Goal: Task Accomplishment & Management: Use online tool/utility

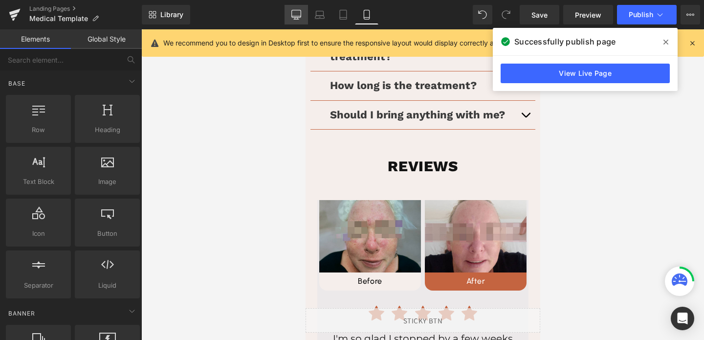
click at [290, 16] on link "Desktop" at bounding box center [296, 15] width 23 height 20
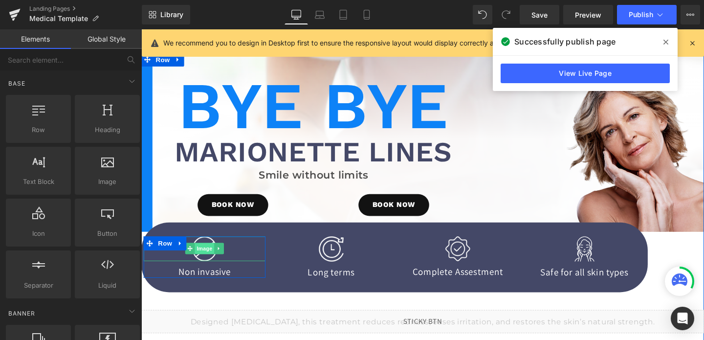
click at [203, 258] on span "Image" at bounding box center [208, 260] width 21 height 12
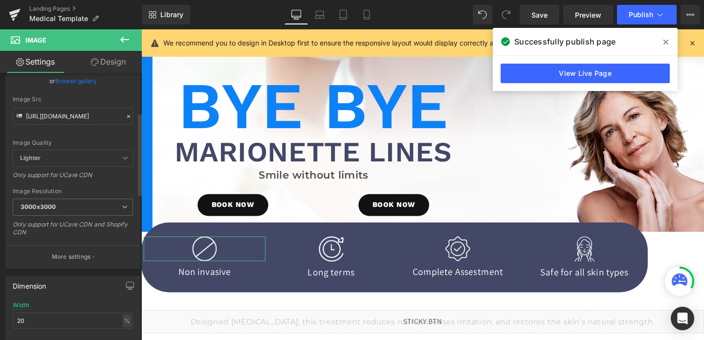
scroll to position [200, 0]
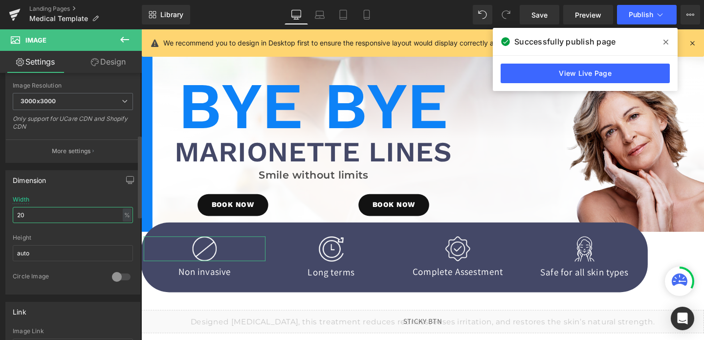
click at [22, 212] on input "20" at bounding box center [73, 215] width 120 height 16
type input "15"
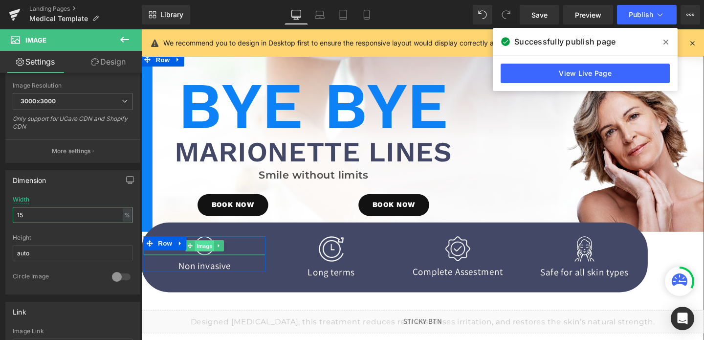
click at [209, 262] on span "Image" at bounding box center [208, 257] width 21 height 12
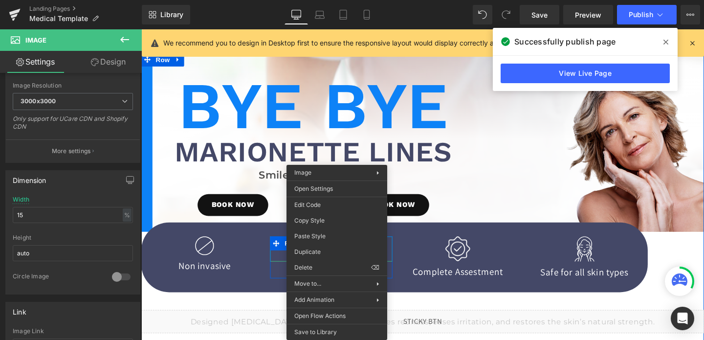
click at [344, 258] on span "Image" at bounding box center [341, 260] width 21 height 12
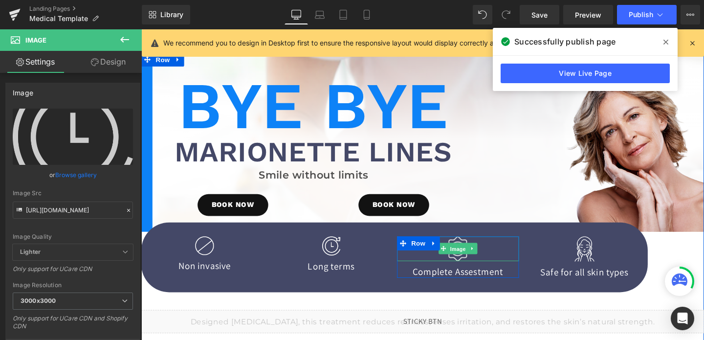
click at [483, 264] on span "Image" at bounding box center [474, 260] width 21 height 12
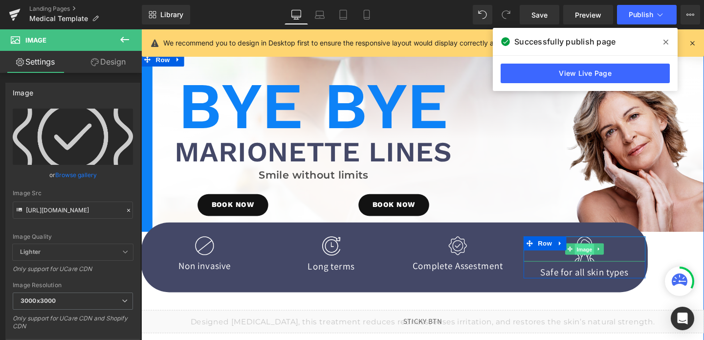
click at [599, 265] on span "Image" at bounding box center [607, 261] width 21 height 12
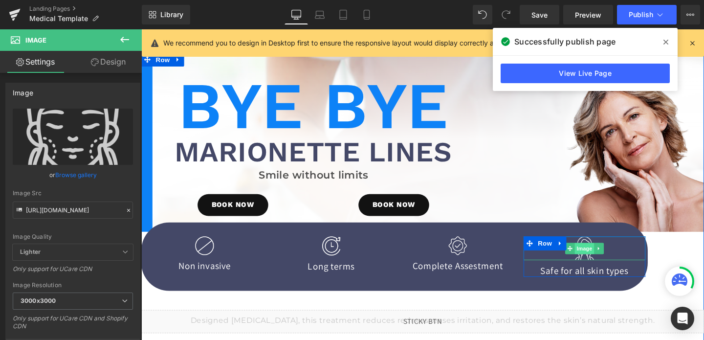
click at [614, 259] on span "Image" at bounding box center [607, 260] width 21 height 12
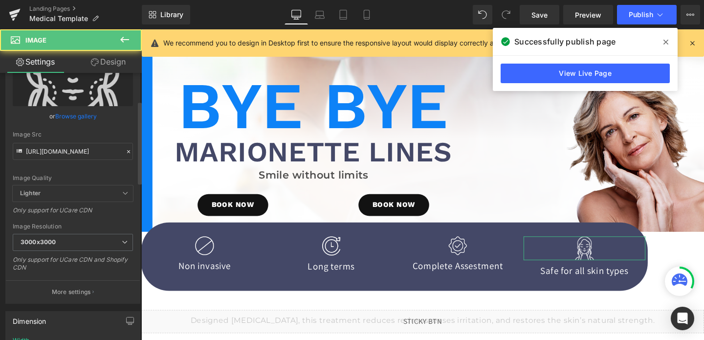
scroll to position [174, 0]
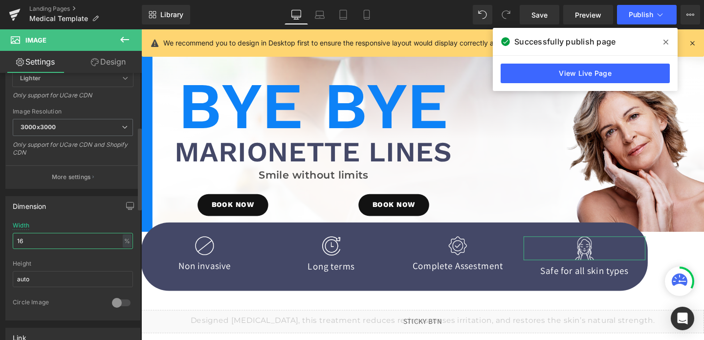
click at [35, 236] on input "16" at bounding box center [73, 241] width 120 height 16
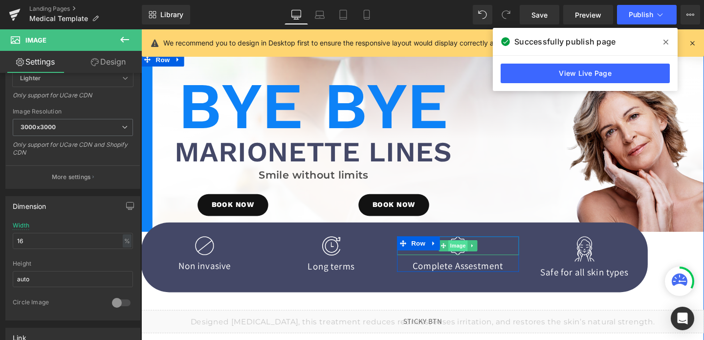
click at [475, 255] on span "Image" at bounding box center [474, 257] width 21 height 12
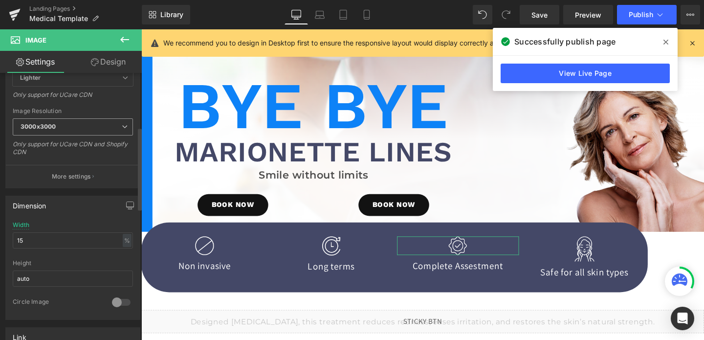
scroll to position [175, 0]
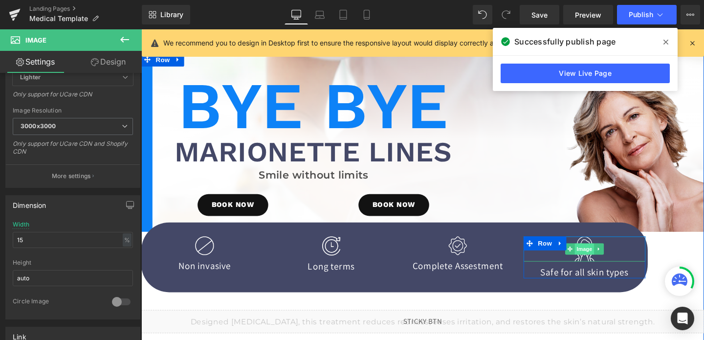
click at [608, 263] on span "Image" at bounding box center [607, 260] width 21 height 12
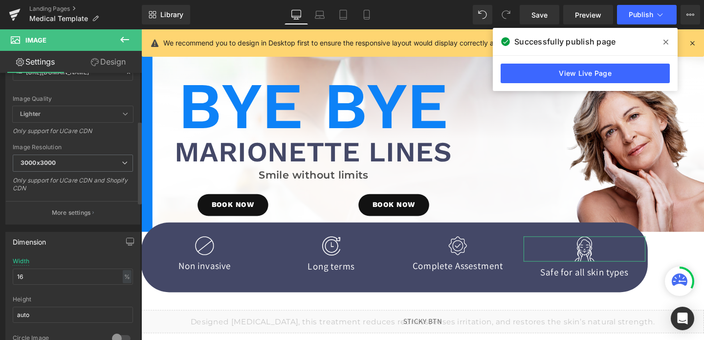
scroll to position [170, 0]
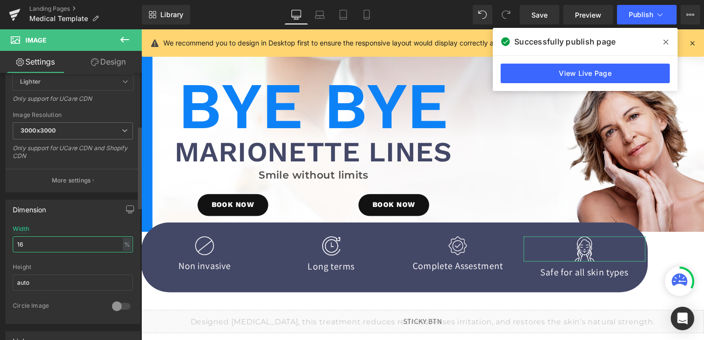
click at [33, 240] on input "16" at bounding box center [73, 244] width 120 height 16
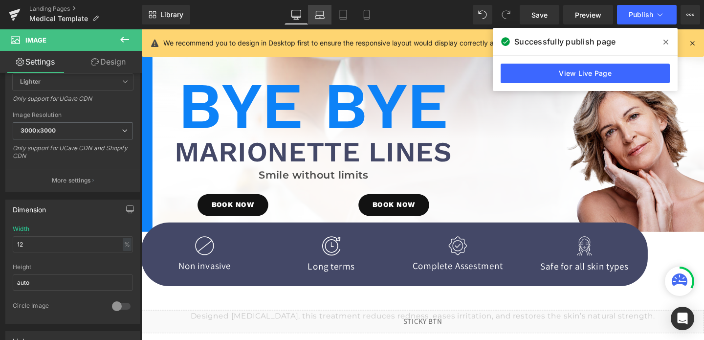
click at [323, 20] on link "Laptop" at bounding box center [319, 15] width 23 height 20
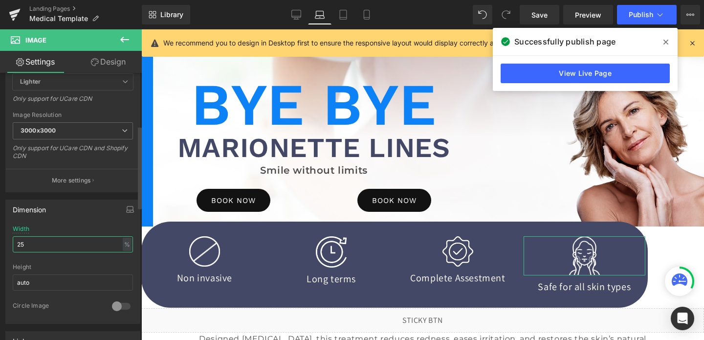
click at [37, 248] on input "25" at bounding box center [73, 244] width 120 height 16
type input "15"
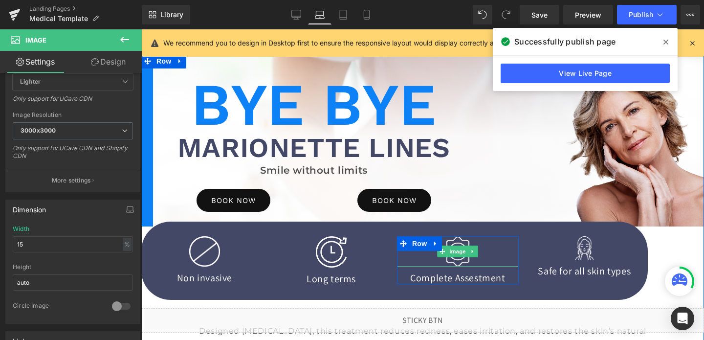
click at [460, 252] on span "Image" at bounding box center [458, 252] width 21 height 12
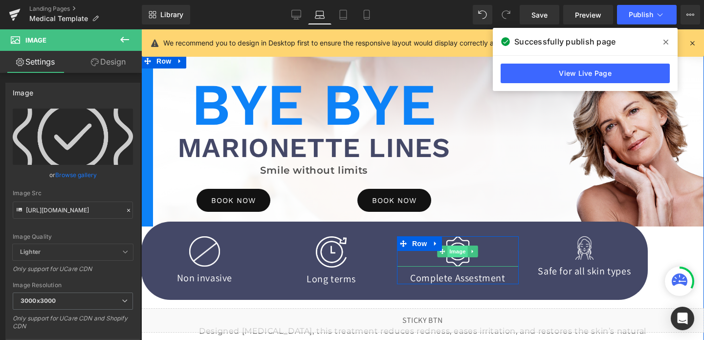
click at [459, 253] on span "Image" at bounding box center [458, 252] width 21 height 12
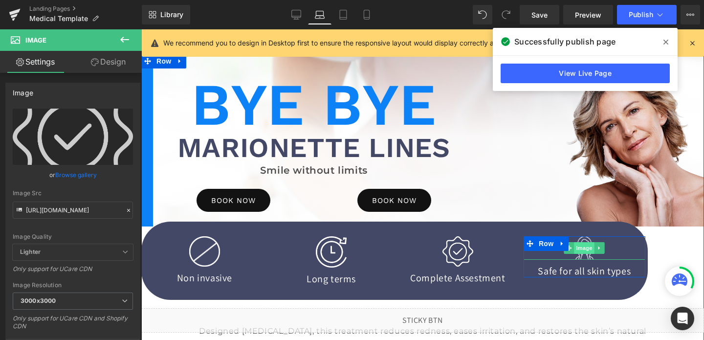
click at [590, 246] on span "Image" at bounding box center [585, 248] width 21 height 12
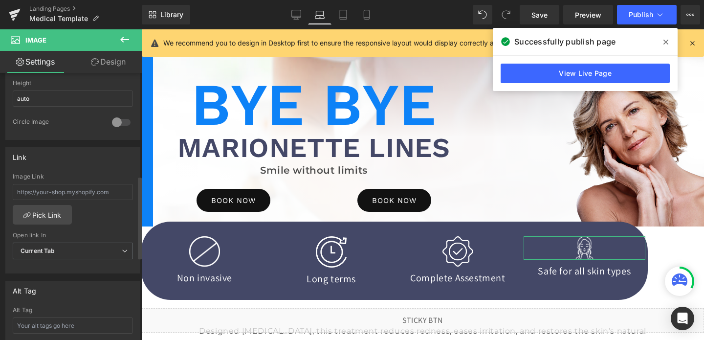
scroll to position [310, 0]
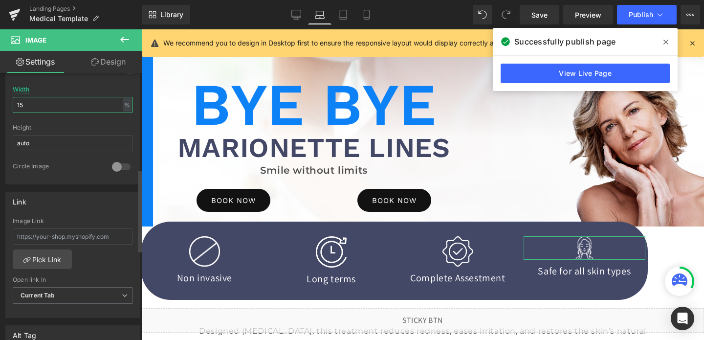
click at [48, 104] on input "15" at bounding box center [73, 105] width 120 height 16
type input "12"
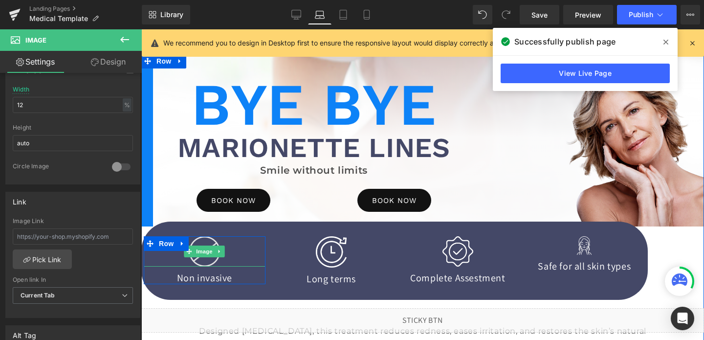
click at [201, 251] on span "Image" at bounding box center [205, 252] width 21 height 12
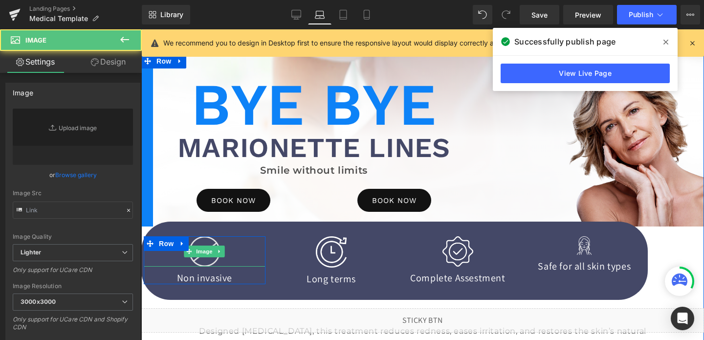
type input "[URL][DOMAIN_NAME]"
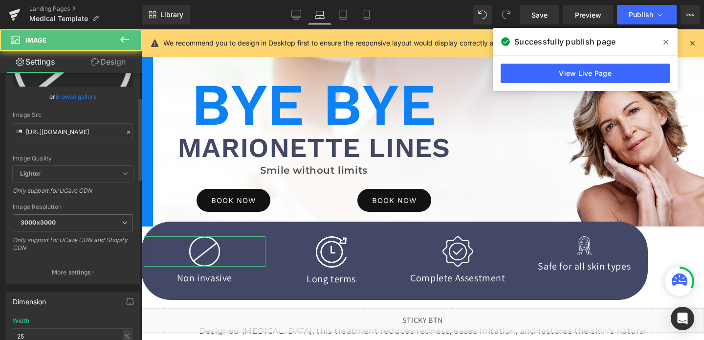
scroll to position [219, 0]
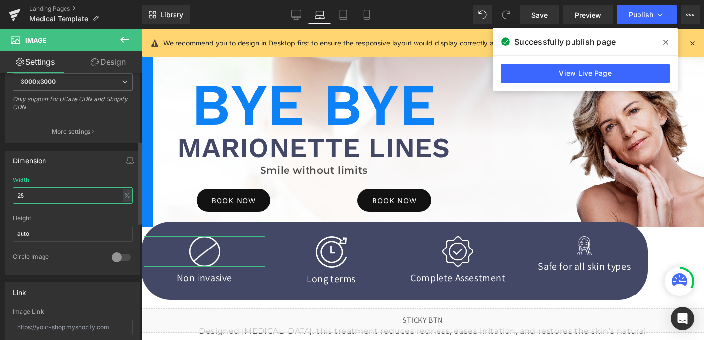
click at [52, 200] on input "25" at bounding box center [73, 195] width 120 height 16
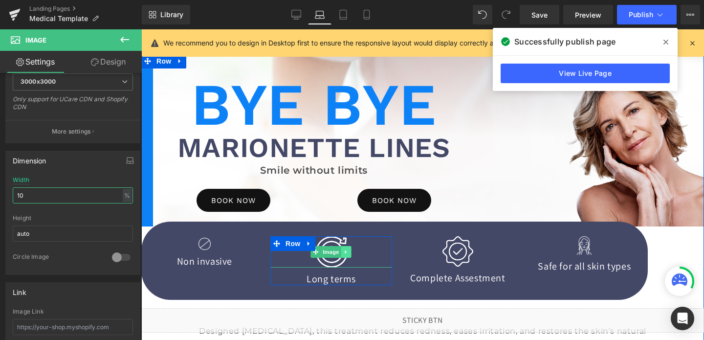
type input "10"
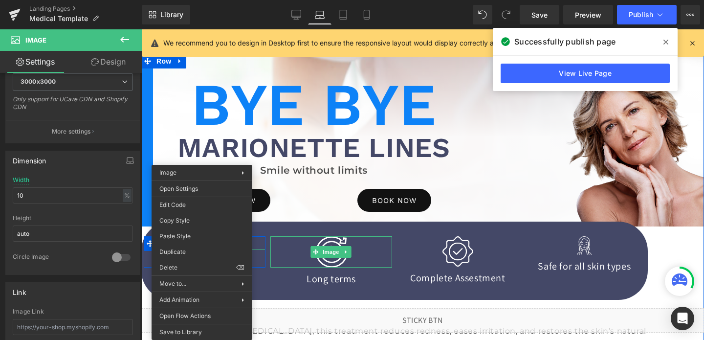
click at [202, 247] on span "Image" at bounding box center [205, 243] width 21 height 12
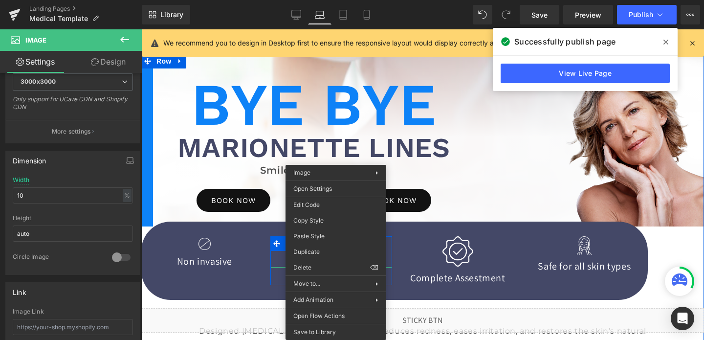
click at [336, 252] on span "Image" at bounding box center [331, 252] width 21 height 12
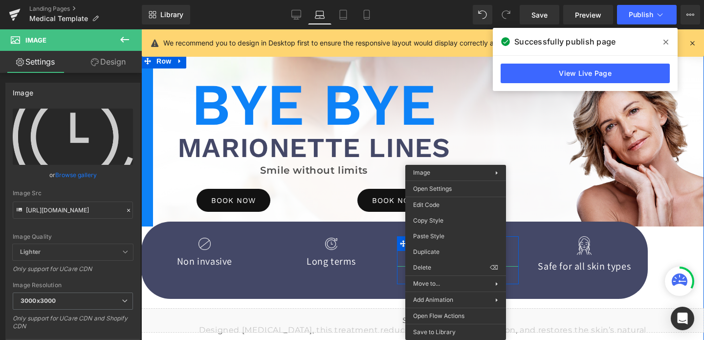
click at [456, 251] on span "Image" at bounding box center [458, 252] width 21 height 12
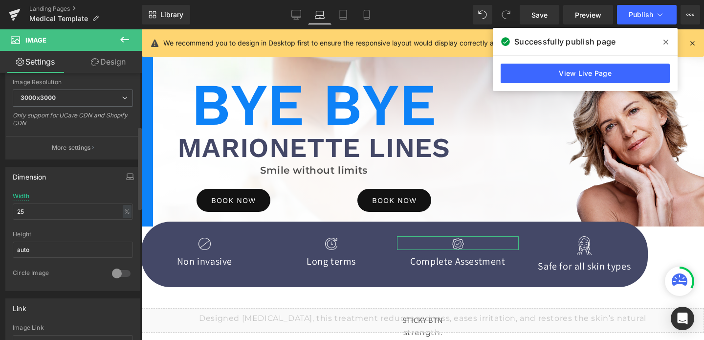
scroll to position [207, 0]
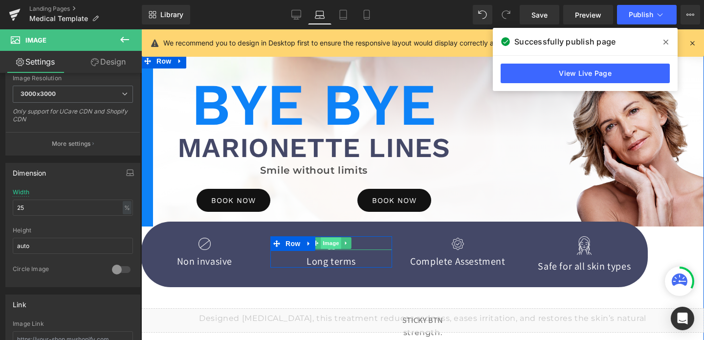
click at [332, 243] on span "Image" at bounding box center [331, 243] width 21 height 12
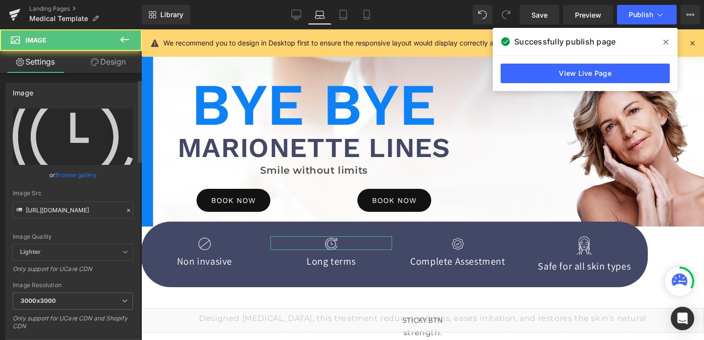
scroll to position [277, 0]
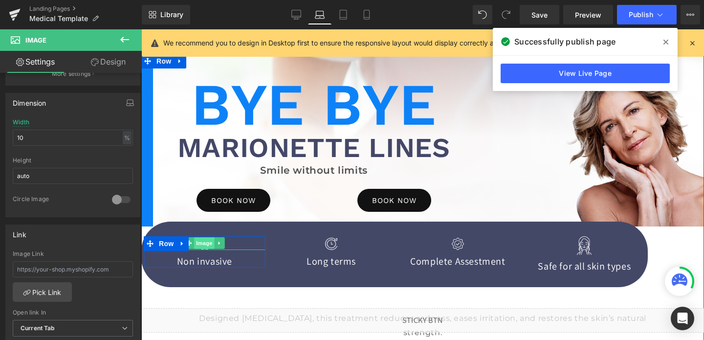
click at [209, 246] on span "Image" at bounding box center [205, 243] width 21 height 12
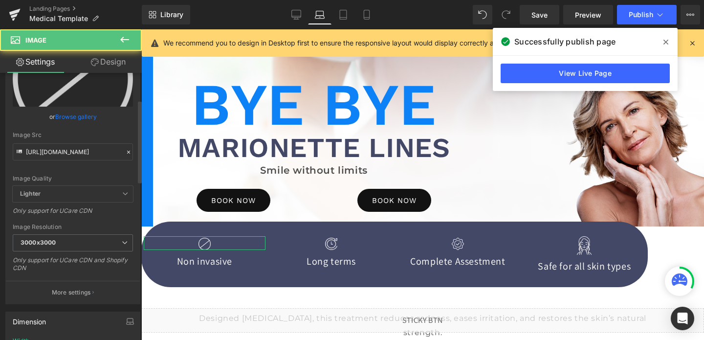
scroll to position [150, 0]
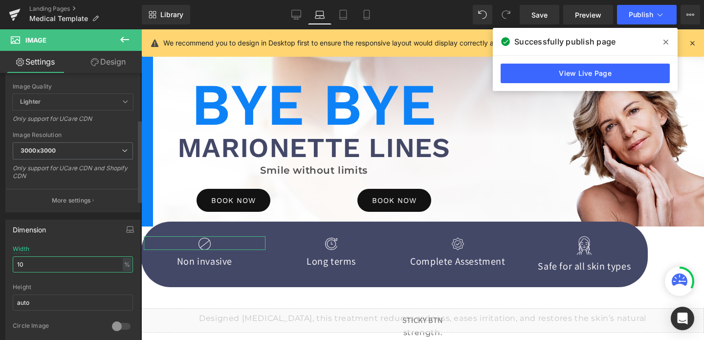
click at [57, 263] on input "10" at bounding box center [73, 264] width 120 height 16
type input "15"
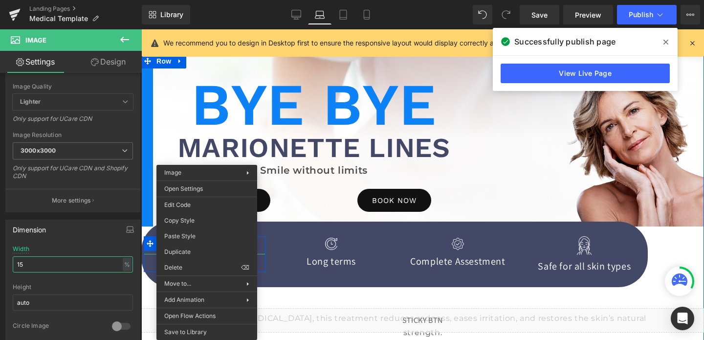
click at [207, 247] on span "Image" at bounding box center [205, 245] width 21 height 12
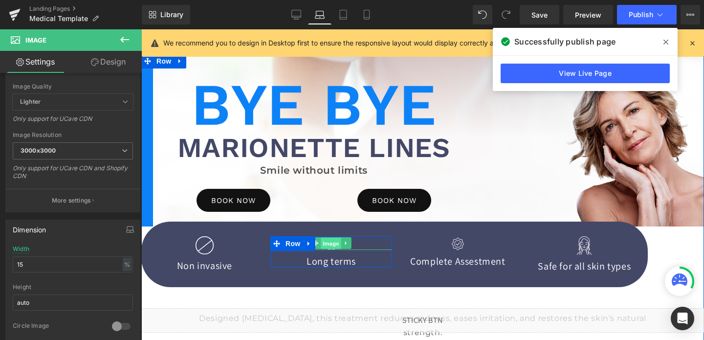
click at [332, 247] on span "Image" at bounding box center [331, 244] width 21 height 12
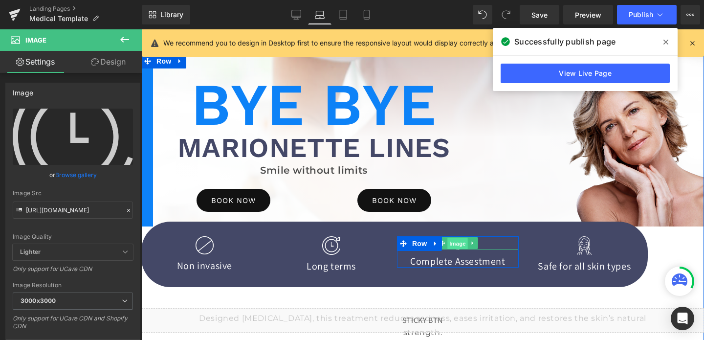
click at [461, 243] on span "Image" at bounding box center [458, 244] width 21 height 12
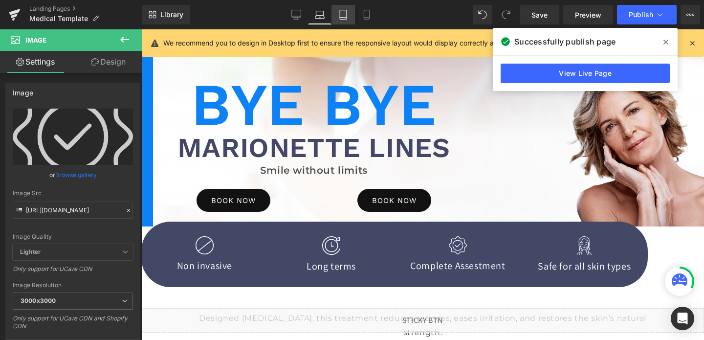
click at [341, 14] on icon at bounding box center [344, 15] width 10 height 10
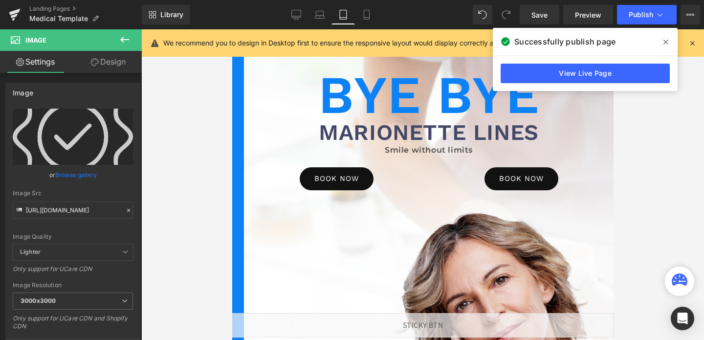
type input "30"
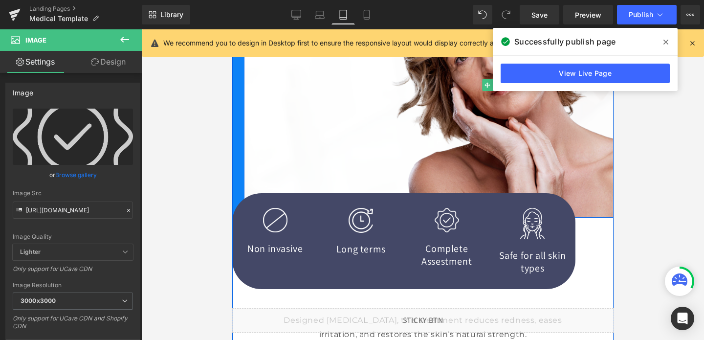
scroll to position [249, 0]
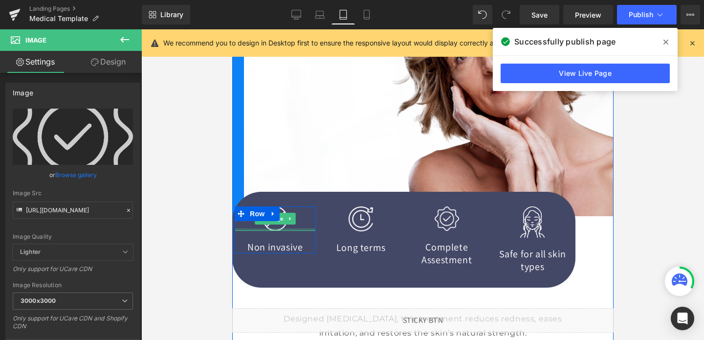
click at [272, 228] on div at bounding box center [274, 229] width 81 height 2
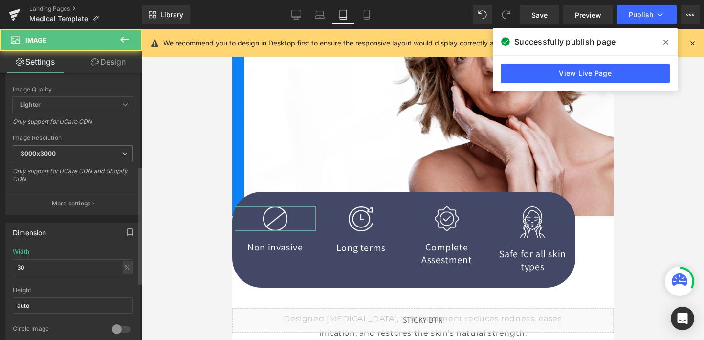
scroll to position [210, 0]
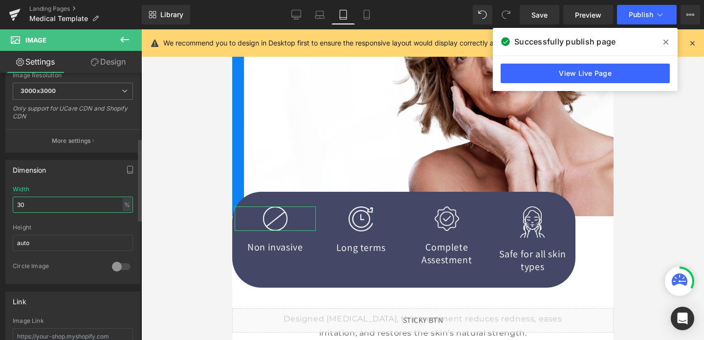
click at [56, 210] on input "30" at bounding box center [73, 205] width 120 height 16
click at [56, 210] on input "1" at bounding box center [73, 205] width 120 height 16
type input "1"
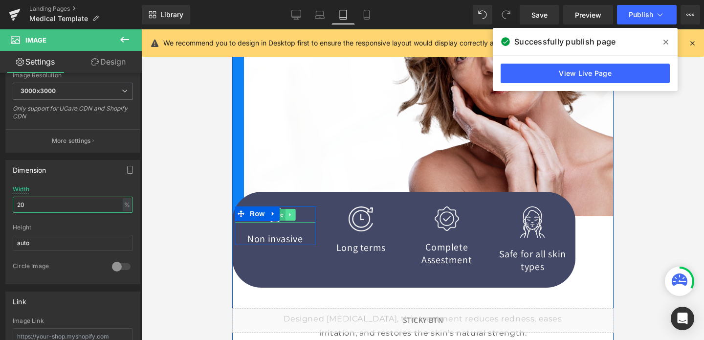
type input "20"
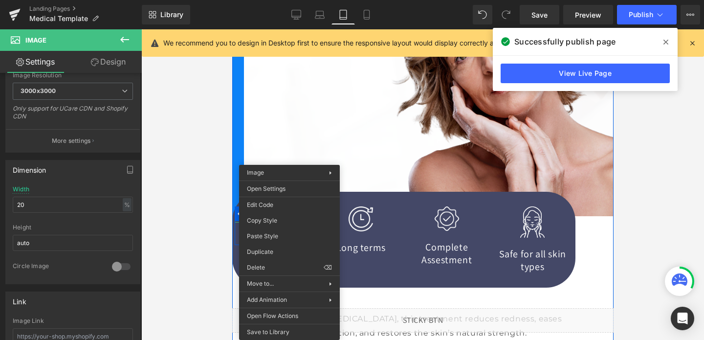
click at [289, 219] on link at bounding box center [290, 215] width 10 height 12
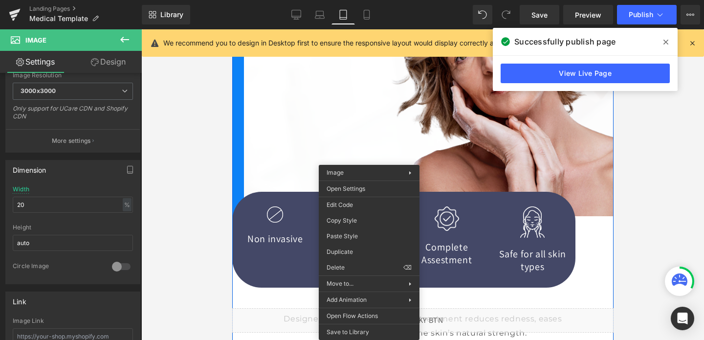
click at [369, 221] on span "Image" at bounding box center [360, 219] width 21 height 12
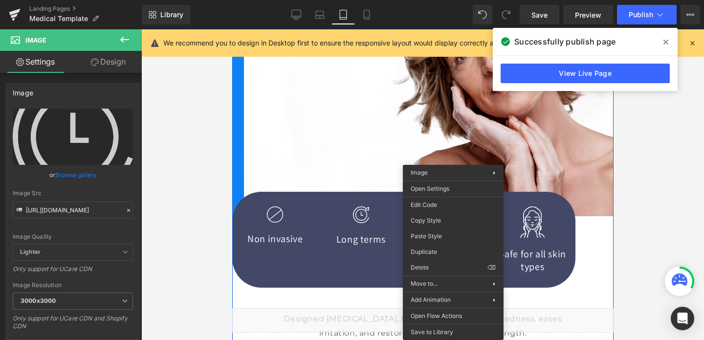
click at [453, 221] on span "Image" at bounding box center [446, 219] width 21 height 12
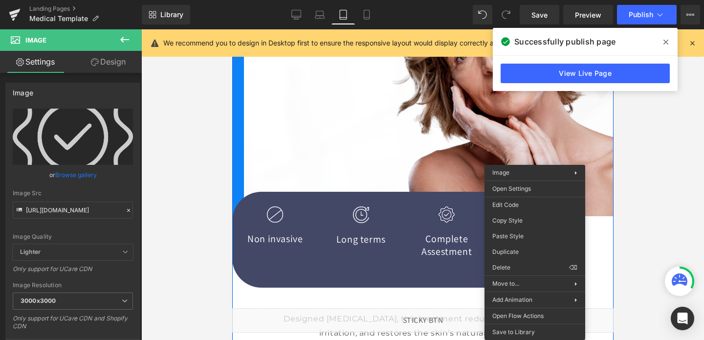
click at [535, 224] on span "Image" at bounding box center [532, 222] width 21 height 12
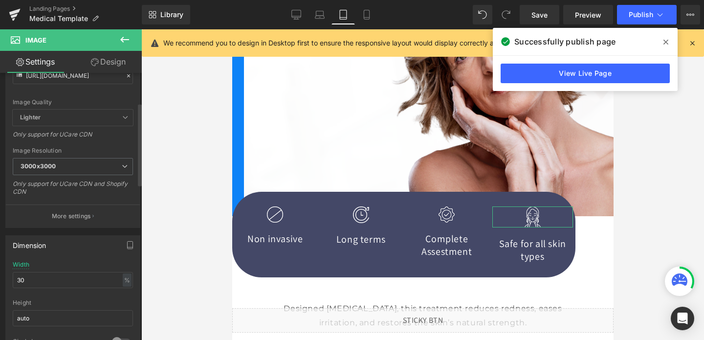
scroll to position [174, 0]
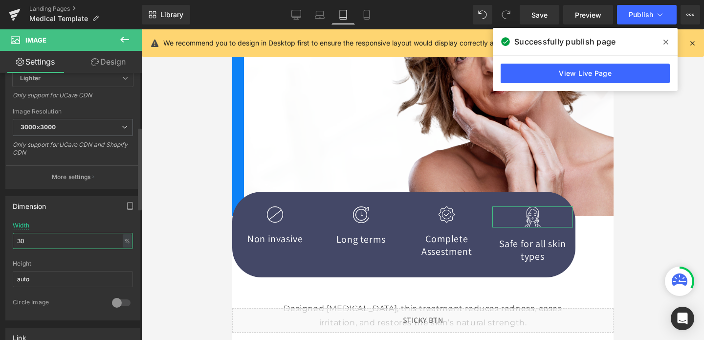
click at [22, 244] on input "30" at bounding box center [73, 241] width 120 height 16
type input "2"
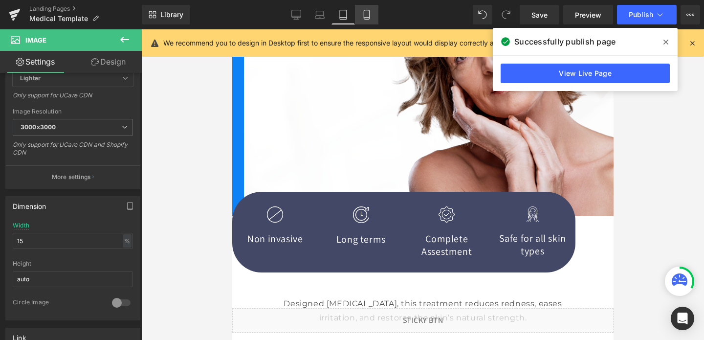
click at [369, 15] on icon at bounding box center [366, 14] width 5 height 9
type input "40"
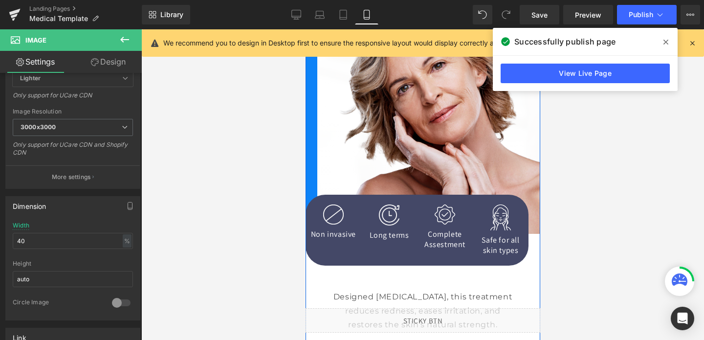
scroll to position [212, 0]
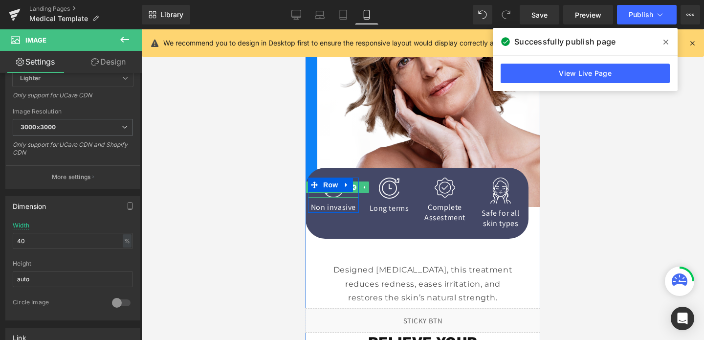
click at [329, 194] on img at bounding box center [333, 188] width 21 height 21
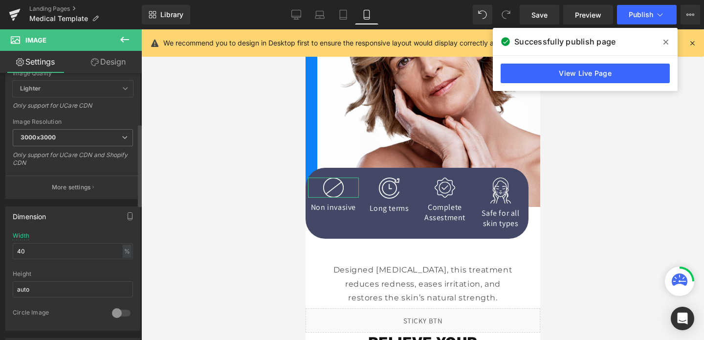
scroll to position [165, 0]
click at [39, 252] on input "40" at bounding box center [73, 249] width 120 height 16
type input "2"
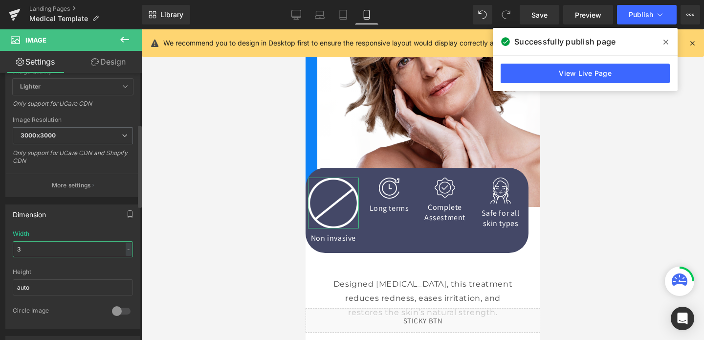
type input "30"
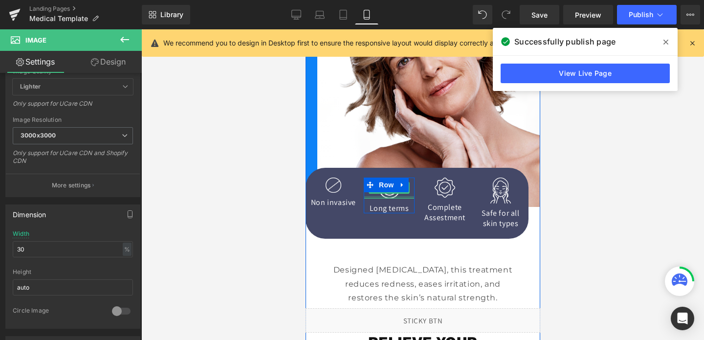
click at [380, 196] on div at bounding box center [388, 197] width 51 height 2
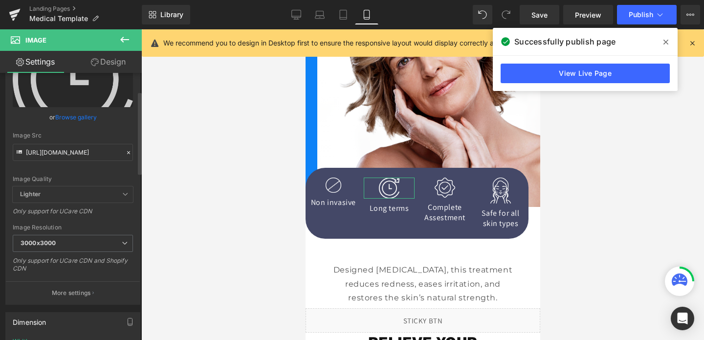
scroll to position [135, 0]
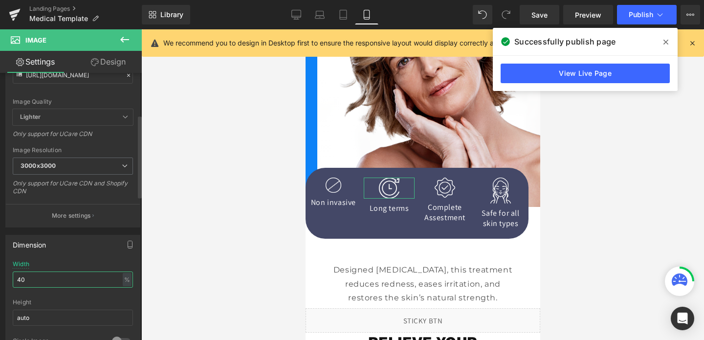
click at [41, 281] on input "40" at bounding box center [73, 279] width 120 height 16
type input "30"
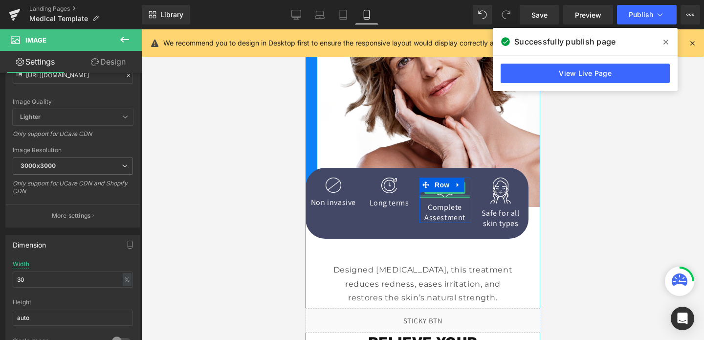
click at [452, 197] on div at bounding box center [444, 196] width 51 height 2
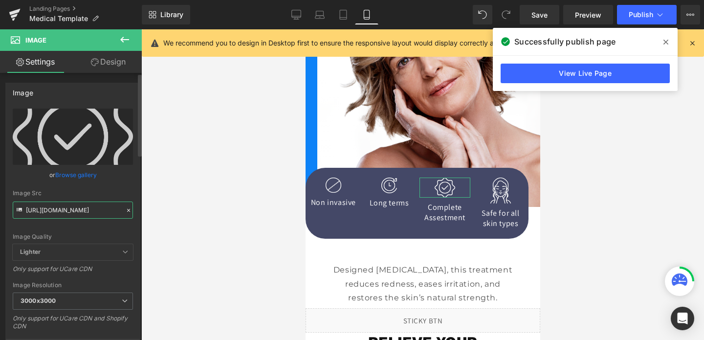
click at [58, 207] on input "[URL][DOMAIN_NAME]" at bounding box center [73, 210] width 120 height 17
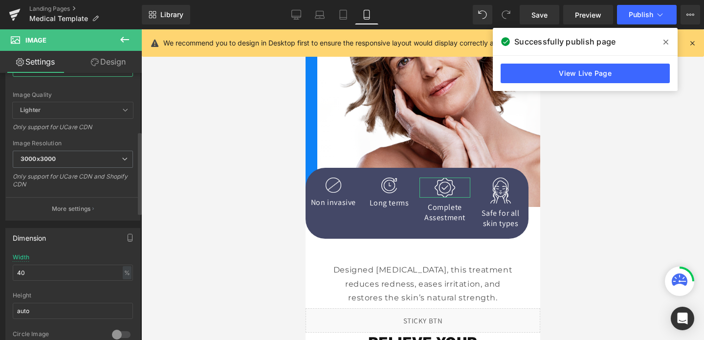
scroll to position [188, 0]
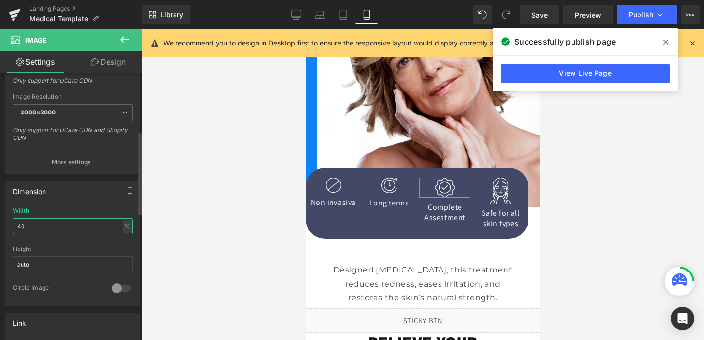
click at [29, 229] on input "40" at bounding box center [73, 226] width 120 height 16
type input "30"
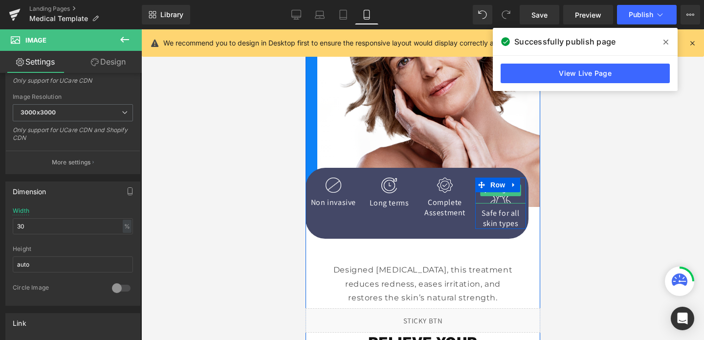
click at [500, 197] on img at bounding box center [500, 191] width 21 height 26
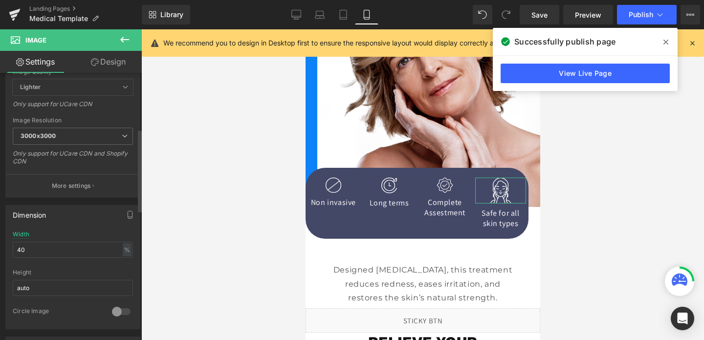
scroll to position [270, 0]
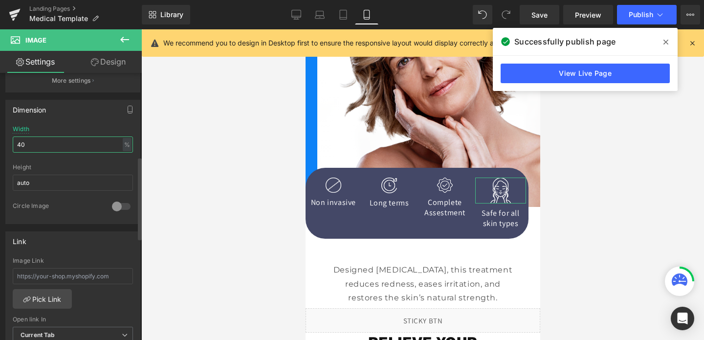
click at [59, 139] on input "40" at bounding box center [73, 144] width 120 height 16
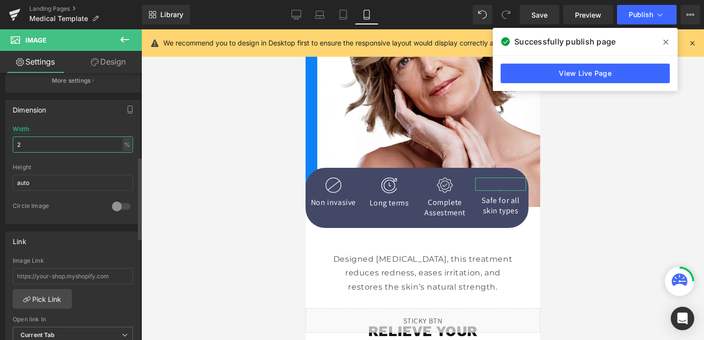
type input "25"
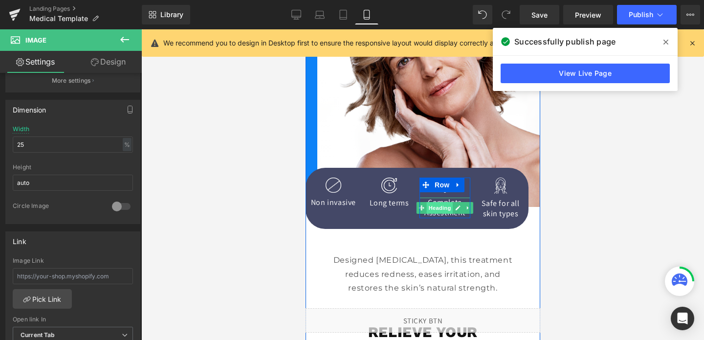
click at [447, 206] on span "Heading" at bounding box center [440, 208] width 26 height 12
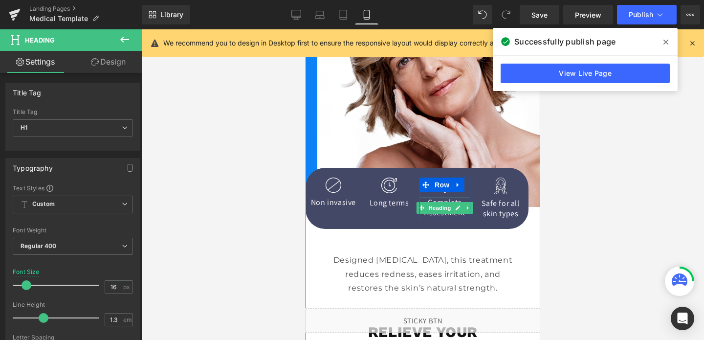
click at [450, 200] on div at bounding box center [444, 199] width 51 height 2
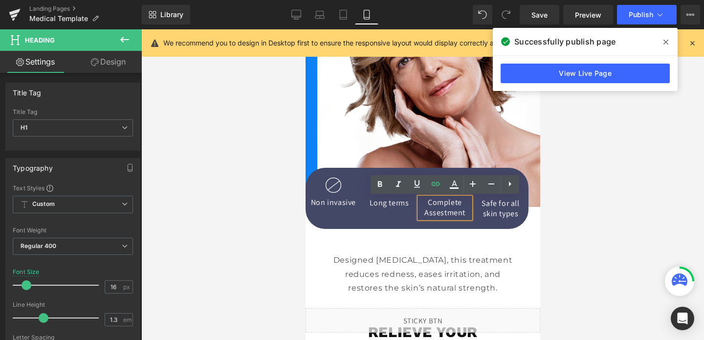
click at [451, 200] on h1 "Complete Assestment" at bounding box center [444, 208] width 51 height 21
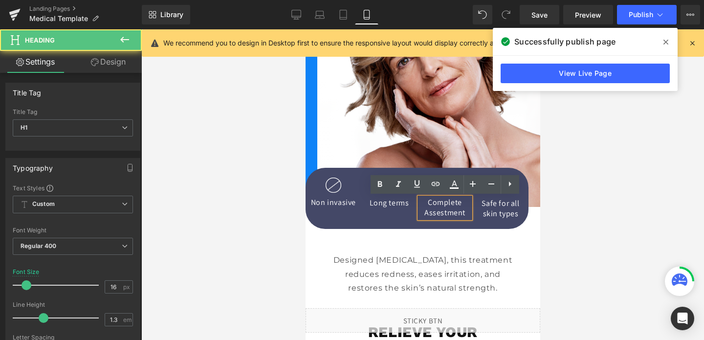
click at [451, 200] on h1 "Complete Assestment" at bounding box center [444, 208] width 51 height 21
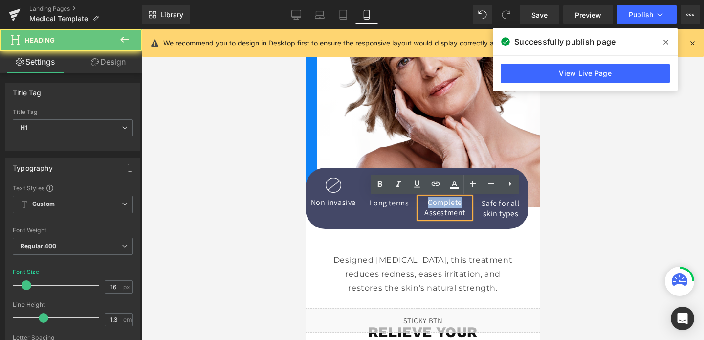
click at [451, 200] on h1 "Complete Assestment" at bounding box center [444, 208] width 51 height 21
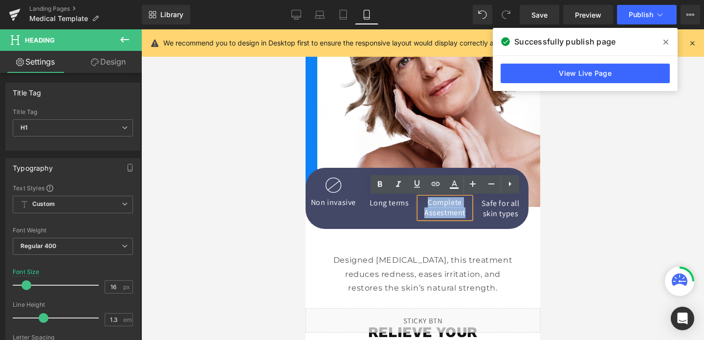
copy h1 "Complete Assestment"
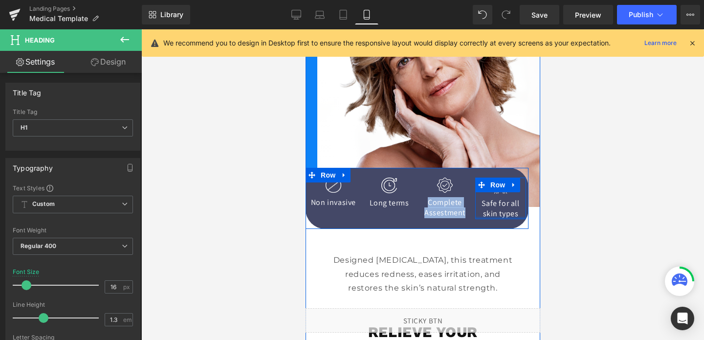
click at [505, 217] on div at bounding box center [500, 218] width 51 height 2
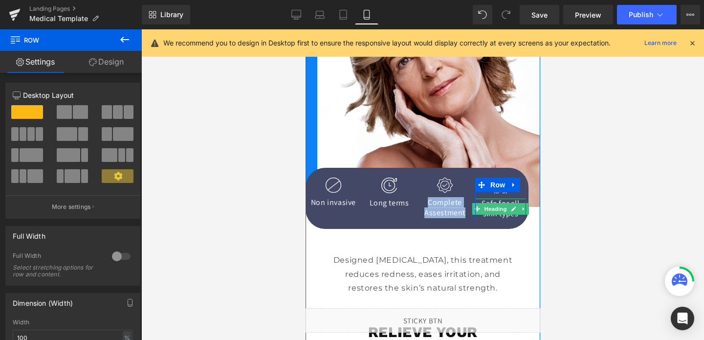
click at [505, 214] on span "Heading" at bounding box center [495, 209] width 26 height 12
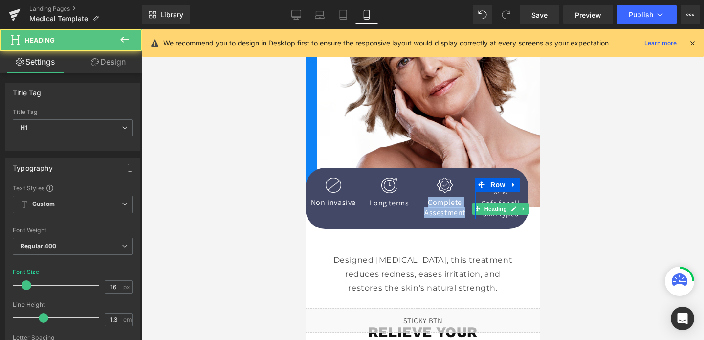
click at [505, 214] on span "Heading" at bounding box center [495, 209] width 26 height 12
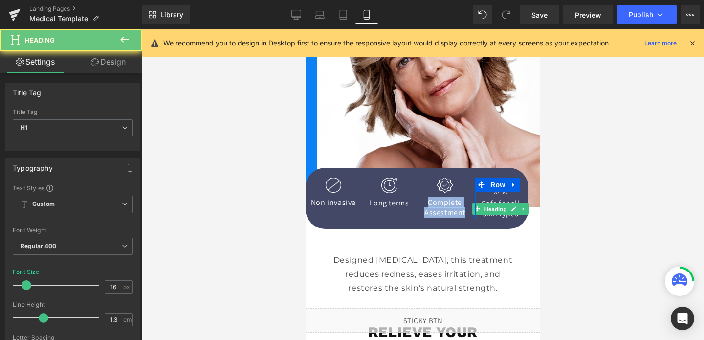
click at [505, 214] on span "Heading" at bounding box center [495, 209] width 26 height 12
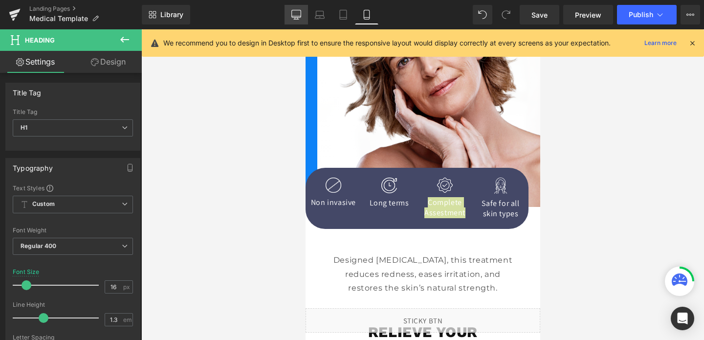
click at [299, 18] on icon at bounding box center [297, 15] width 10 height 10
type input "20"
type input "100"
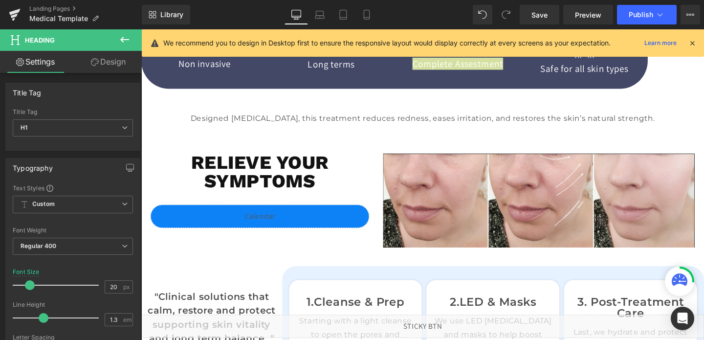
scroll to position [141, 0]
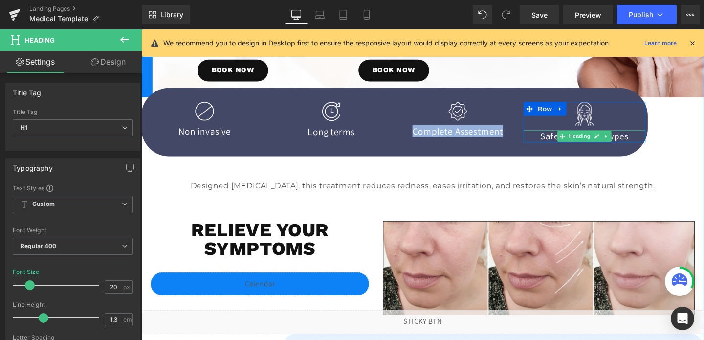
click at [647, 141] on h1 "Safe for all skin types" at bounding box center [607, 142] width 128 height 13
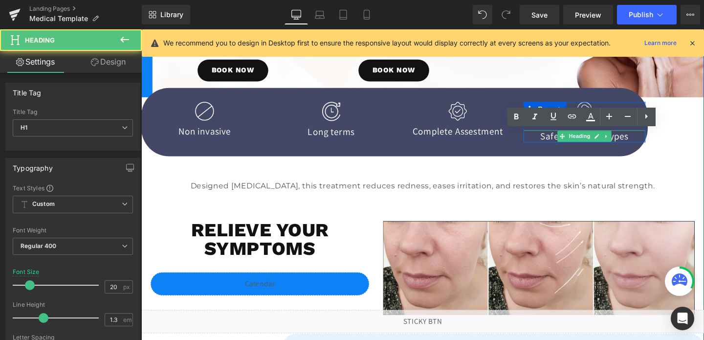
click at [647, 141] on h1 "Safe for all skin types" at bounding box center [607, 142] width 128 height 13
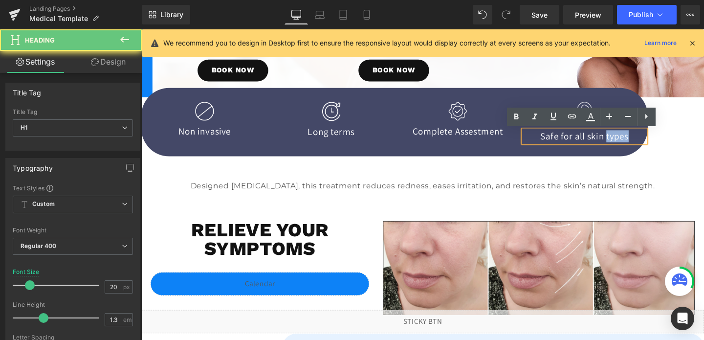
click at [647, 141] on h1 "Safe for all skin types" at bounding box center [607, 142] width 128 height 13
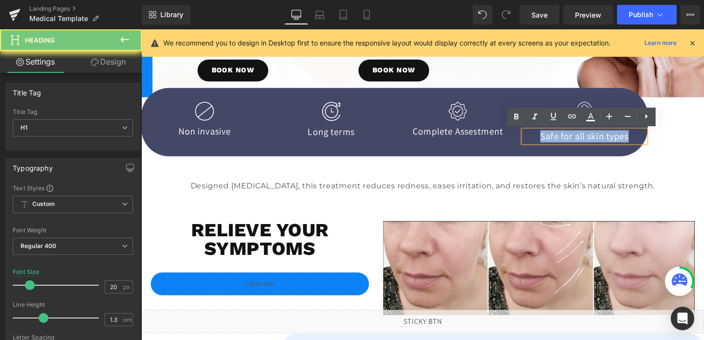
paste div
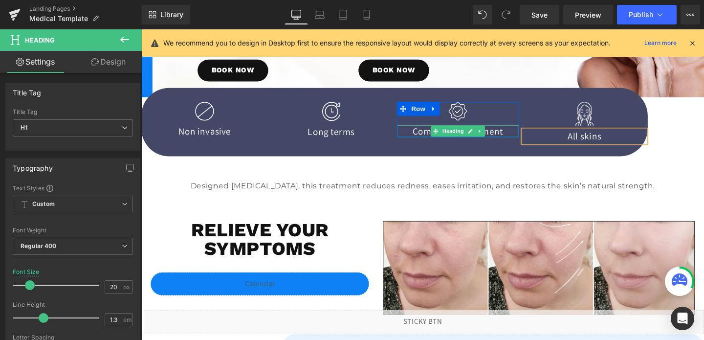
click at [511, 136] on h1 "Complete Assestment" at bounding box center [474, 136] width 128 height 13
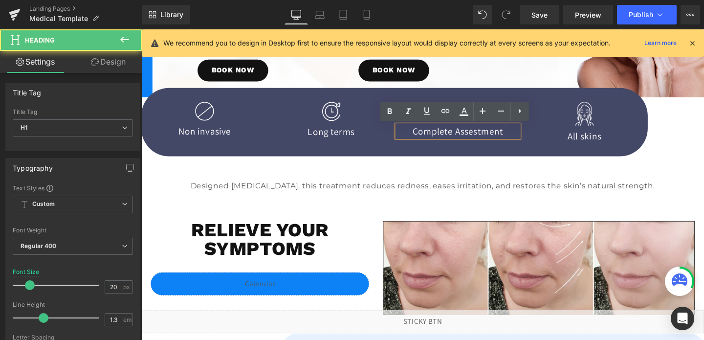
click at [511, 136] on h1 "Complete Assestment" at bounding box center [474, 136] width 128 height 13
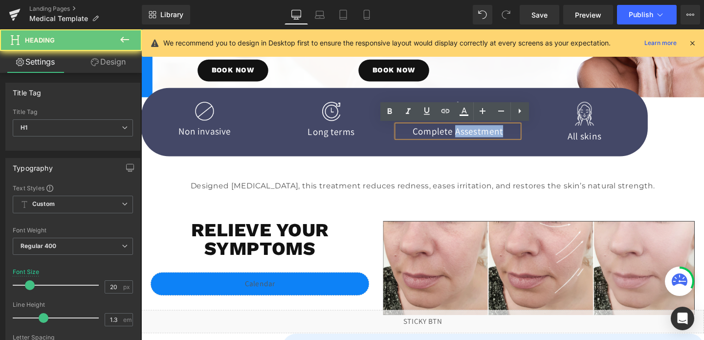
click at [511, 136] on h1 "Complete Assestment" at bounding box center [474, 136] width 128 height 13
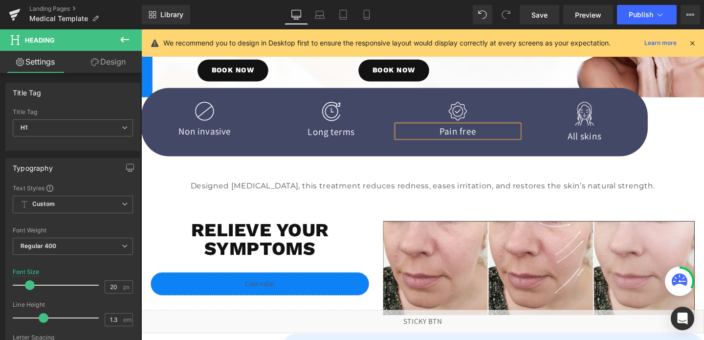
click at [483, 138] on h1 "Pain free" at bounding box center [474, 136] width 128 height 13
click at [319, 16] on icon at bounding box center [320, 15] width 10 height 10
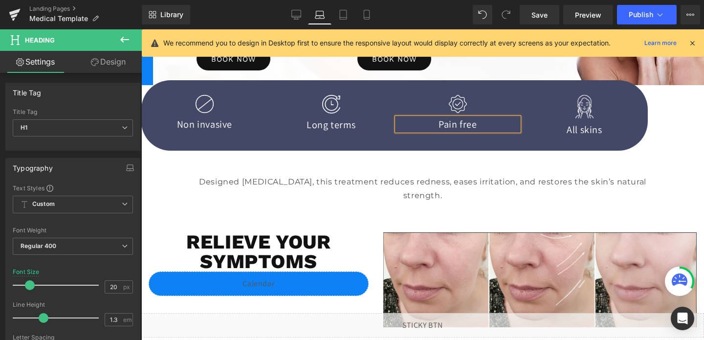
scroll to position [129, 0]
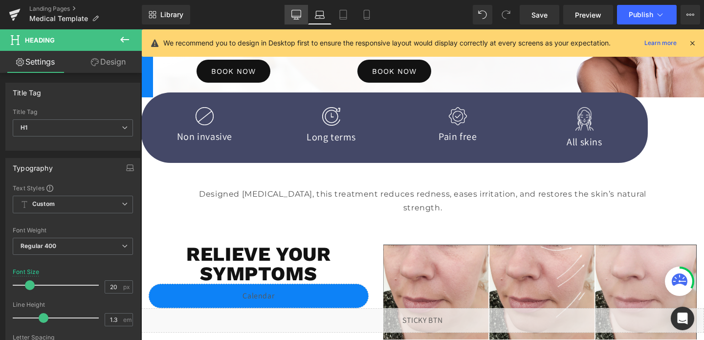
click at [300, 16] on icon at bounding box center [296, 16] width 9 height 0
type input "100"
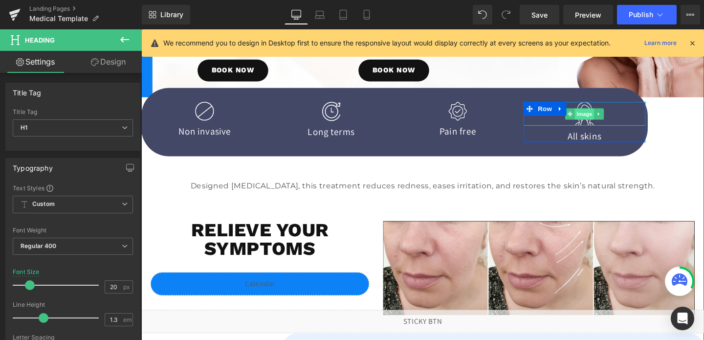
click at [611, 117] on span "Image" at bounding box center [607, 119] width 21 height 12
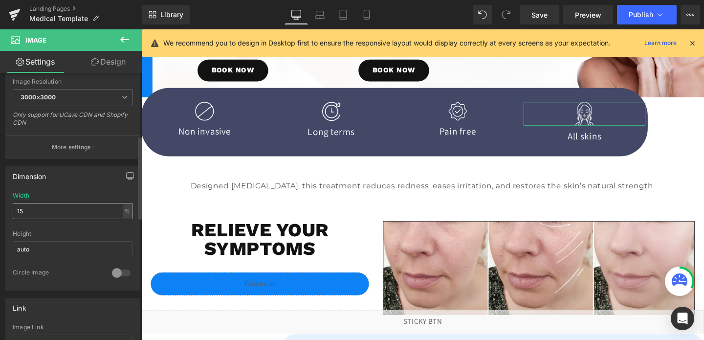
scroll to position [209, 0]
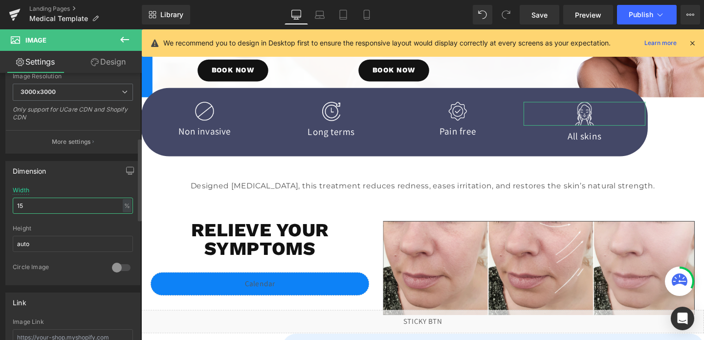
click at [97, 207] on input "15" at bounding box center [73, 206] width 120 height 16
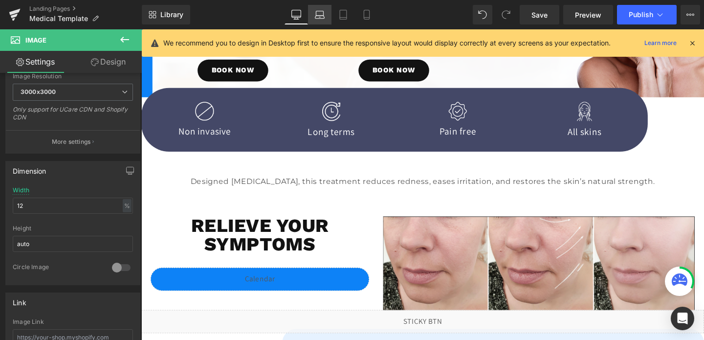
click at [316, 13] on icon at bounding box center [320, 15] width 10 height 10
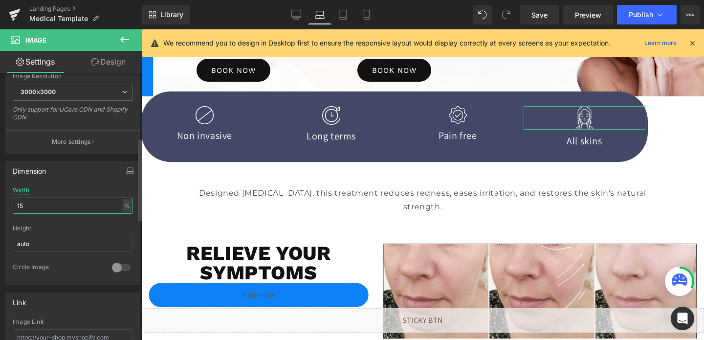
click at [79, 205] on input "15" at bounding box center [73, 206] width 120 height 16
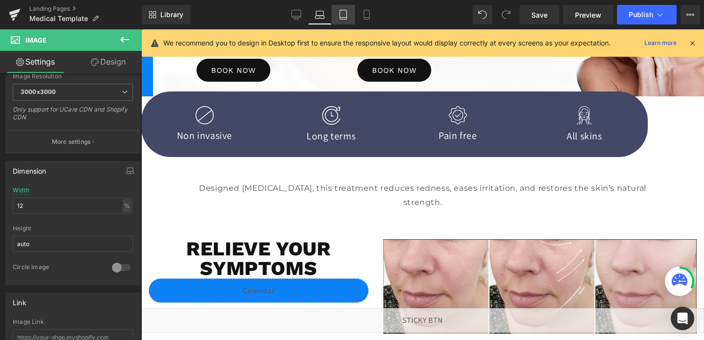
click at [348, 17] on icon at bounding box center [344, 15] width 10 height 10
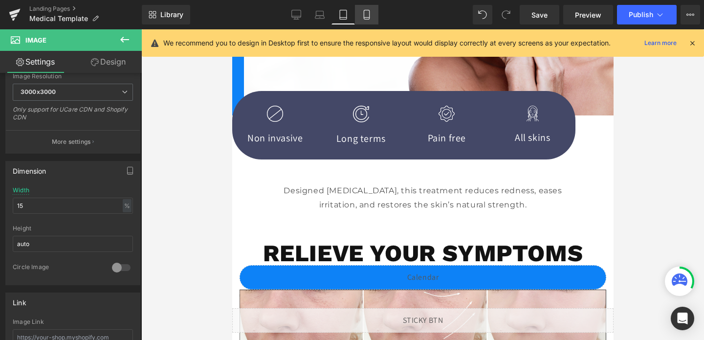
click at [371, 20] on link "Mobile" at bounding box center [366, 15] width 23 height 20
type input "25"
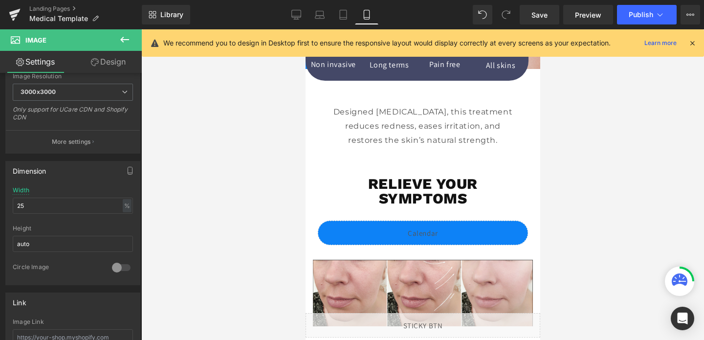
scroll to position [203, 0]
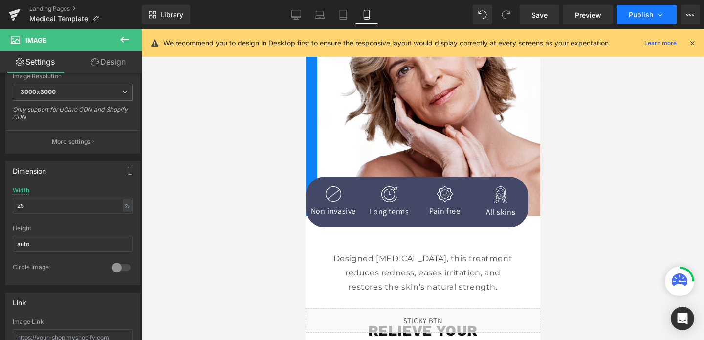
click at [626, 17] on button "Publish" at bounding box center [647, 15] width 60 height 20
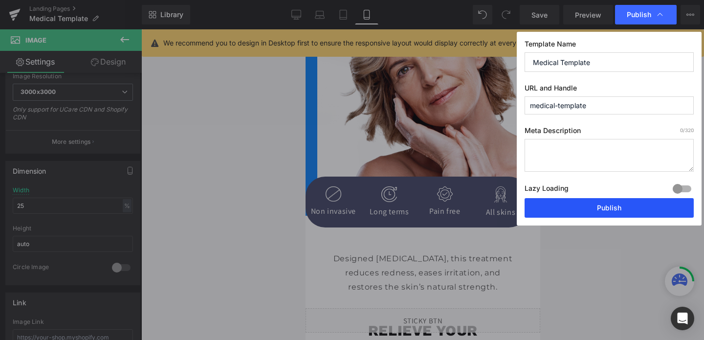
click at [626, 213] on button "Publish" at bounding box center [609, 208] width 169 height 20
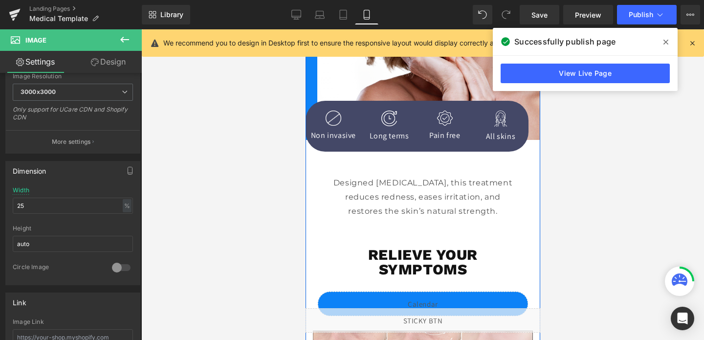
scroll to position [285, 0]
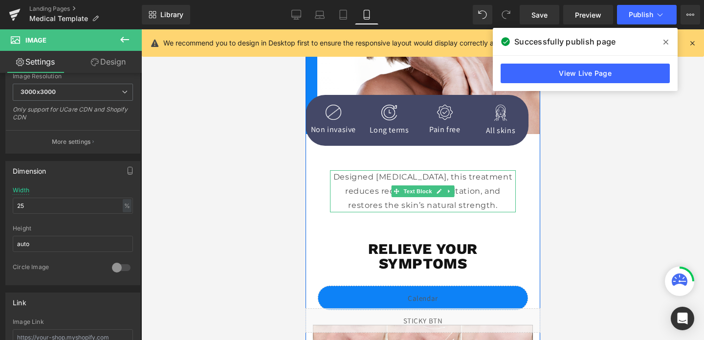
click at [406, 192] on span "Text Block" at bounding box center [417, 191] width 32 height 12
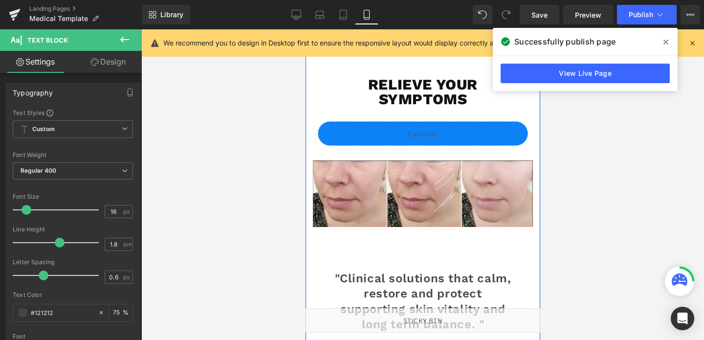
scroll to position [449, 0]
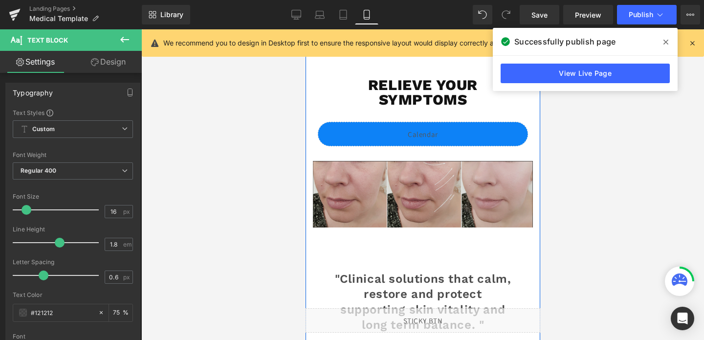
click at [423, 203] on img at bounding box center [423, 194] width 220 height 67
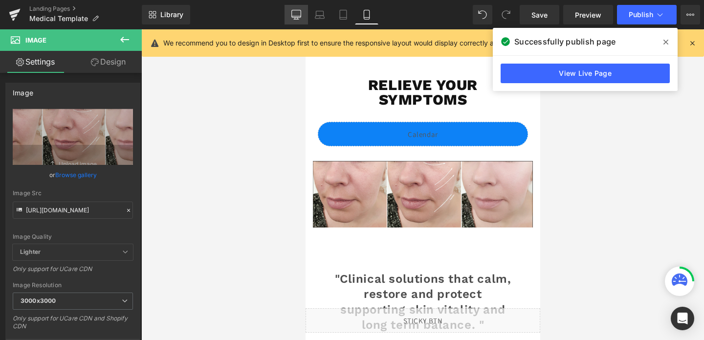
click at [289, 13] on link "Desktop" at bounding box center [296, 15] width 23 height 20
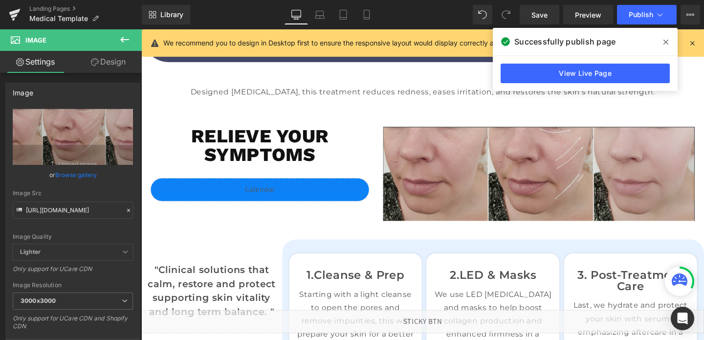
scroll to position [200, 0]
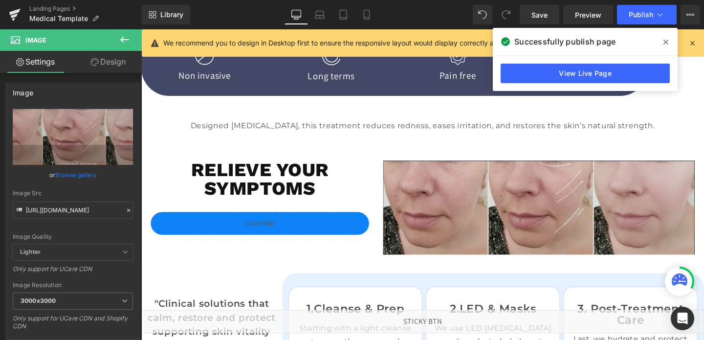
click at [479, 220] on img at bounding box center [560, 216] width 328 height 99
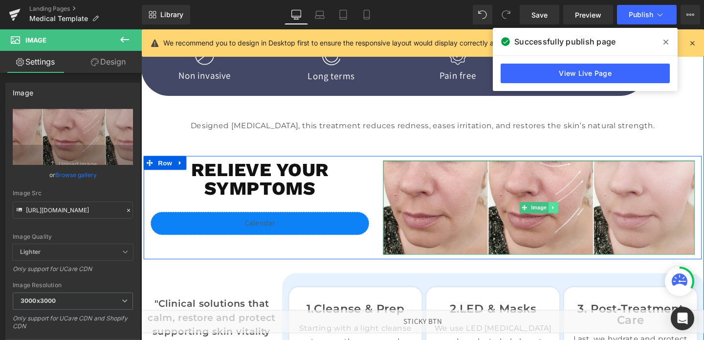
click at [571, 216] on link at bounding box center [575, 217] width 10 height 12
click at [584, 216] on link at bounding box center [580, 217] width 10 height 12
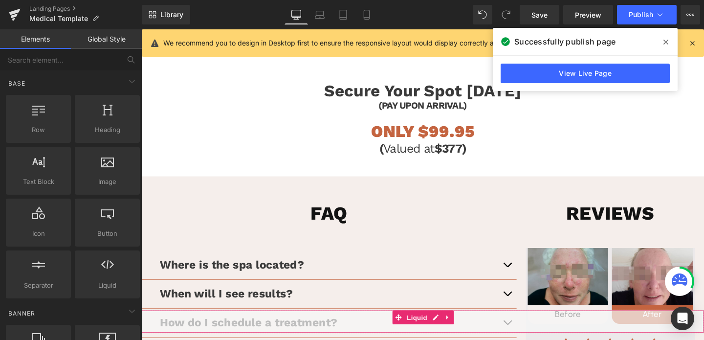
scroll to position [1366, 0]
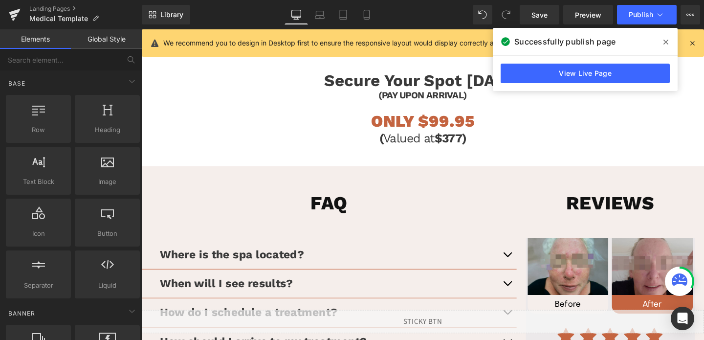
click at [653, 270] on img at bounding box center [678, 279] width 85 height 60
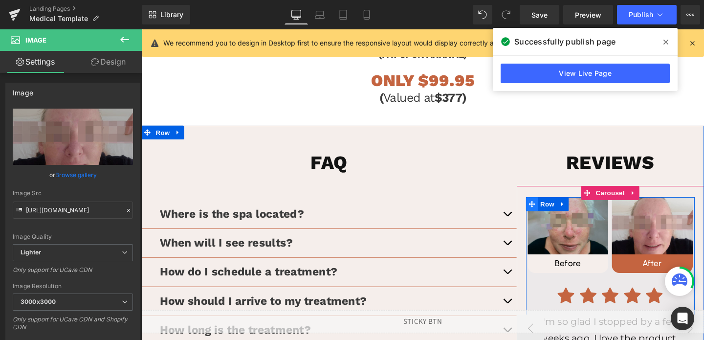
scroll to position [1421, 0]
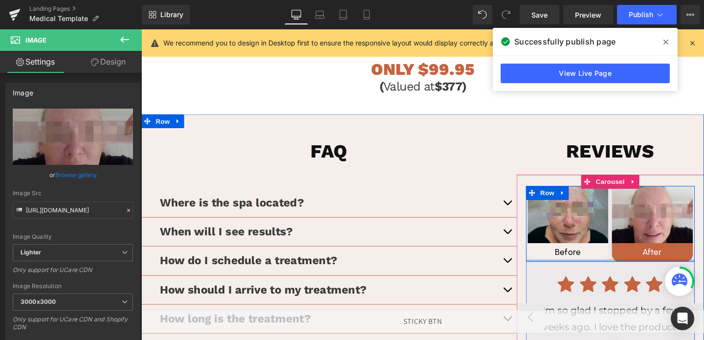
click at [633, 271] on div at bounding box center [635, 272] width 178 height 2
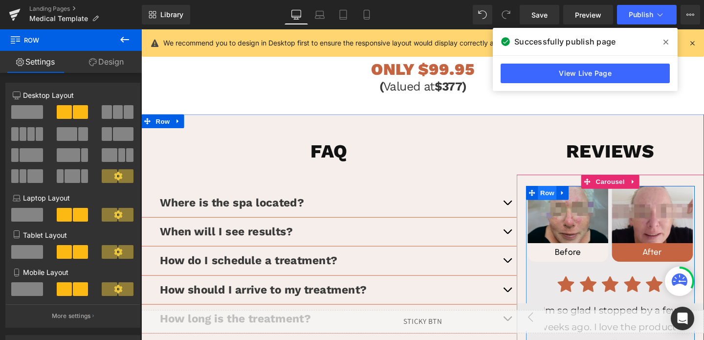
click at [565, 194] on span "Row" at bounding box center [569, 201] width 20 height 15
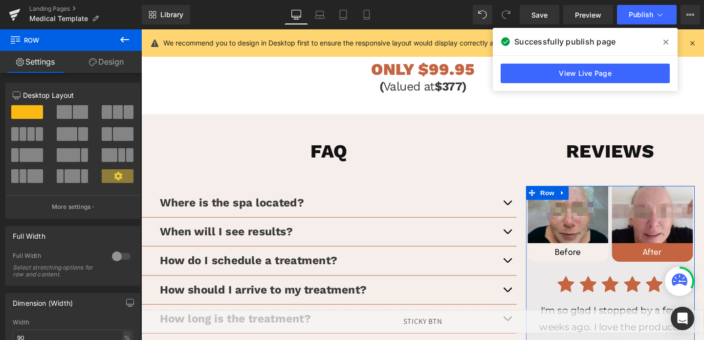
click at [103, 72] on link "Design" at bounding box center [106, 62] width 71 height 22
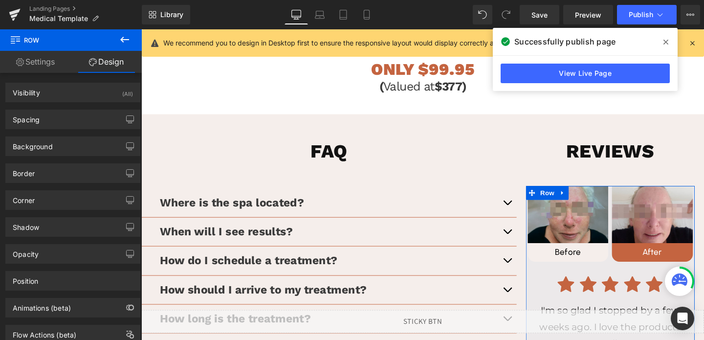
type input "0"
type input "49"
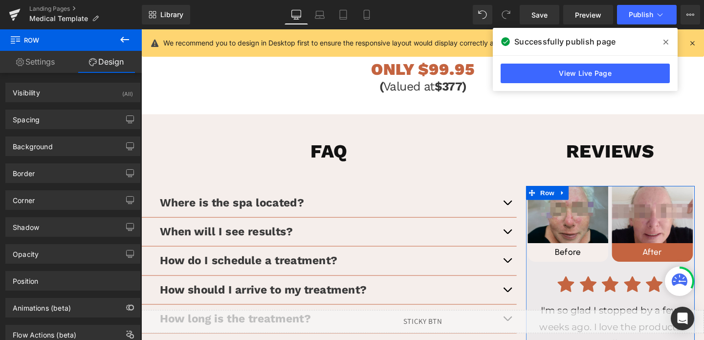
type input "0"
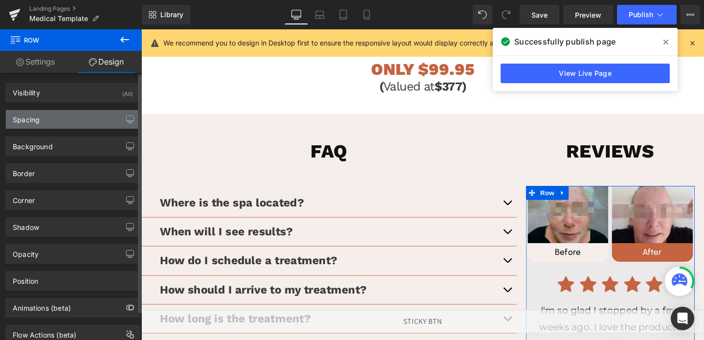
click at [71, 111] on div "Spacing" at bounding box center [73, 119] width 134 height 19
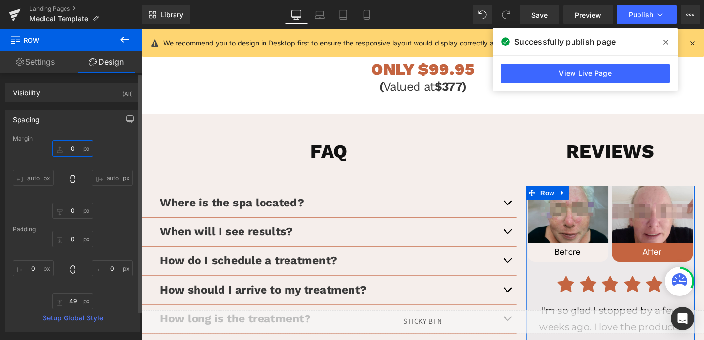
click at [69, 150] on input "0" at bounding box center [72, 148] width 41 height 16
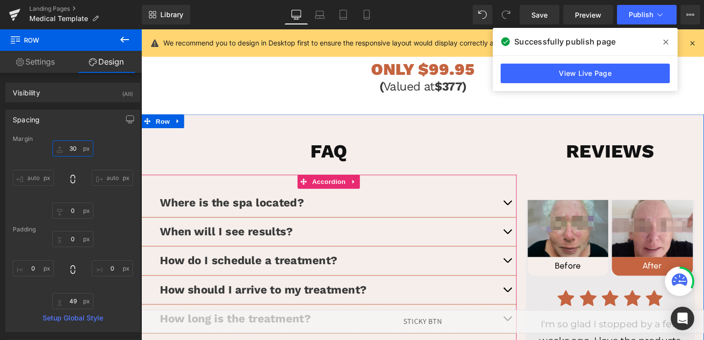
type input "3"
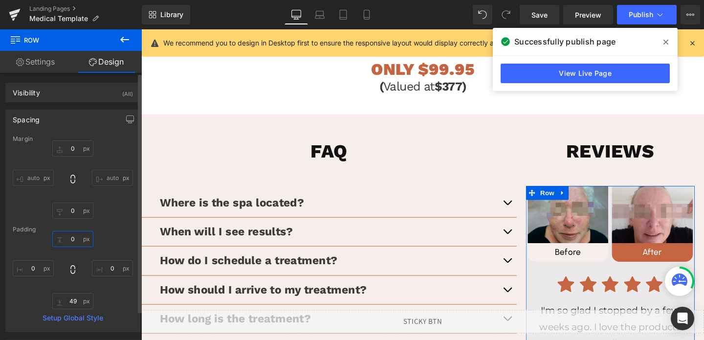
click at [62, 240] on input "0" at bounding box center [72, 239] width 41 height 16
type input "30"
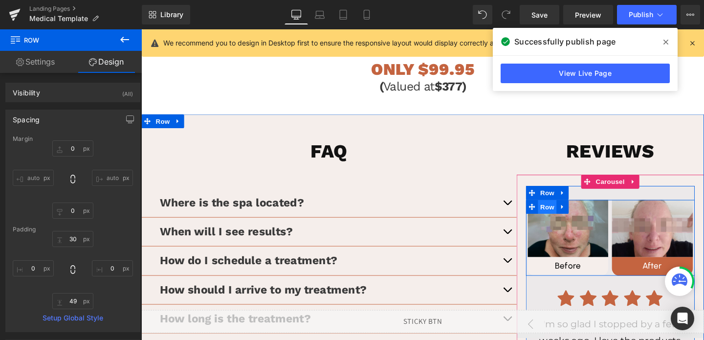
click at [563, 208] on span "Row" at bounding box center [569, 215] width 20 height 15
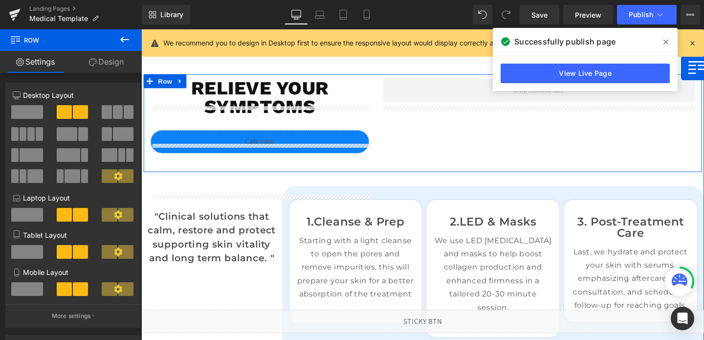
scroll to position [247, 0]
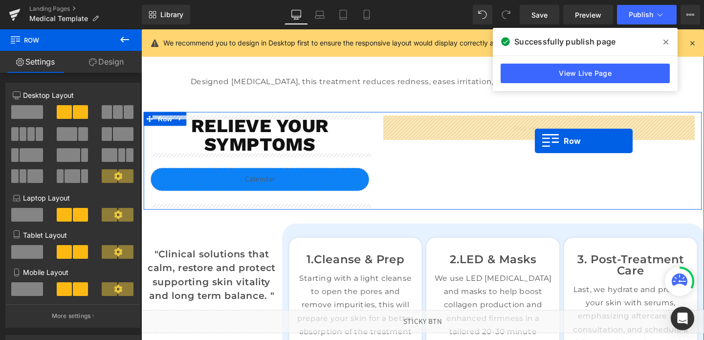
drag, startPoint x: 555, startPoint y: 202, endPoint x: 555, endPoint y: 145, distance: 56.3
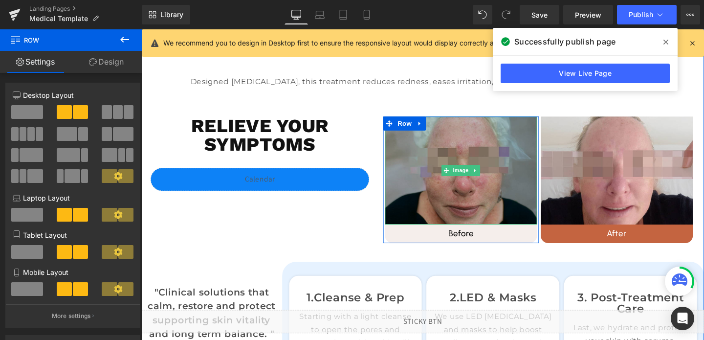
click at [523, 186] on img at bounding box center [478, 178] width 160 height 114
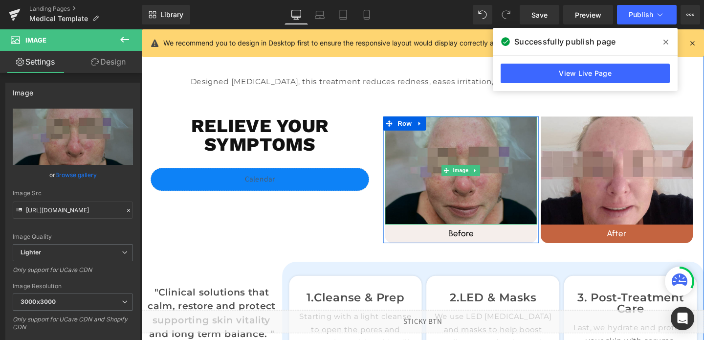
click at [494, 126] on img at bounding box center [478, 178] width 160 height 114
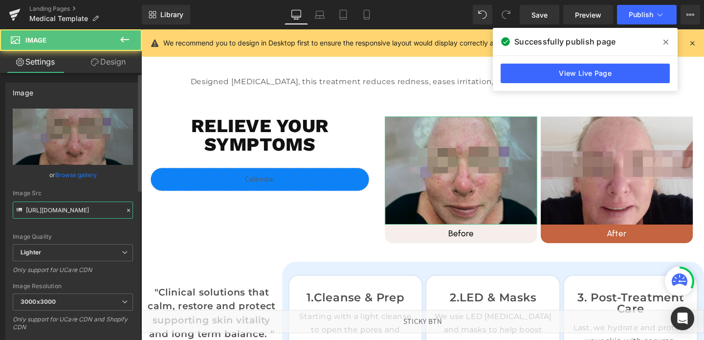
click at [63, 210] on input "[URL][DOMAIN_NAME]" at bounding box center [73, 210] width 120 height 17
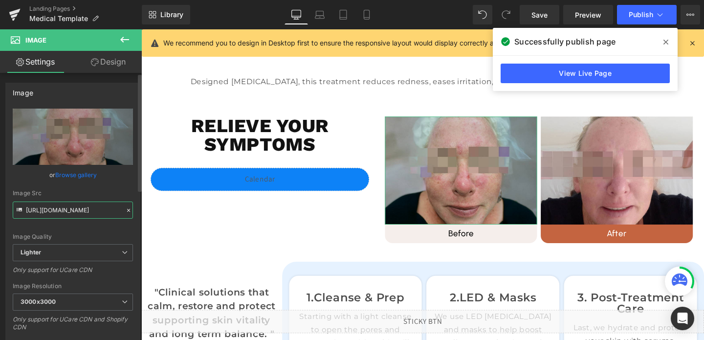
click at [63, 210] on input "[URL][DOMAIN_NAME]" at bounding box center [73, 210] width 120 height 17
paste input "[DOMAIN_NAME][URL]"
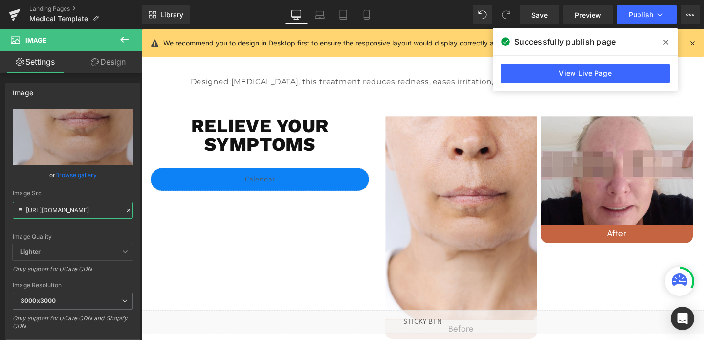
type input "[URL][DOMAIN_NAME]"
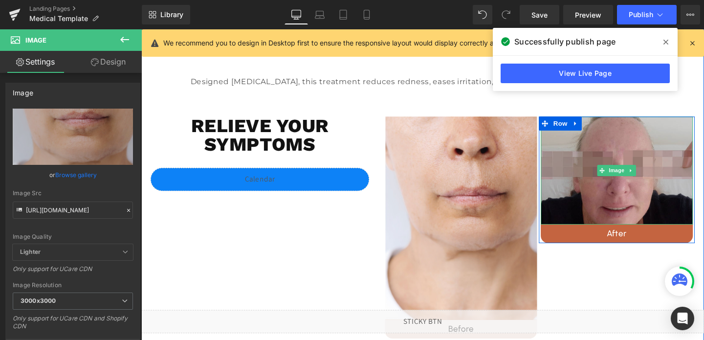
click at [612, 174] on img at bounding box center [642, 178] width 160 height 114
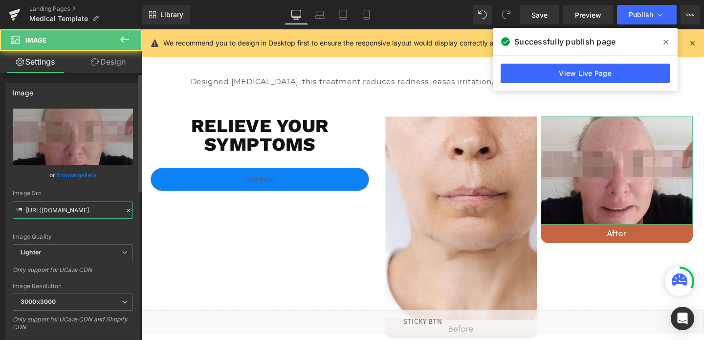
click at [63, 212] on input "[URL][DOMAIN_NAME]" at bounding box center [73, 210] width 120 height 17
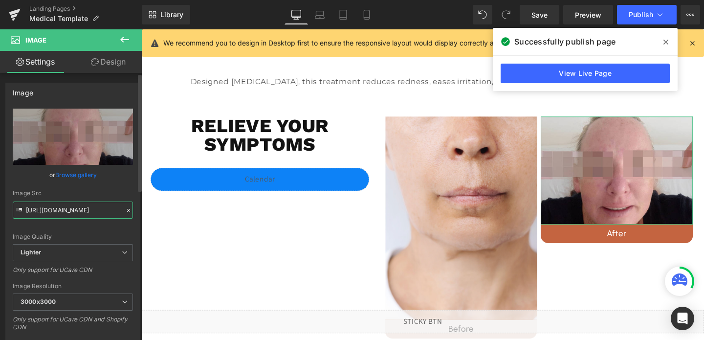
paste input "[URL][DOMAIN_NAME]"
type input "https://[URL][DOMAIN_NAME][DOMAIN_NAME]"
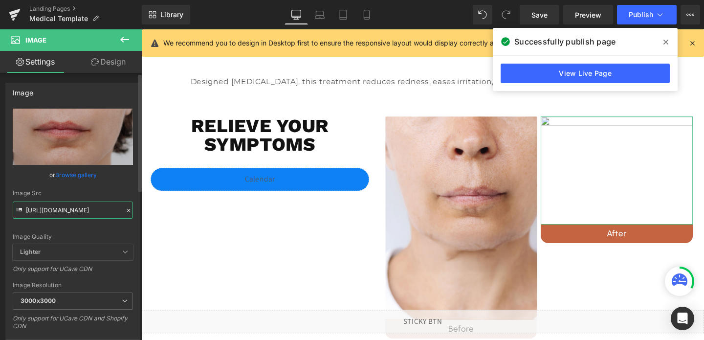
click at [63, 212] on input "[URL][DOMAIN_NAME]" at bounding box center [73, 210] width 120 height 17
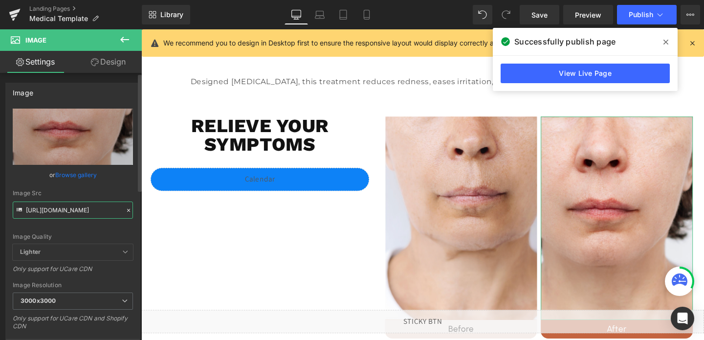
click at [63, 212] on input "[URL][DOMAIN_NAME]" at bounding box center [73, 210] width 120 height 17
paste input "text"
type input "[URL][DOMAIN_NAME]"
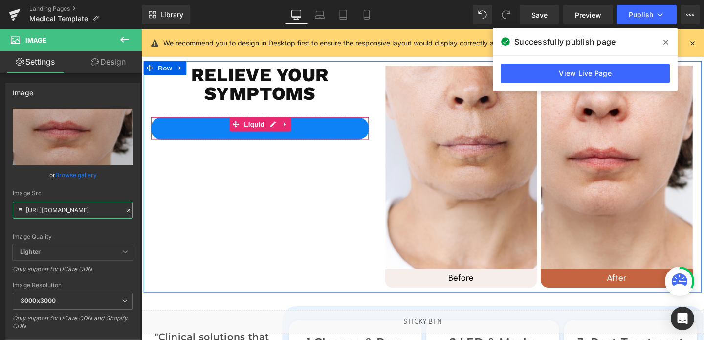
scroll to position [300, 0]
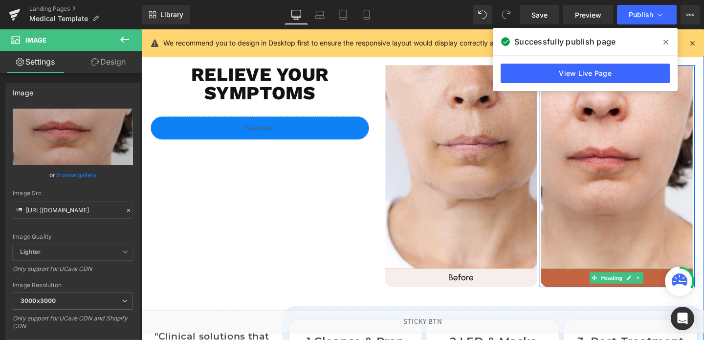
click at [610, 295] on h1 "After" at bounding box center [642, 290] width 160 height 11
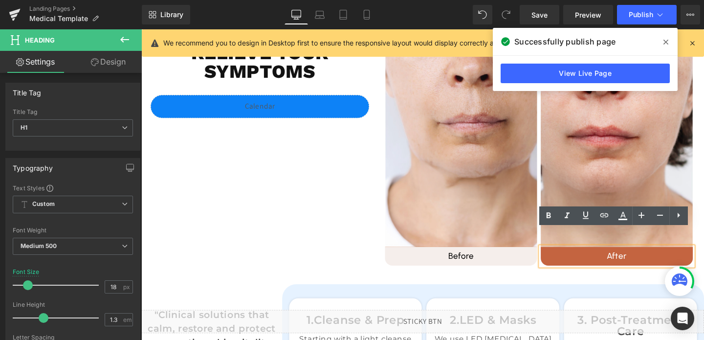
scroll to position [166, 0]
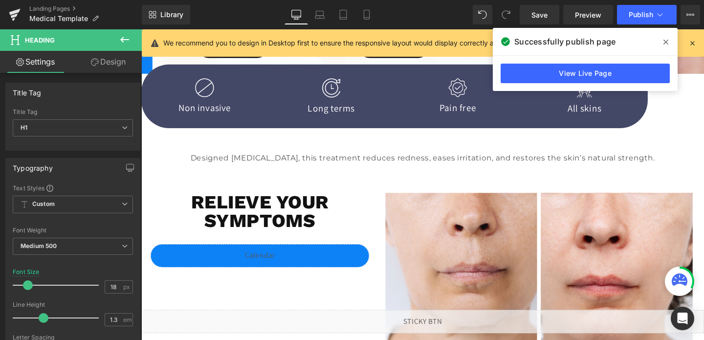
click at [346, 275] on div "Liquid" at bounding box center [266, 267] width 230 height 24
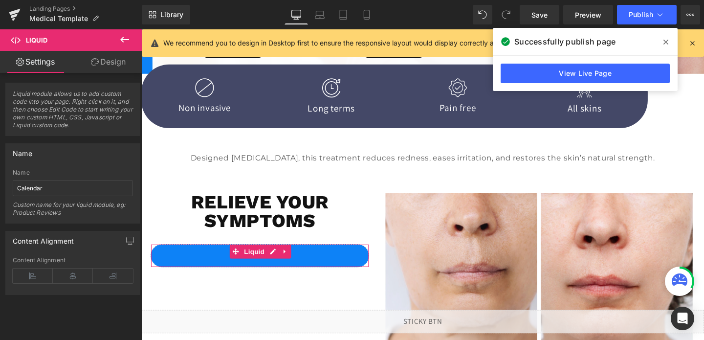
click at [102, 64] on link "Design" at bounding box center [108, 62] width 71 height 22
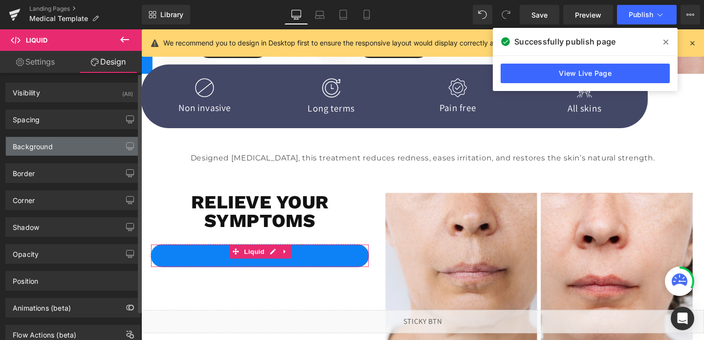
click at [41, 145] on div "Background" at bounding box center [33, 144] width 40 height 14
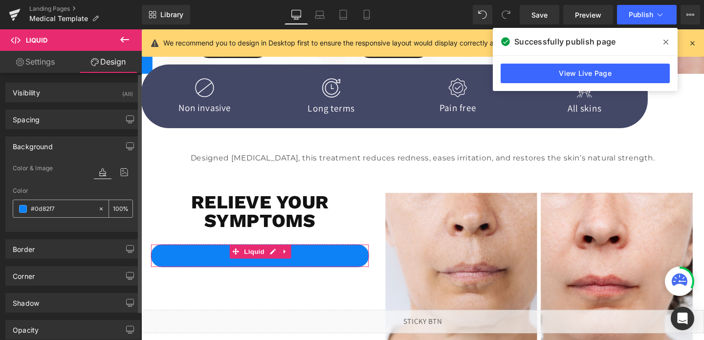
click at [46, 202] on div "#0d82f7" at bounding box center [55, 208] width 85 height 17
click at [51, 206] on input "#0d82f7" at bounding box center [62, 208] width 63 height 11
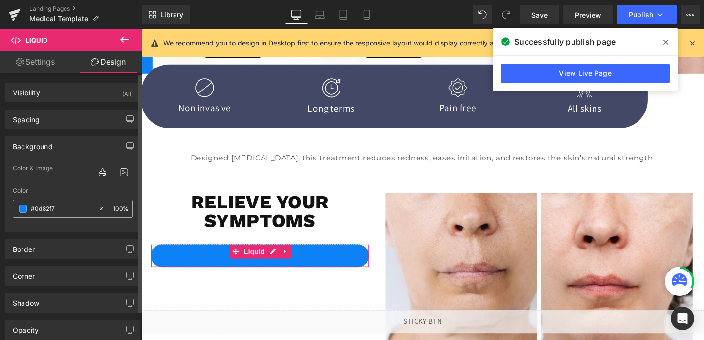
click at [51, 206] on input "#0d82f7" at bounding box center [62, 208] width 63 height 11
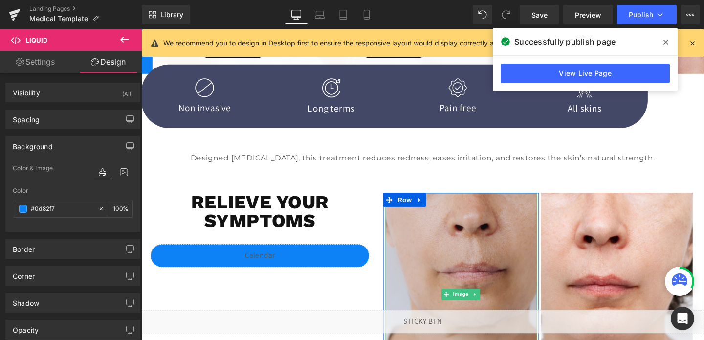
scroll to position [402, 0]
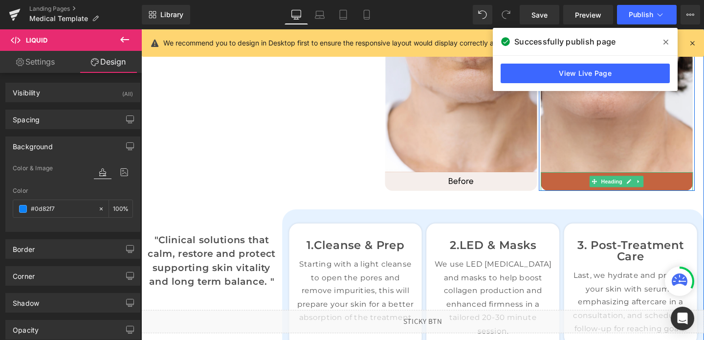
click at [585, 190] on h1 "After" at bounding box center [642, 188] width 160 height 11
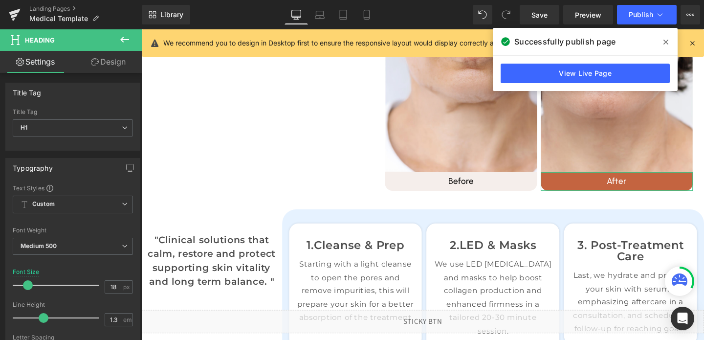
click at [101, 61] on link "Design" at bounding box center [108, 62] width 71 height 22
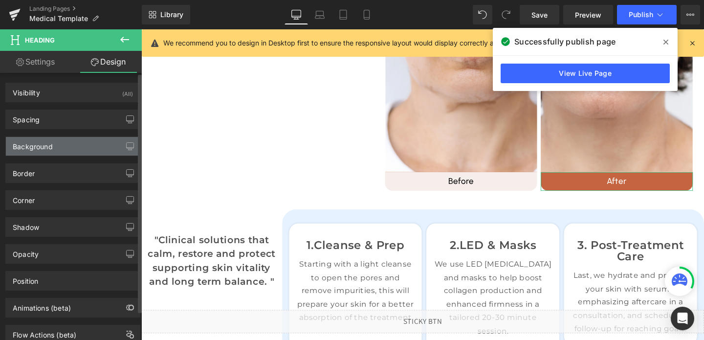
click at [35, 146] on div "Background" at bounding box center [33, 144] width 40 height 14
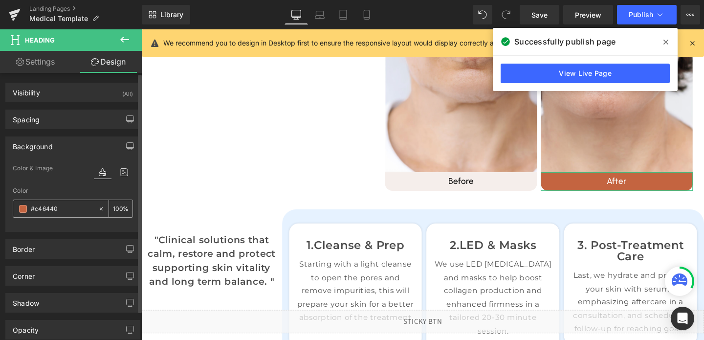
click at [51, 206] on input "#c46440" at bounding box center [62, 208] width 63 height 11
paste input "0d82f7"
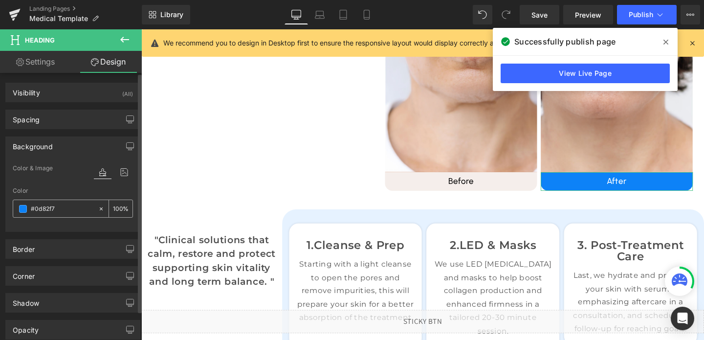
type input "#0d82f7"
click at [113, 208] on input "100" at bounding box center [118, 208] width 10 height 11
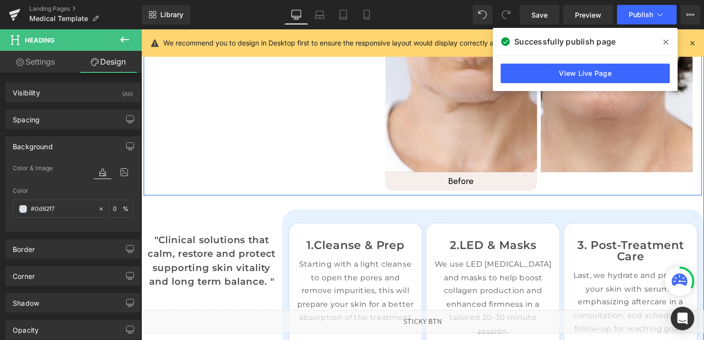
type input "80"
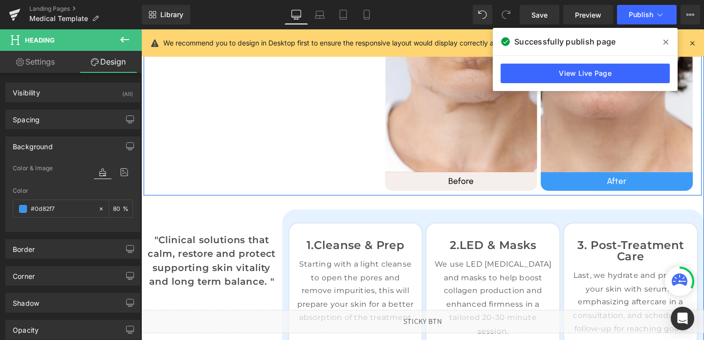
click at [264, 200] on div "Relieve your symptoms Heading Liquid Image Before Heading Row Image After Headi…" at bounding box center [437, 82] width 587 height 243
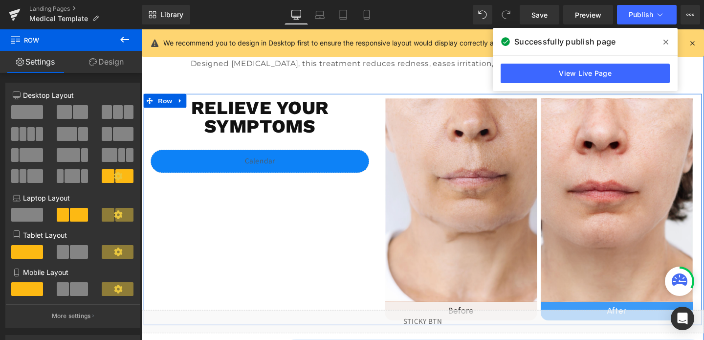
scroll to position [263, 0]
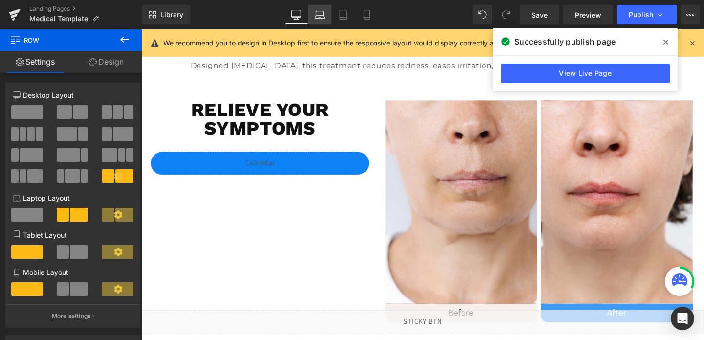
click at [319, 17] on icon at bounding box center [320, 15] width 10 height 10
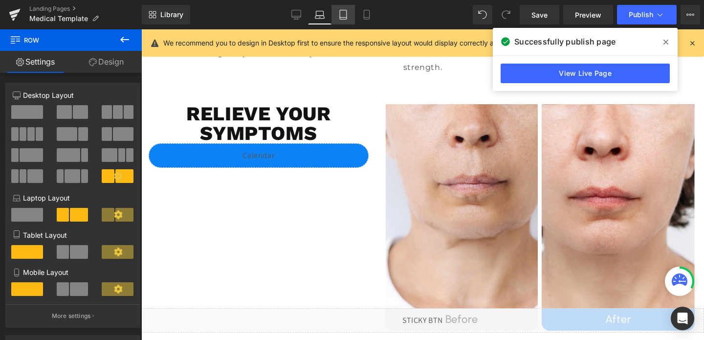
click at [336, 20] on link "Tablet" at bounding box center [343, 15] width 23 height 20
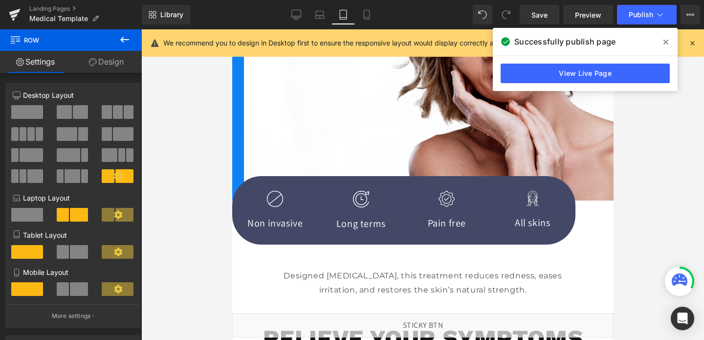
scroll to position [488, 0]
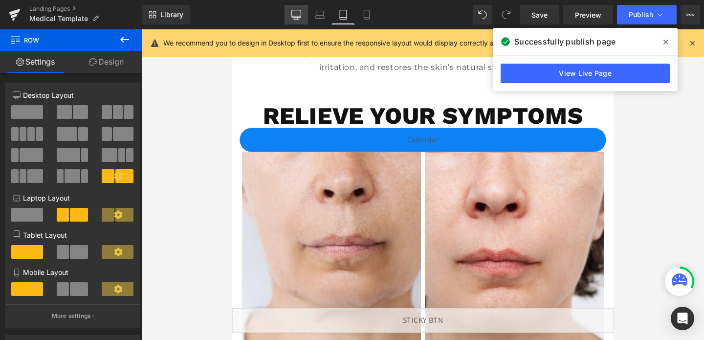
click at [306, 18] on link "Desktop" at bounding box center [296, 15] width 23 height 20
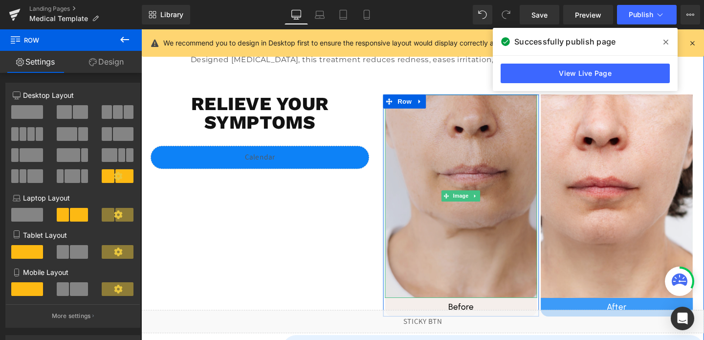
scroll to position [329, 0]
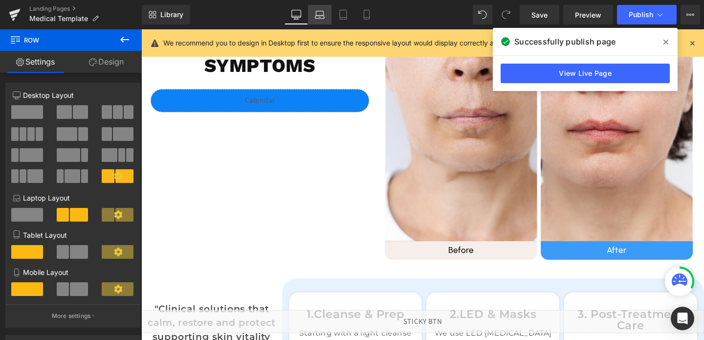
click at [318, 19] on icon at bounding box center [320, 15] width 10 height 10
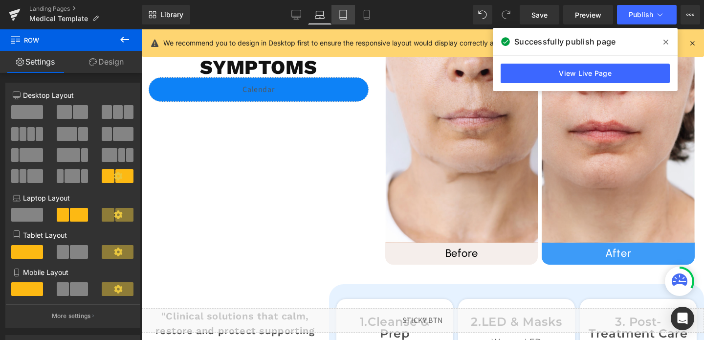
click at [342, 22] on link "Tablet" at bounding box center [343, 15] width 23 height 20
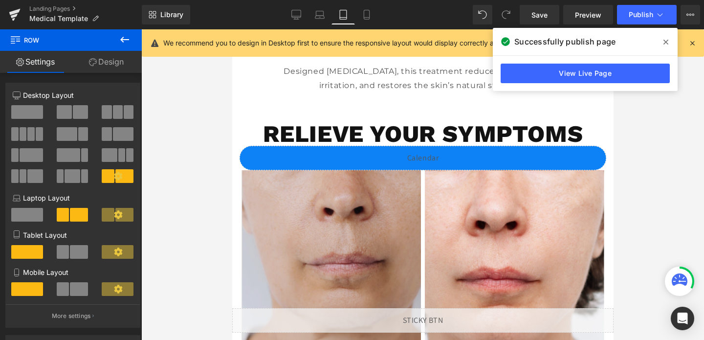
scroll to position [473, 0]
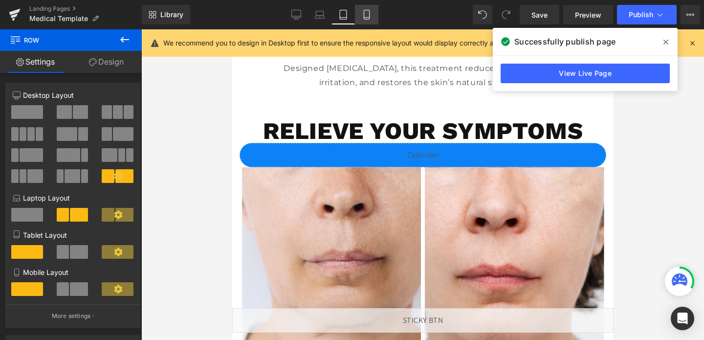
click at [363, 15] on icon at bounding box center [367, 15] width 10 height 10
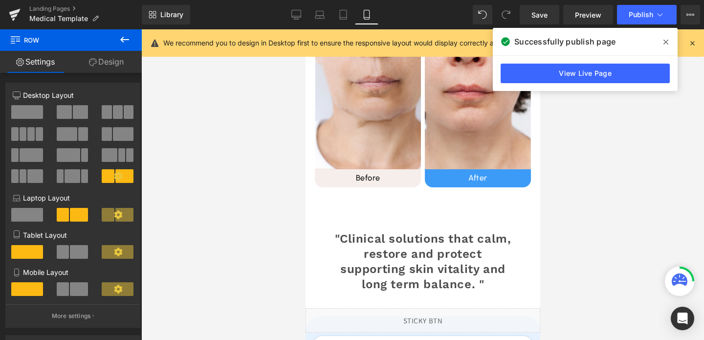
scroll to position [581, 0]
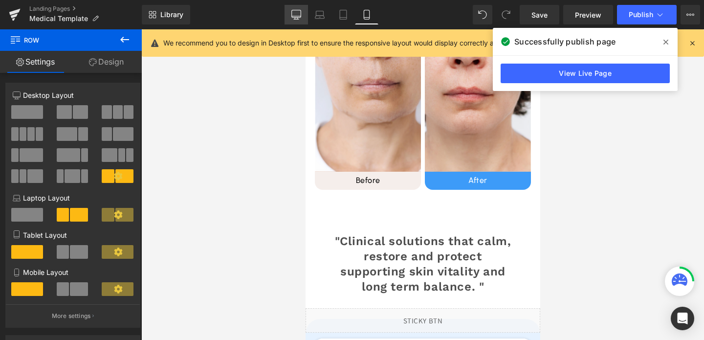
click at [296, 18] on icon at bounding box center [296, 13] width 9 height 7
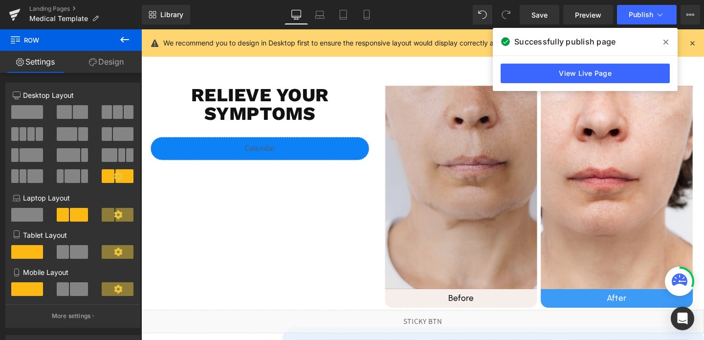
scroll to position [258, 0]
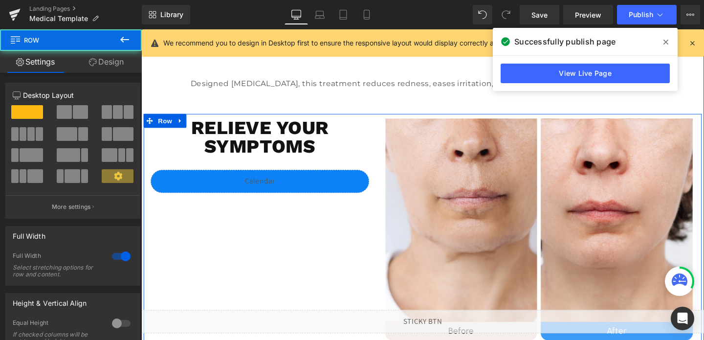
scroll to position [241, 0]
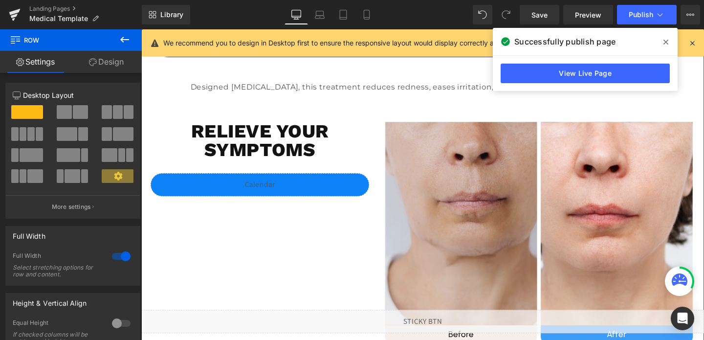
click at [520, 136] on img at bounding box center [478, 234] width 160 height 214
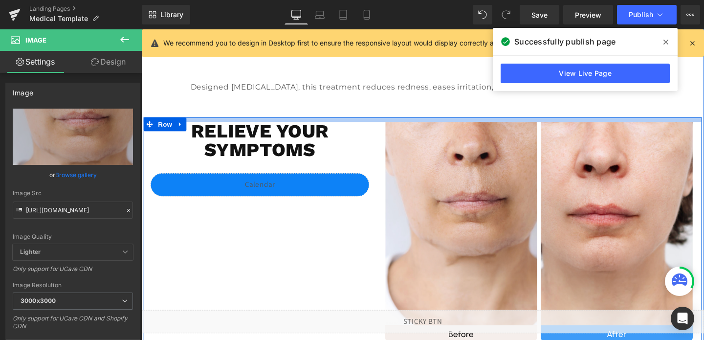
click at [520, 122] on div at bounding box center [437, 124] width 587 height 5
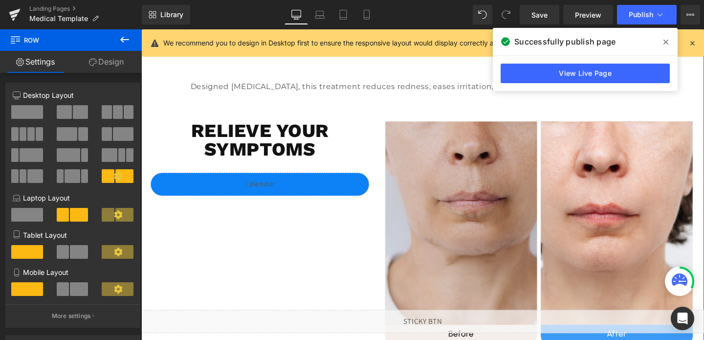
scroll to position [210, 0]
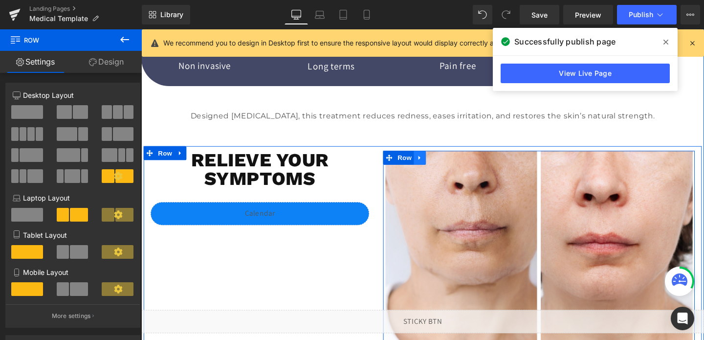
click at [433, 168] on icon at bounding box center [434, 163] width 7 height 7
click at [444, 166] on icon at bounding box center [447, 163] width 7 height 7
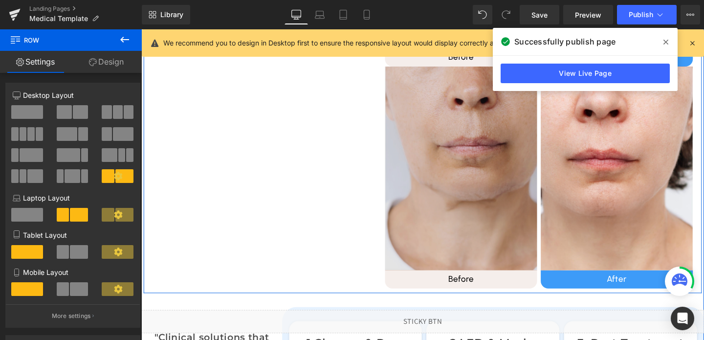
scroll to position [500, 0]
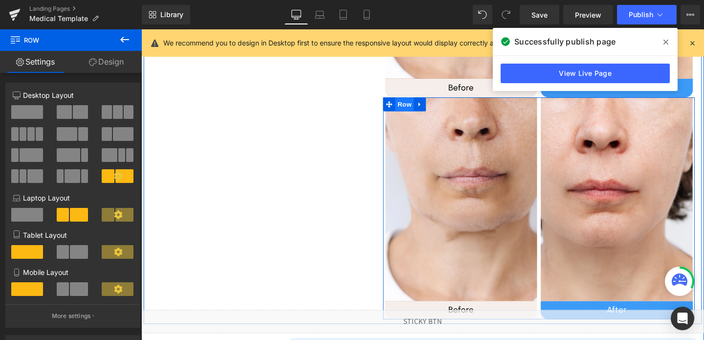
click at [411, 114] on span "Row" at bounding box center [418, 108] width 20 height 15
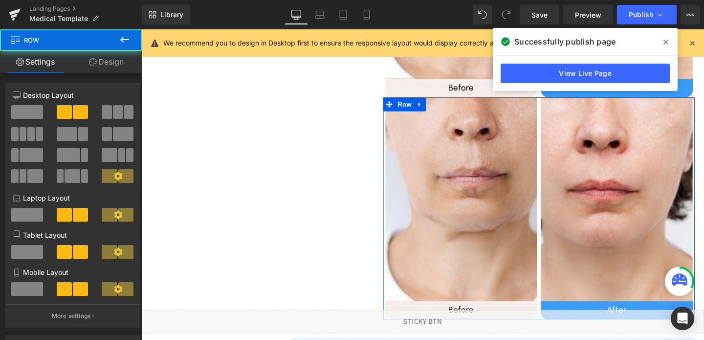
click at [102, 63] on link "Design" at bounding box center [106, 62] width 71 height 22
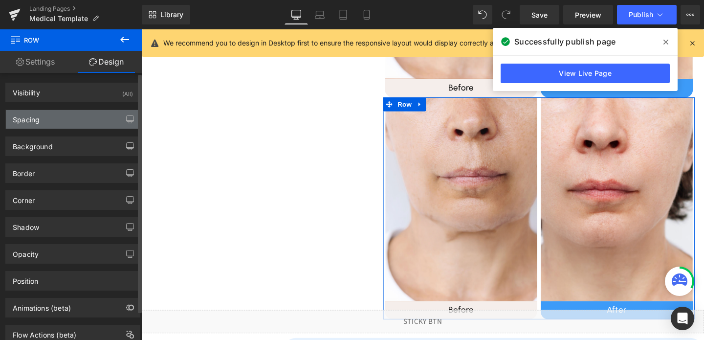
click at [67, 114] on div "Spacing" at bounding box center [73, 119] width 134 height 19
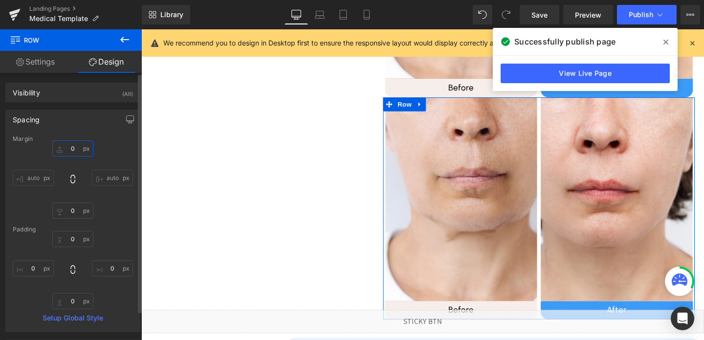
click at [68, 153] on input "0" at bounding box center [72, 148] width 41 height 16
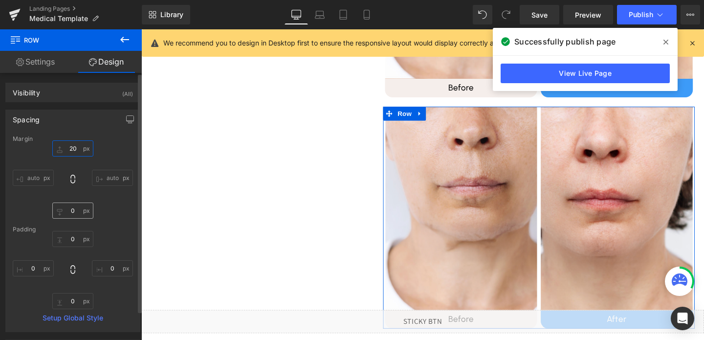
type input "20"
click at [77, 209] on input "0" at bounding box center [72, 211] width 41 height 16
type input "20"
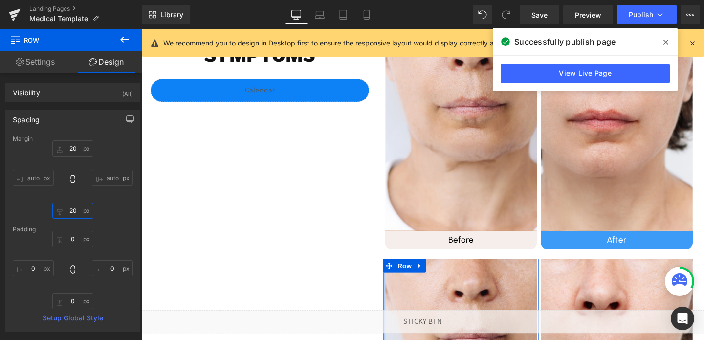
scroll to position [201, 0]
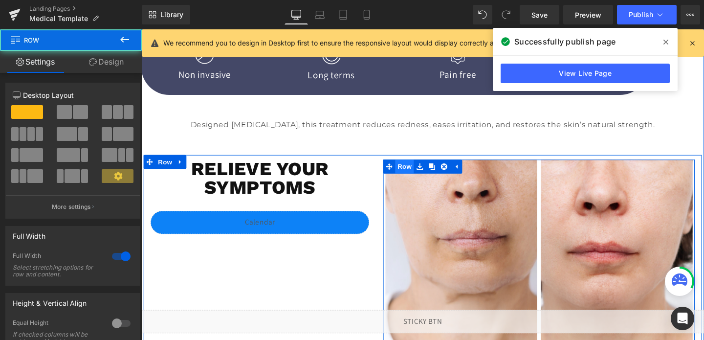
click at [418, 176] on span "Row" at bounding box center [418, 173] width 20 height 15
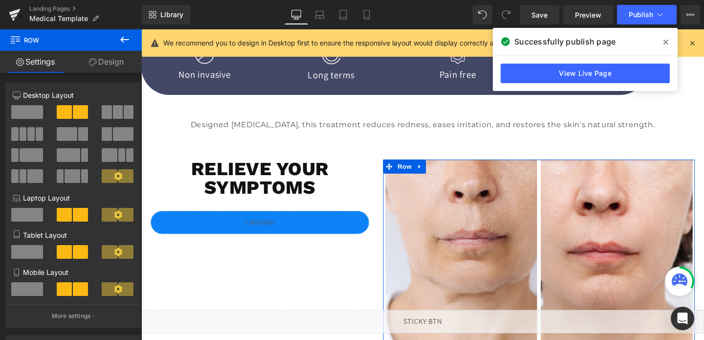
click at [98, 70] on link "Design" at bounding box center [106, 62] width 71 height 22
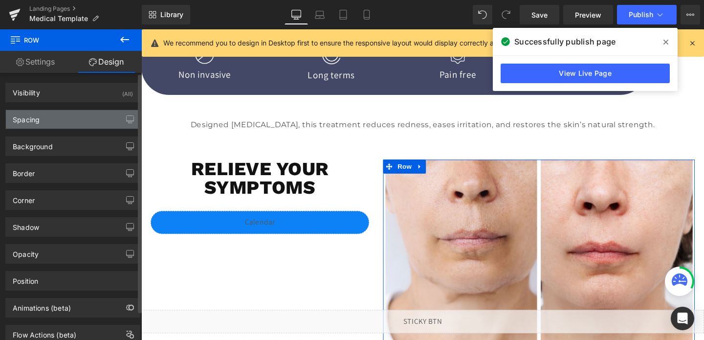
click at [50, 119] on div "Spacing" at bounding box center [73, 119] width 134 height 19
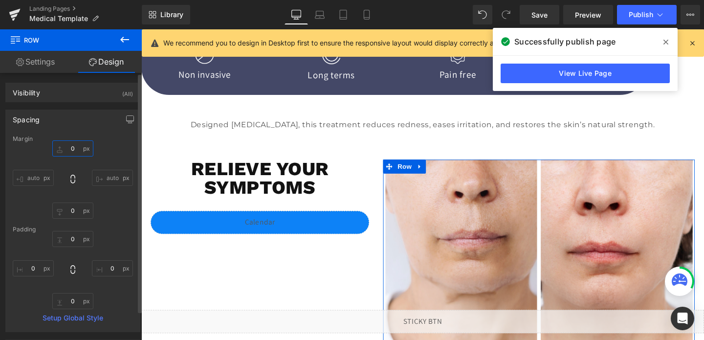
click at [65, 151] on input "0" at bounding box center [72, 148] width 41 height 16
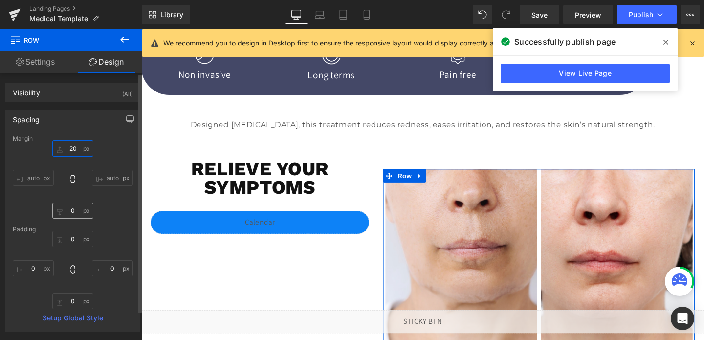
type input "20"
click at [77, 213] on input "0" at bounding box center [72, 211] width 41 height 16
type input "20"
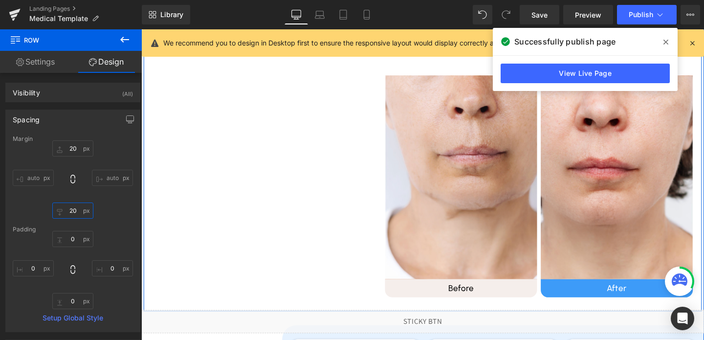
scroll to position [570, 0]
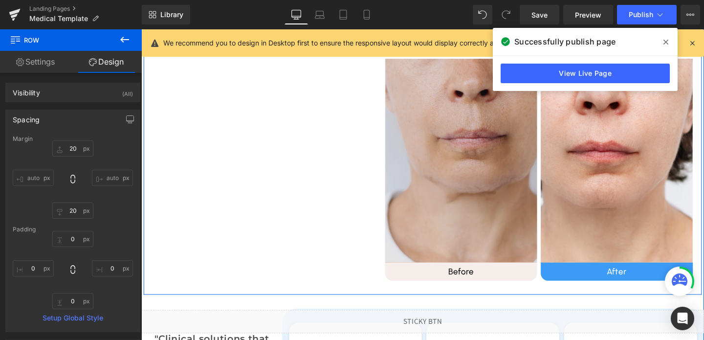
click at [418, 223] on img at bounding box center [478, 167] width 160 height 214
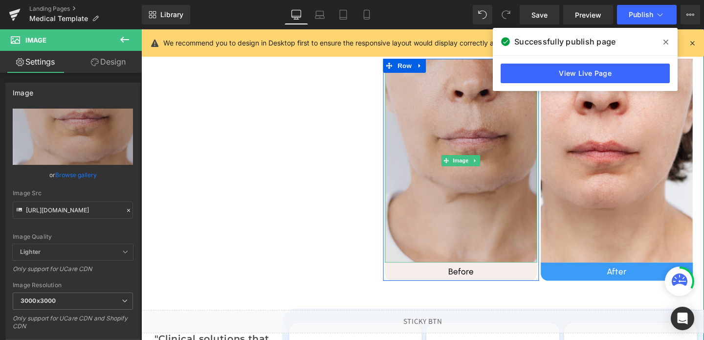
click at [506, 240] on img at bounding box center [478, 167] width 160 height 214
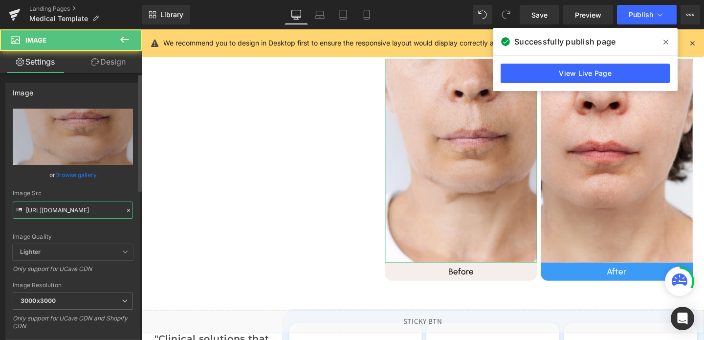
click at [100, 203] on input "[URL][DOMAIN_NAME]" at bounding box center [73, 210] width 120 height 17
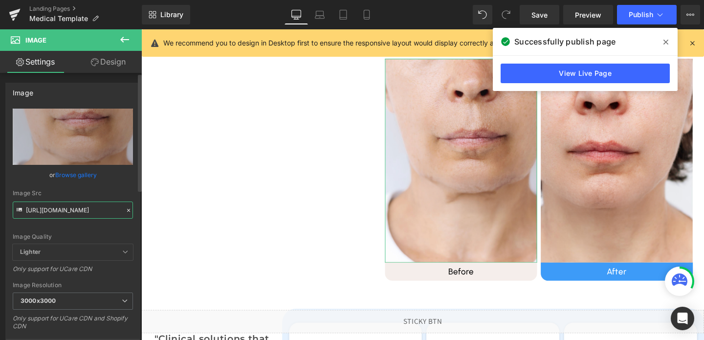
click at [100, 203] on input "[URL][DOMAIN_NAME]" at bounding box center [73, 210] width 120 height 17
paste input "be2"
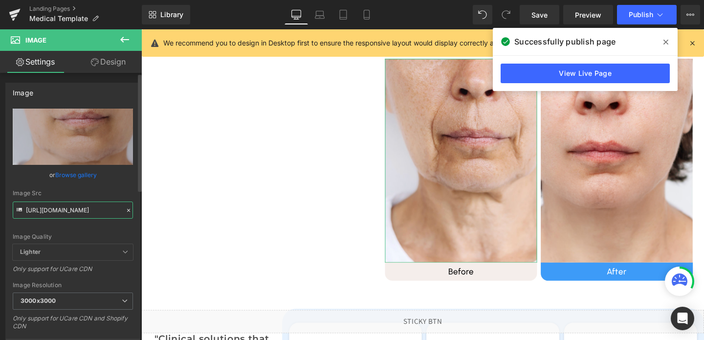
type input "[URL][DOMAIN_NAME]"
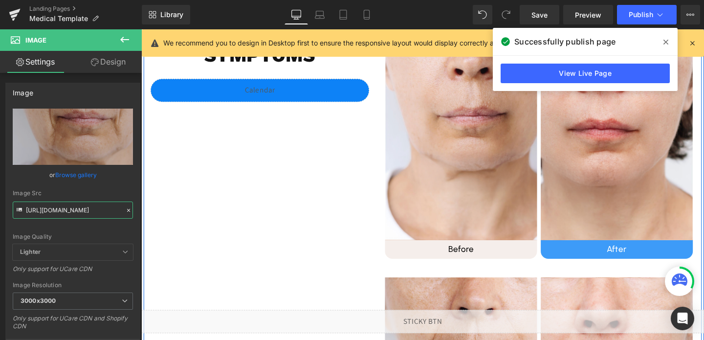
scroll to position [340, 0]
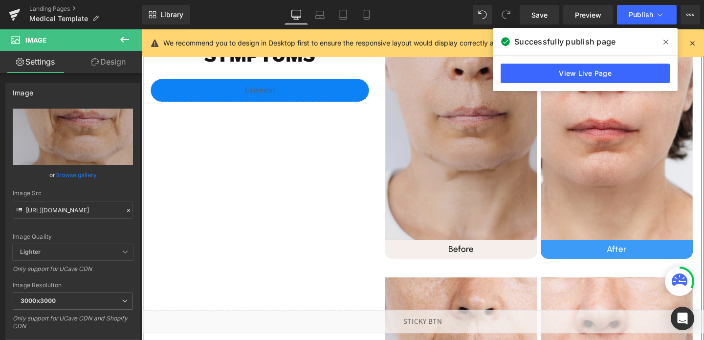
click at [446, 165] on img at bounding box center [478, 144] width 160 height 214
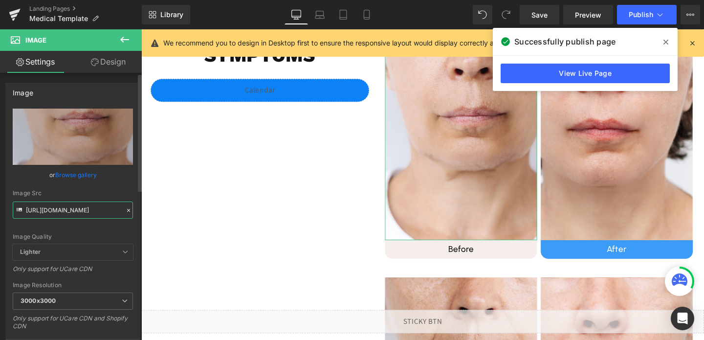
click at [93, 210] on input "[URL][DOMAIN_NAME]" at bounding box center [73, 210] width 120 height 17
paste input "be2"
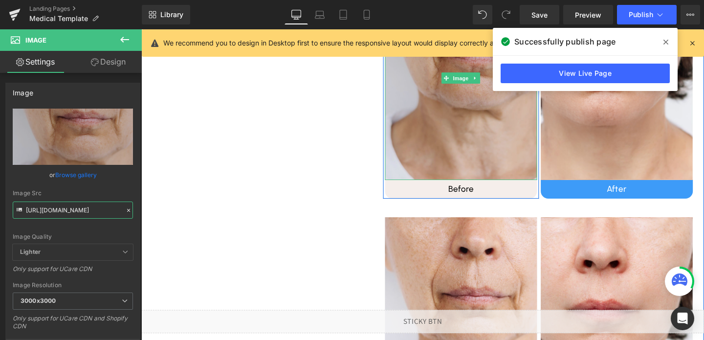
scroll to position [410, 0]
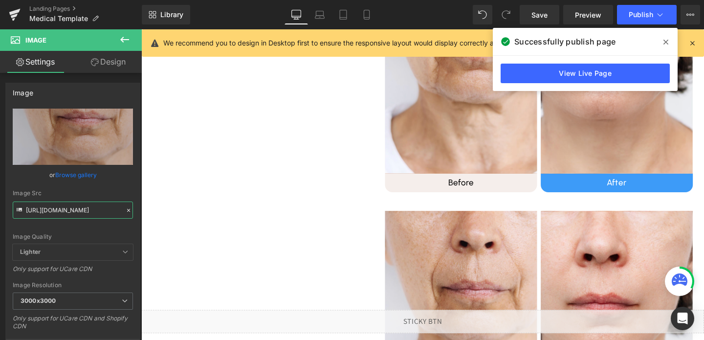
type input "[URL][DOMAIN_NAME]"
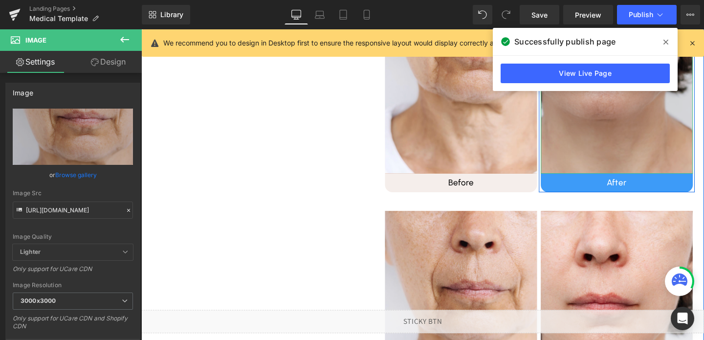
click at [641, 127] on img at bounding box center [642, 74] width 160 height 214
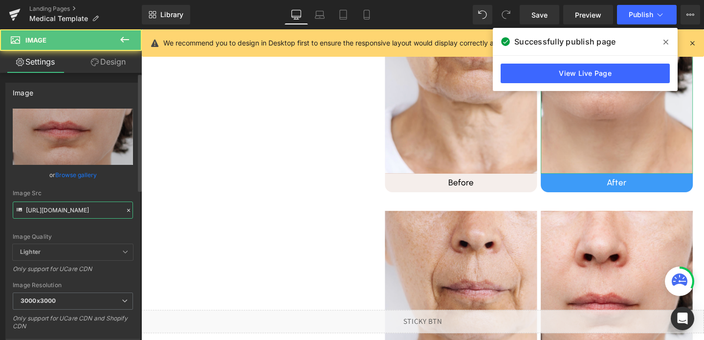
click at [52, 215] on input "[URL][DOMAIN_NAME]" at bounding box center [73, 210] width 120 height 17
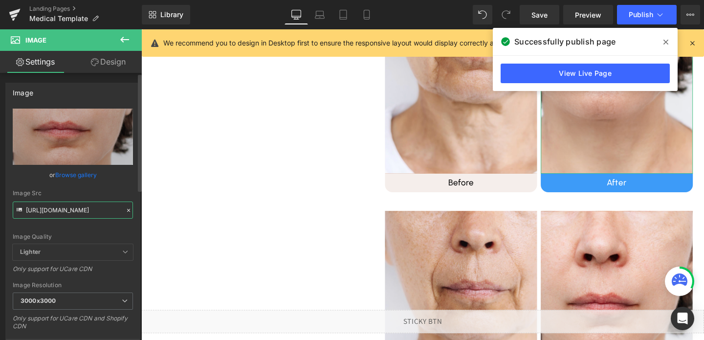
click at [52, 215] on input "[URL][DOMAIN_NAME]" at bounding box center [73, 210] width 120 height 17
paste input "2"
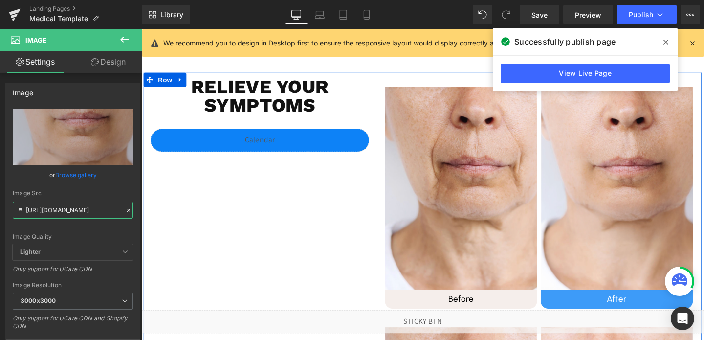
scroll to position [281, 0]
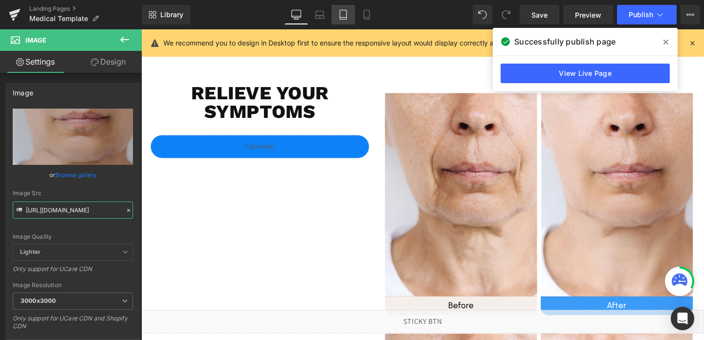
type input "[URL][DOMAIN_NAME]"
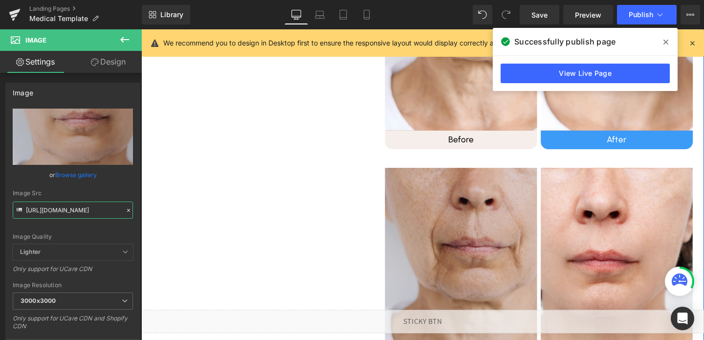
scroll to position [509, 0]
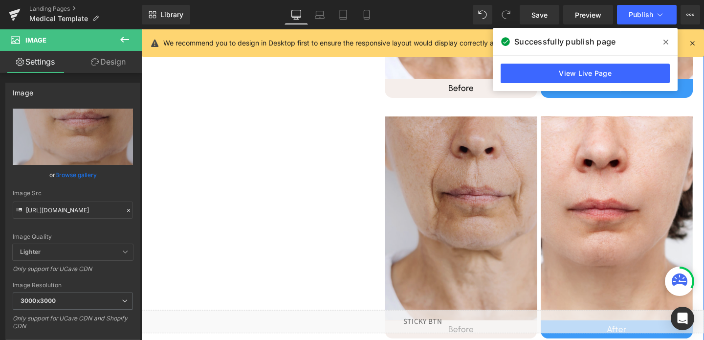
click at [469, 227] on div "Image" at bounding box center [478, 228] width 160 height 214
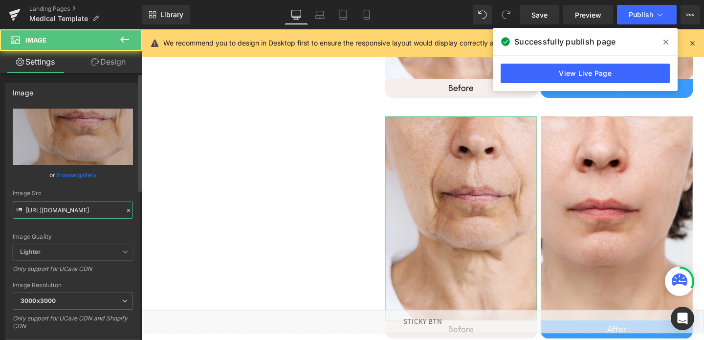
click at [48, 207] on input "[URL][DOMAIN_NAME]" at bounding box center [73, 210] width 120 height 17
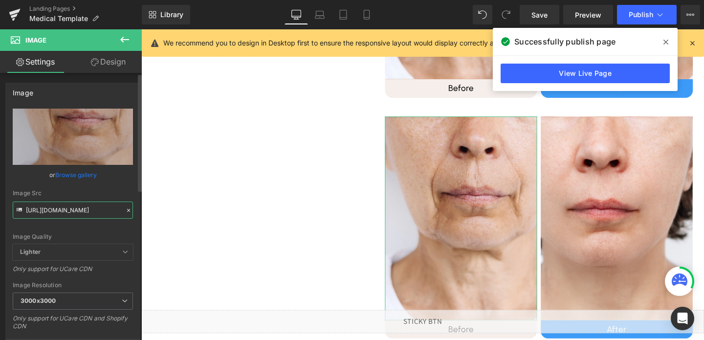
click at [48, 207] on input "[URL][DOMAIN_NAME]" at bounding box center [73, 210] width 120 height 17
paste input "1.png?v=1758056214"
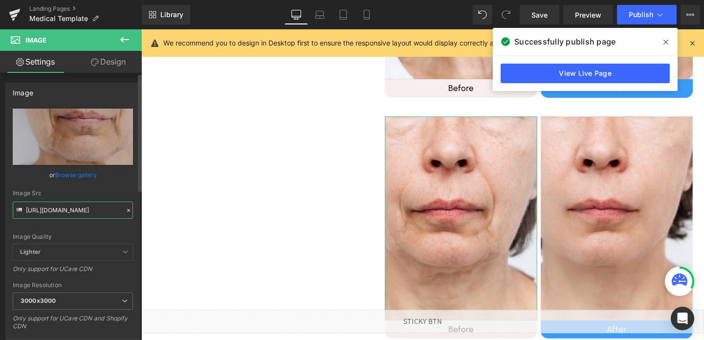
type input "[URL][DOMAIN_NAME]"
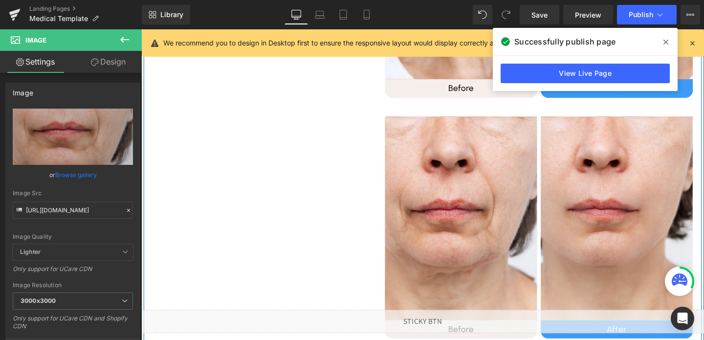
click at [222, 225] on div "Relieve your symptoms Heading Liquid Image Before Heading Row Image After Headi…" at bounding box center [437, 111] width 587 height 516
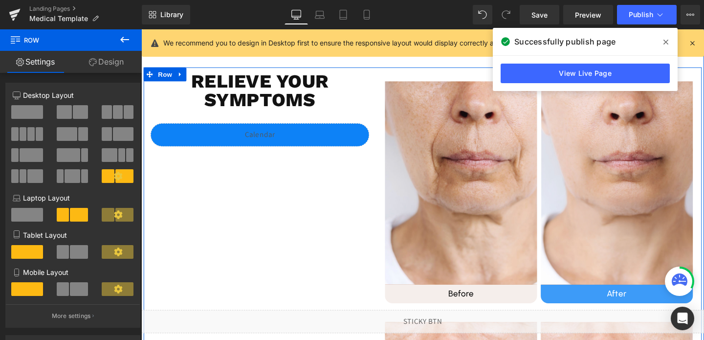
scroll to position [291, 0]
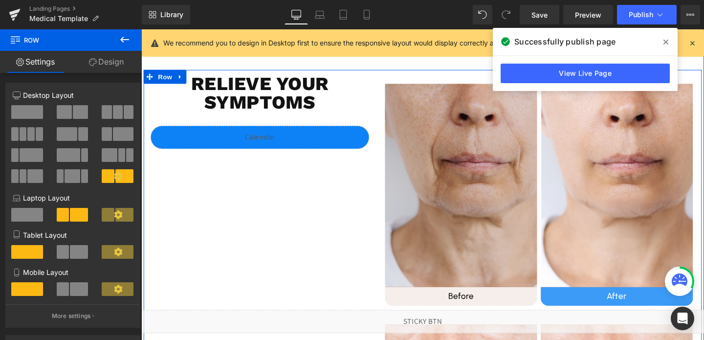
click at [438, 195] on img at bounding box center [478, 194] width 160 height 214
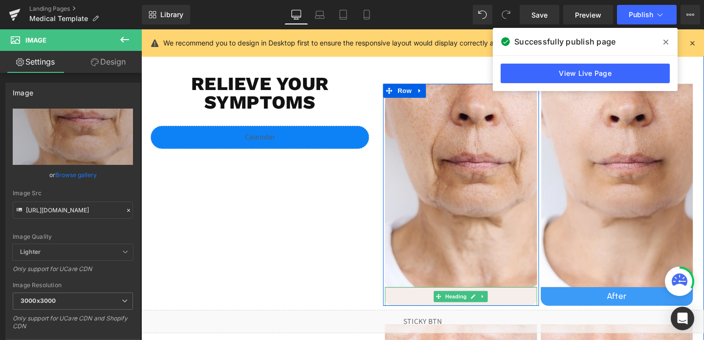
click at [554, 315] on h1 "Before" at bounding box center [478, 309] width 160 height 11
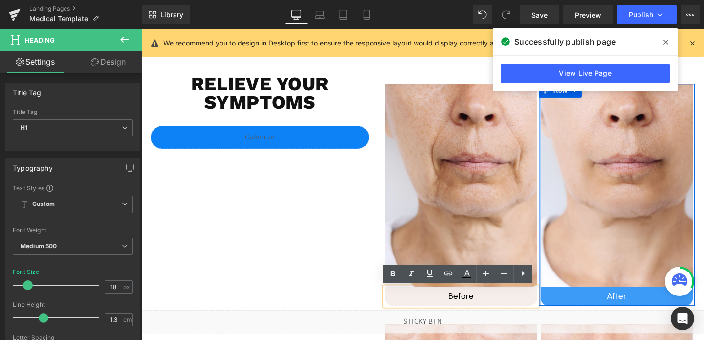
click at [560, 318] on div at bounding box center [561, 203] width 2 height 233
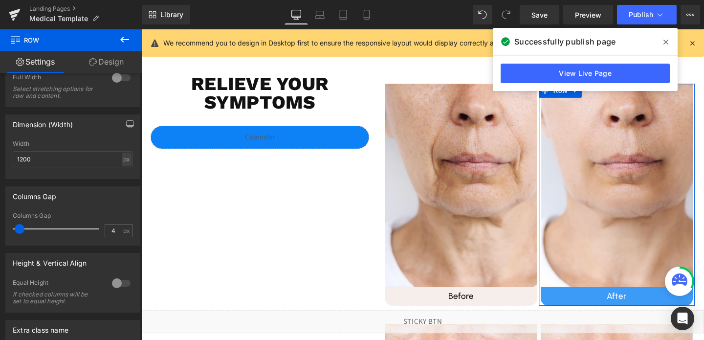
scroll to position [209, 0]
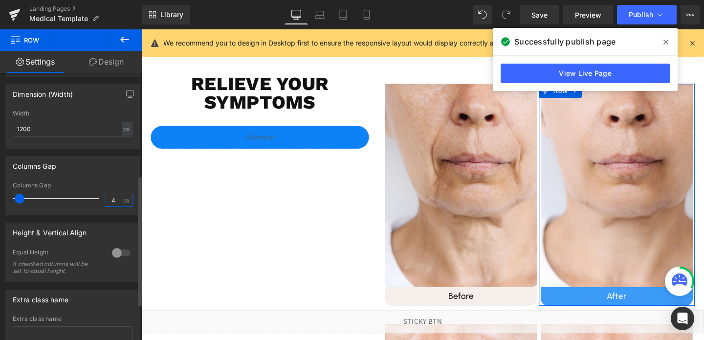
click at [110, 199] on input "4" at bounding box center [113, 200] width 17 height 12
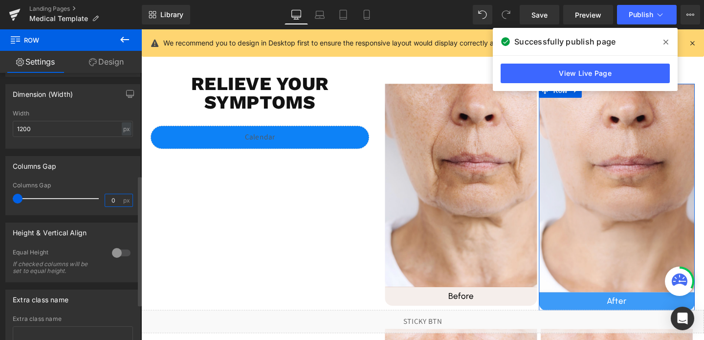
type input "0"
click at [107, 62] on link "Design" at bounding box center [106, 62] width 71 height 22
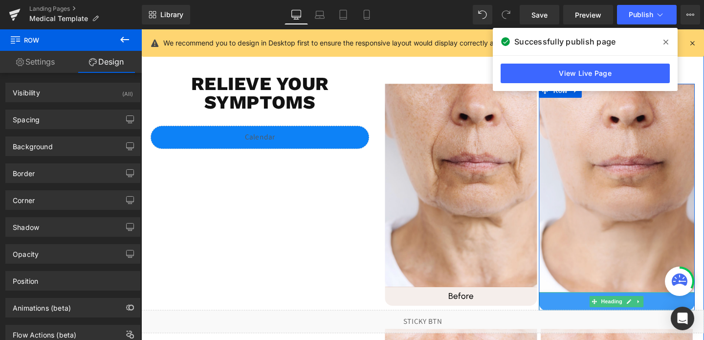
click at [586, 315] on h1 "After" at bounding box center [642, 315] width 164 height 11
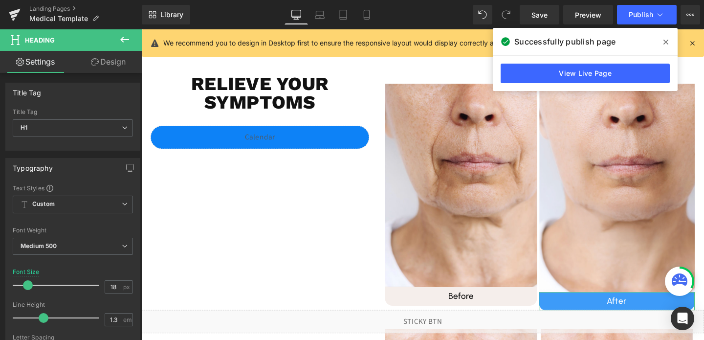
click at [114, 61] on link "Design" at bounding box center [108, 62] width 71 height 22
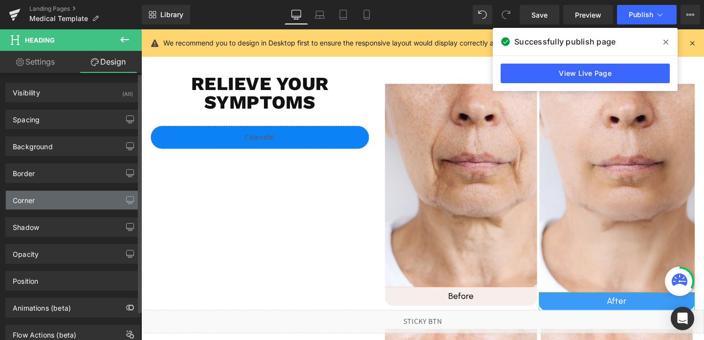
click at [65, 205] on div "Corner" at bounding box center [73, 200] width 134 height 19
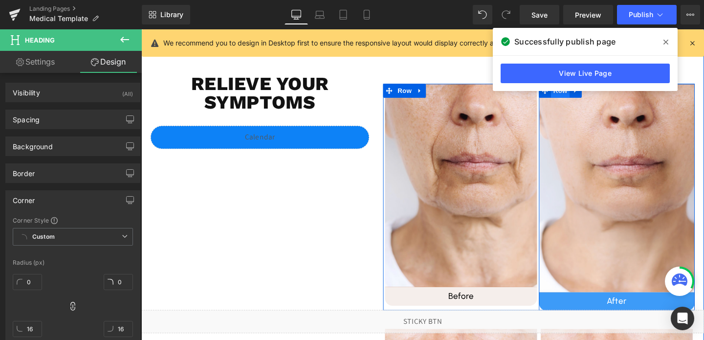
click at [576, 97] on span "Row" at bounding box center [582, 94] width 20 height 15
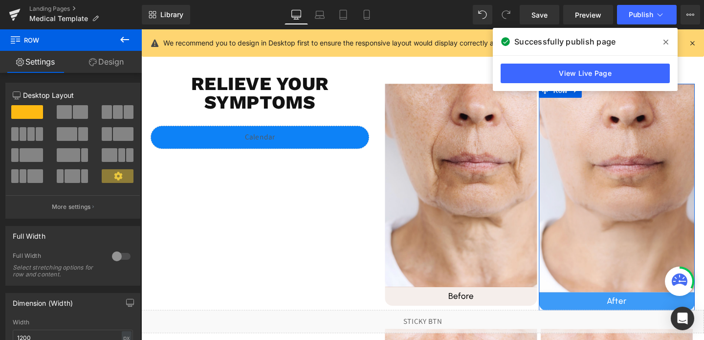
click at [107, 61] on link "Design" at bounding box center [106, 62] width 71 height 22
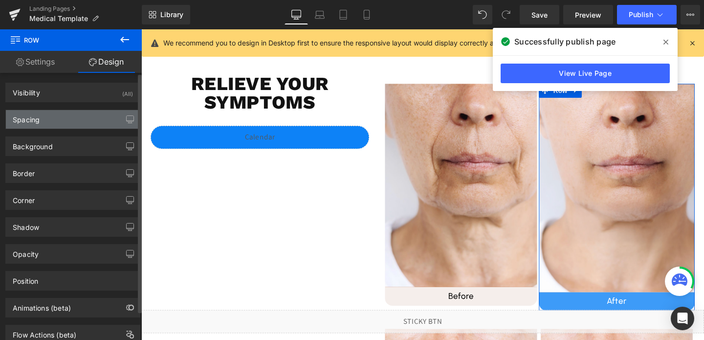
click at [50, 125] on div "Spacing" at bounding box center [73, 119] width 134 height 19
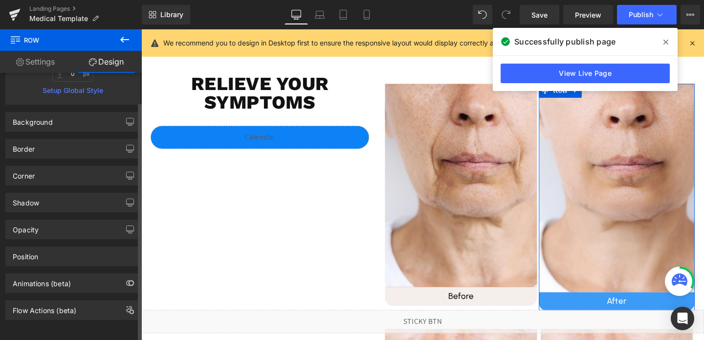
scroll to position [235, 0]
click at [62, 166] on div "Corner" at bounding box center [73, 175] width 134 height 19
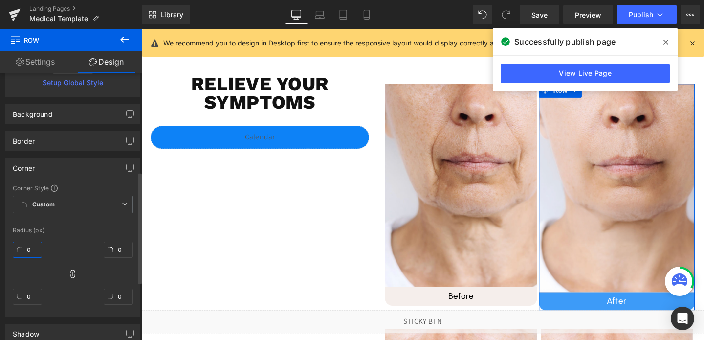
click at [28, 249] on input "0" at bounding box center [27, 250] width 29 height 16
type input "10"
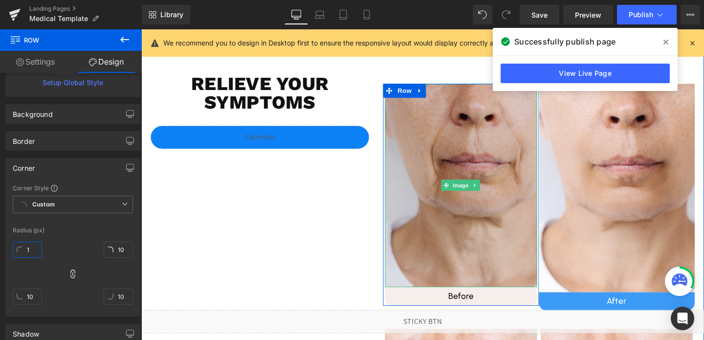
type input "16"
type input "1"
type input "16"
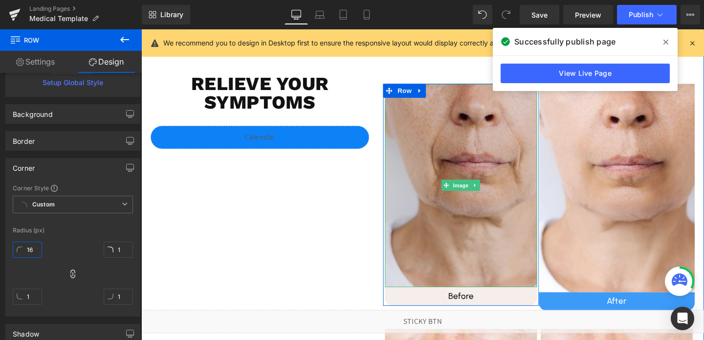
type input "16"
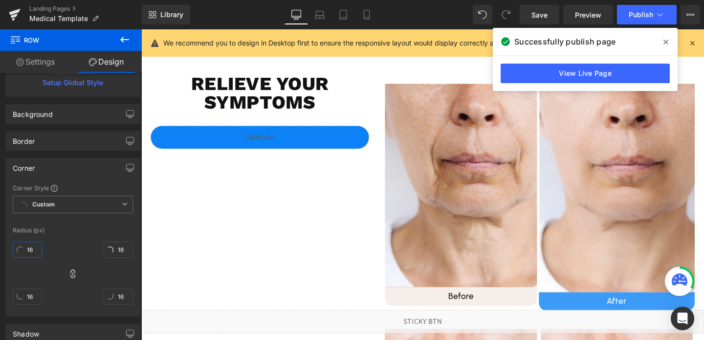
type input "16"
click at [667, 41] on icon at bounding box center [666, 42] width 5 height 5
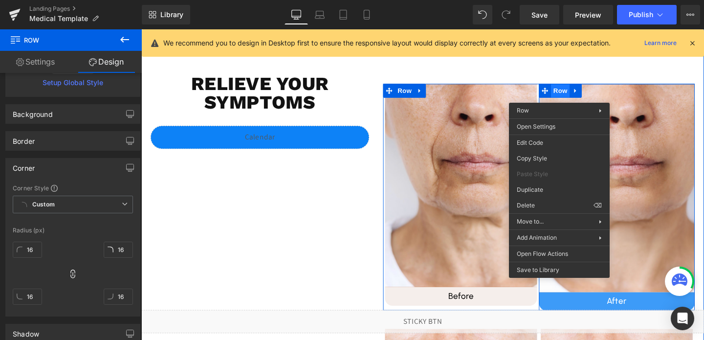
click at [579, 95] on span "Row" at bounding box center [582, 94] width 20 height 15
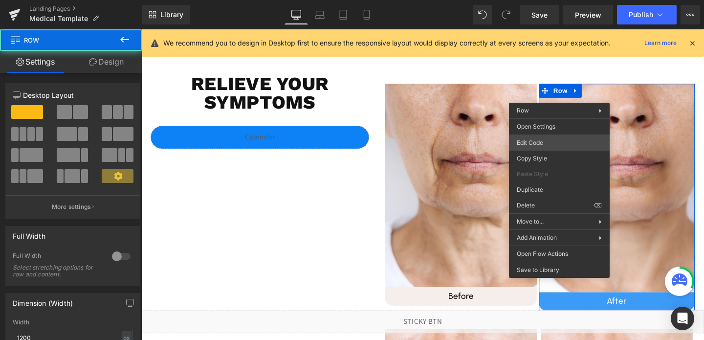
click at [537, 0] on div "Row You are previewing how the will restyle your page. You can not edit Element…" at bounding box center [352, 0] width 704 height 0
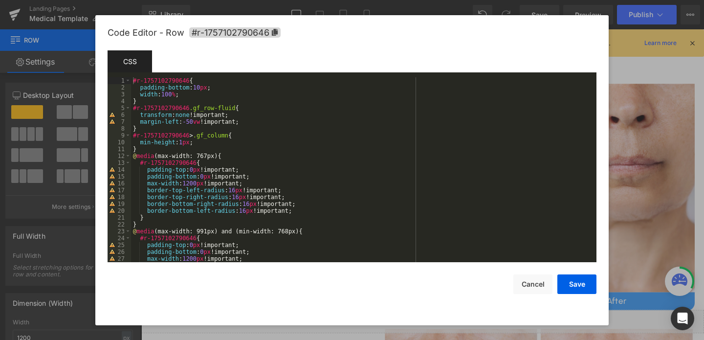
click at [214, 92] on div "#r-1757102790646 { padding-bottom : 10 px ; width : 100 % ; } #r-1757102790646 …" at bounding box center [362, 176] width 462 height 199
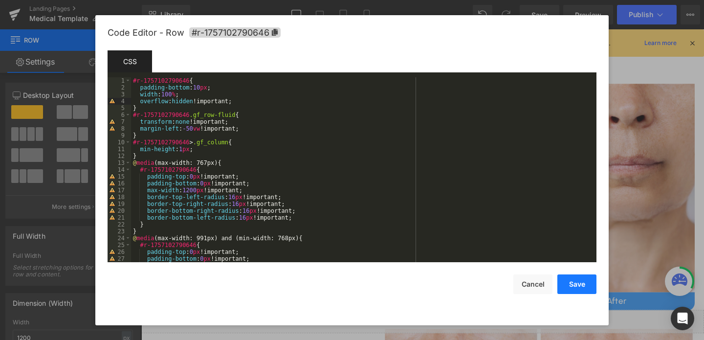
click at [567, 293] on button "Save" at bounding box center [577, 284] width 39 height 20
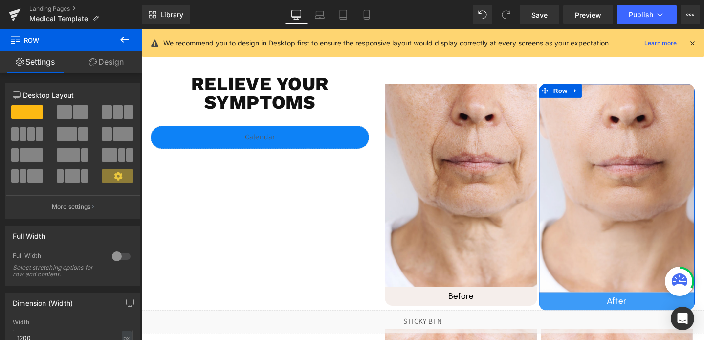
click at [101, 61] on link "Design" at bounding box center [106, 62] width 71 height 22
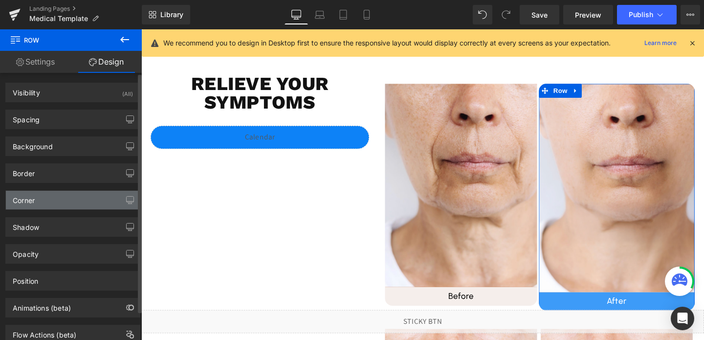
click at [49, 199] on div "Corner" at bounding box center [73, 200] width 134 height 19
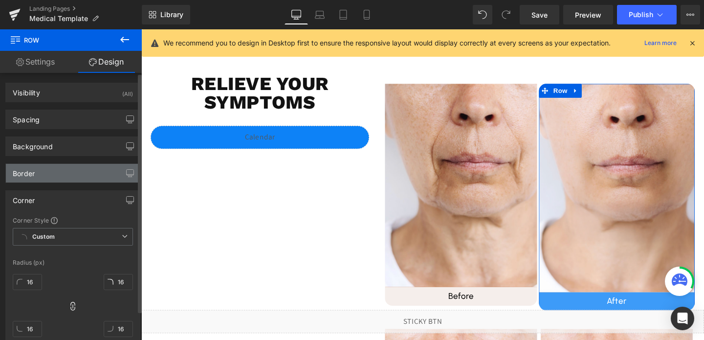
click at [50, 179] on div "Border" at bounding box center [73, 173] width 134 height 19
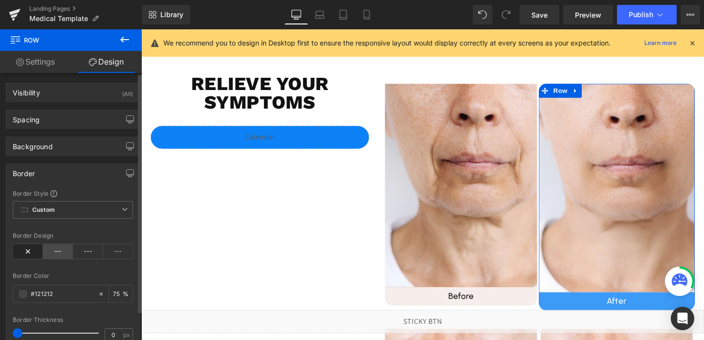
click at [51, 253] on icon at bounding box center [58, 251] width 30 height 15
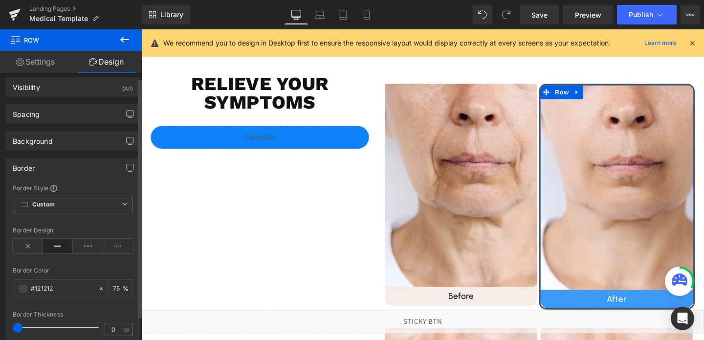
scroll to position [6, 0]
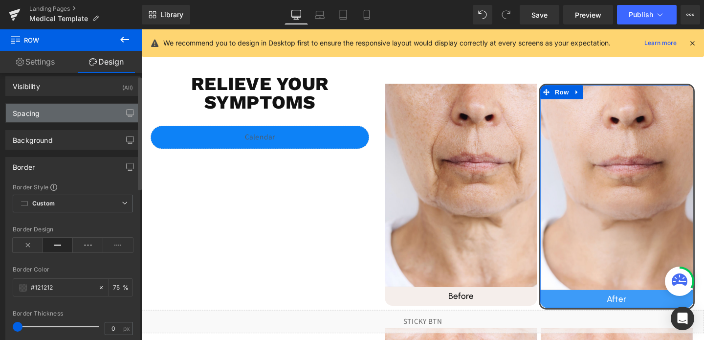
click at [76, 117] on div "Spacing" at bounding box center [73, 113] width 134 height 19
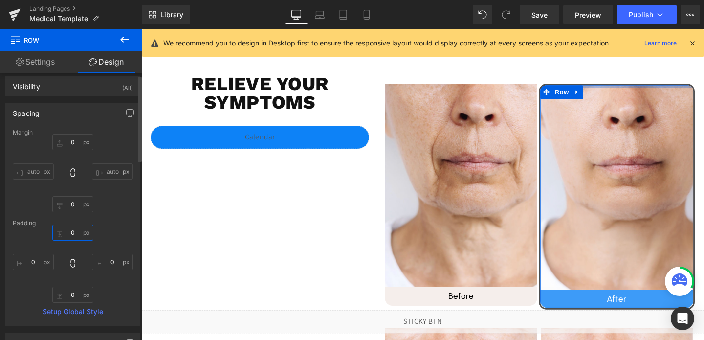
click at [77, 229] on input "0" at bounding box center [72, 233] width 41 height 16
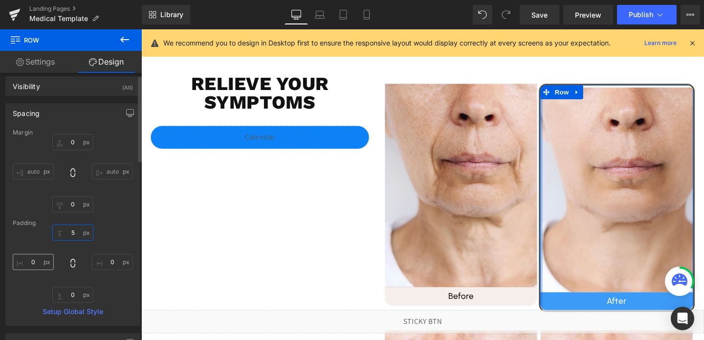
type input "5"
click at [35, 259] on input "0" at bounding box center [33, 262] width 41 height 16
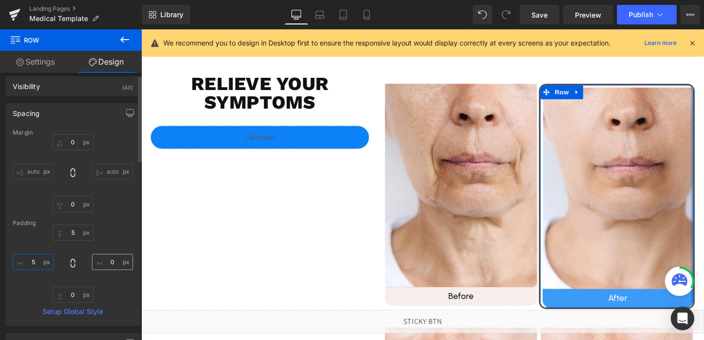
type input "5"
click at [112, 262] on input "0" at bounding box center [112, 262] width 41 height 16
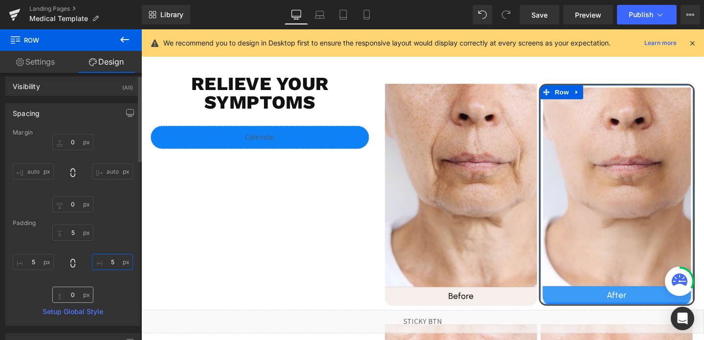
type input "5"
click at [69, 294] on input "0" at bounding box center [72, 295] width 41 height 16
type input "5"
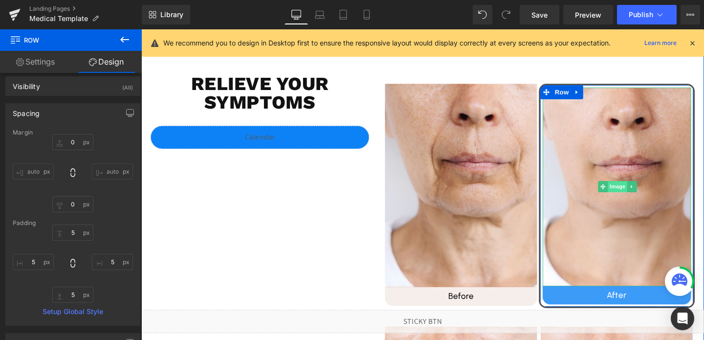
click at [647, 198] on span "Image" at bounding box center [642, 195] width 21 height 12
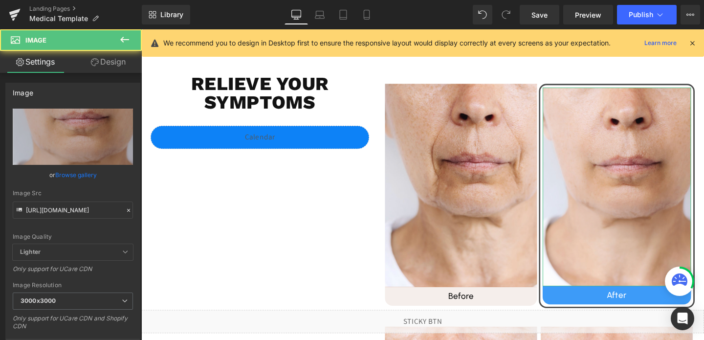
click at [98, 57] on link "Design" at bounding box center [108, 62] width 71 height 22
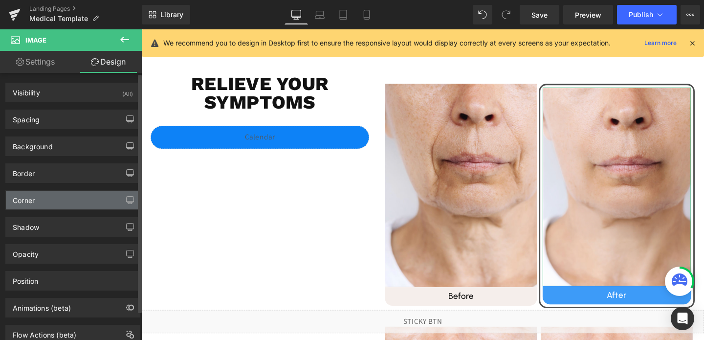
click at [33, 195] on div "Corner" at bounding box center [24, 198] width 22 height 14
click at [46, 203] on div "Corner" at bounding box center [73, 200] width 134 height 19
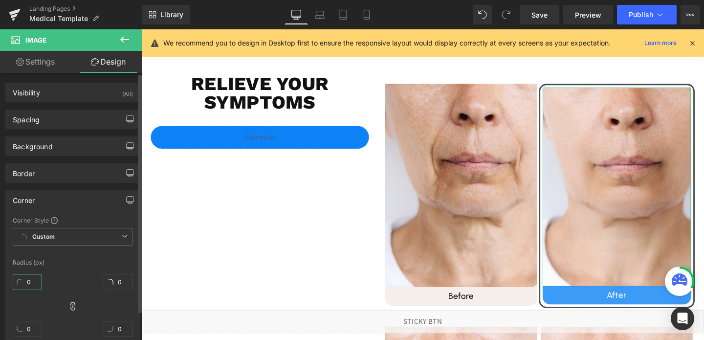
click at [33, 284] on input "0" at bounding box center [27, 282] width 29 height 16
type input "1"
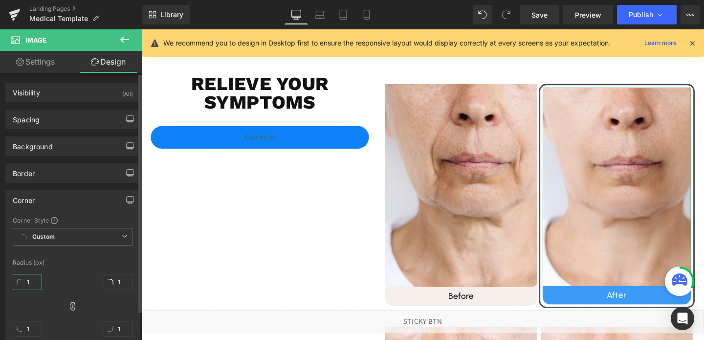
type input "16"
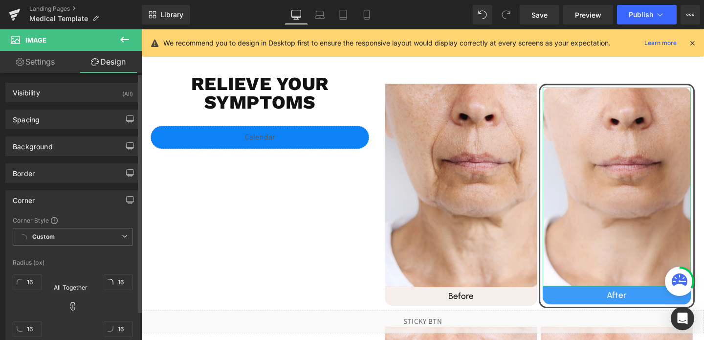
click at [68, 309] on icon at bounding box center [73, 306] width 10 height 10
click at [33, 329] on input "16" at bounding box center [27, 329] width 29 height 16
type input "0"
click at [119, 328] on input "16" at bounding box center [118, 329] width 29 height 16
type input "0"
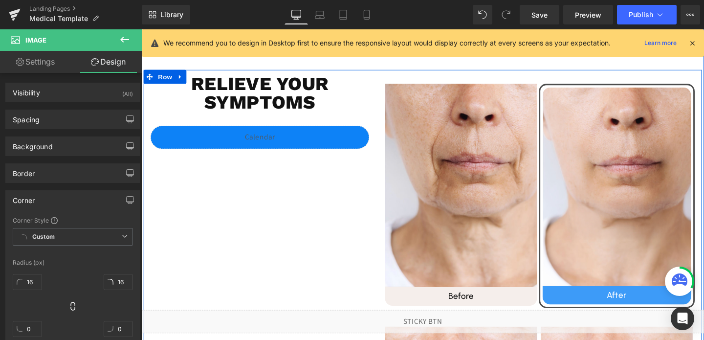
click at [236, 243] on div "Relieve your symptoms Heading Liquid Image Before Heading Row Image After Headi…" at bounding box center [437, 331] width 587 height 519
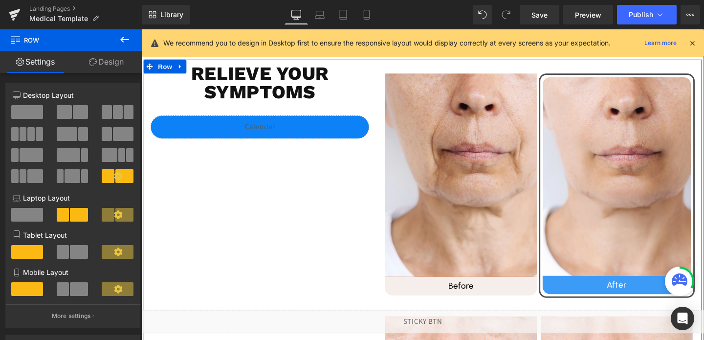
scroll to position [300, 0]
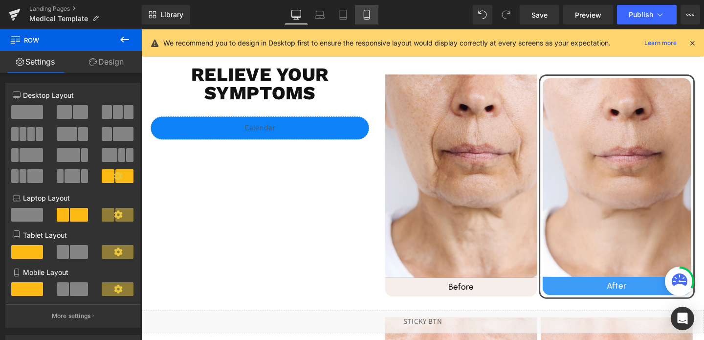
click at [376, 13] on link "Mobile" at bounding box center [366, 15] width 23 height 20
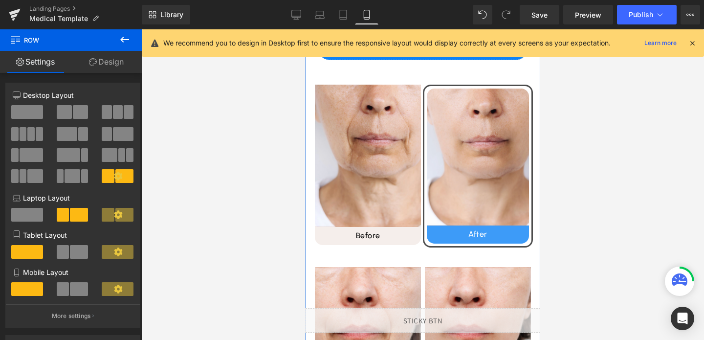
scroll to position [534, 0]
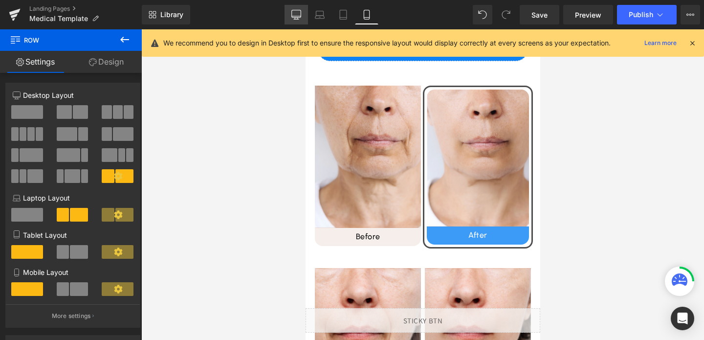
click at [293, 11] on icon at bounding box center [297, 15] width 10 height 10
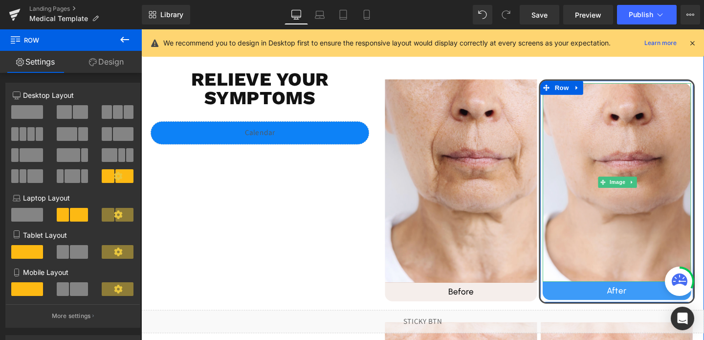
scroll to position [295, 0]
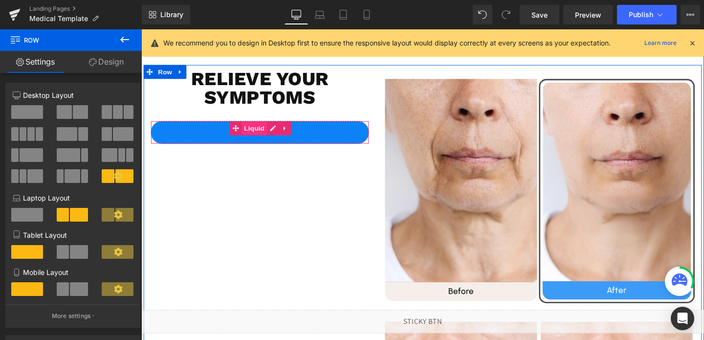
click at [261, 135] on span "Liquid" at bounding box center [260, 133] width 26 height 15
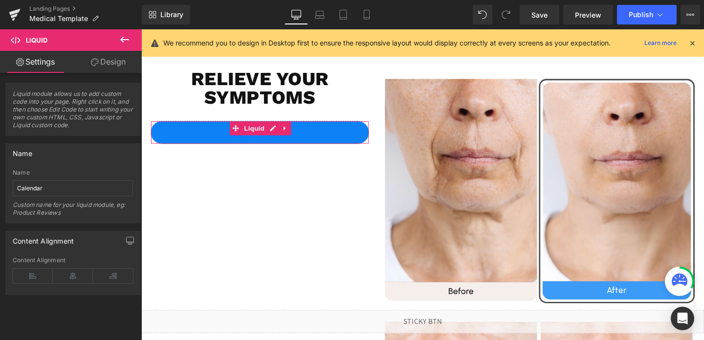
click at [103, 57] on link "Design" at bounding box center [108, 62] width 71 height 22
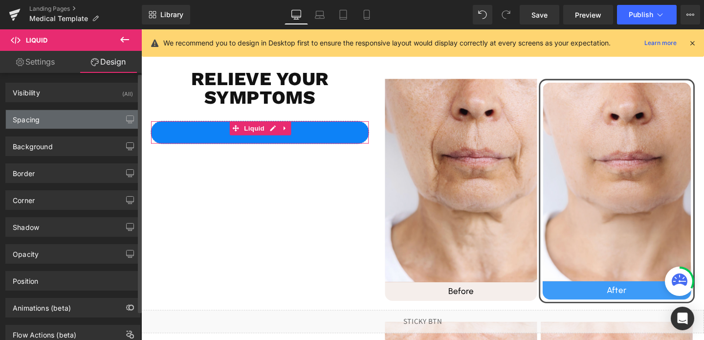
type input "#0d82f7"
type input "100"
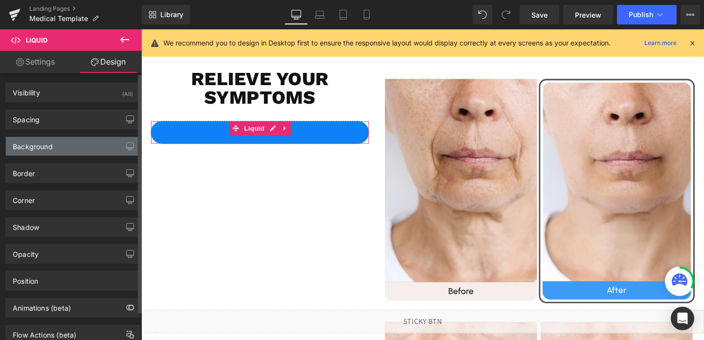
click at [49, 142] on div "Background" at bounding box center [33, 144] width 40 height 14
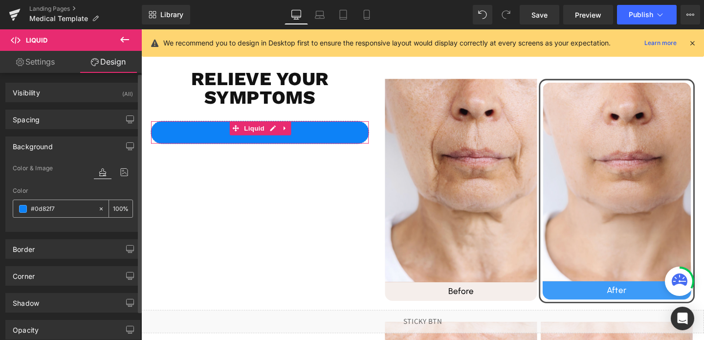
click at [44, 207] on input "#0d82f7" at bounding box center [62, 208] width 63 height 11
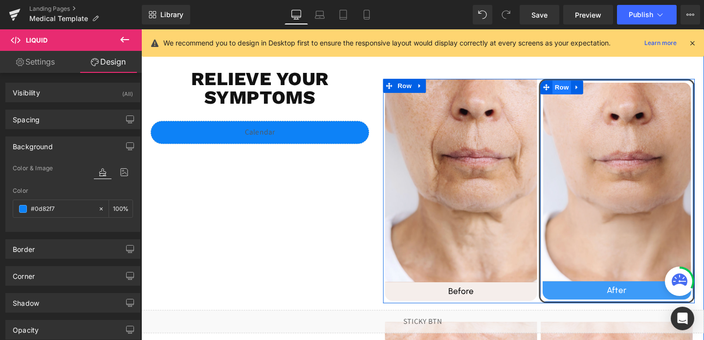
click at [580, 91] on span "Row" at bounding box center [584, 90] width 20 height 15
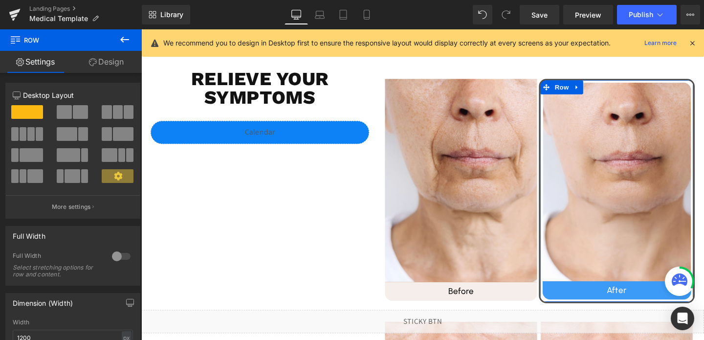
click at [112, 63] on link "Design" at bounding box center [106, 62] width 71 height 22
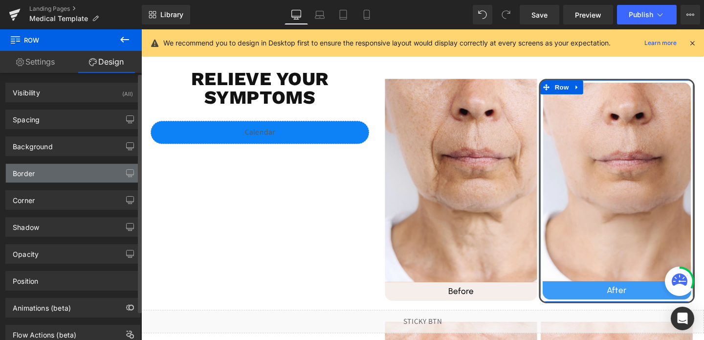
click at [51, 175] on div "Border" at bounding box center [73, 173] width 134 height 19
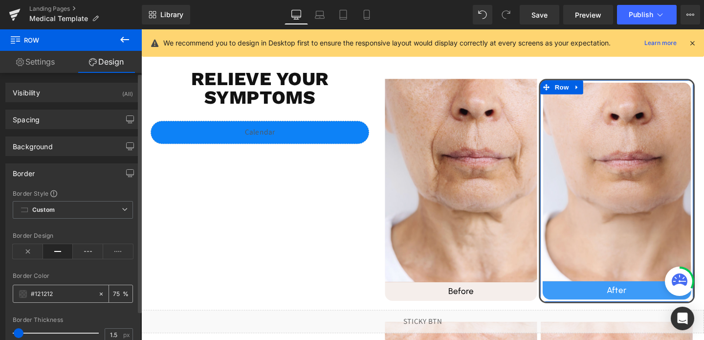
click at [48, 289] on input "#121212" at bounding box center [62, 294] width 63 height 11
paste input "0d82f7"
type input "#0d82f7"
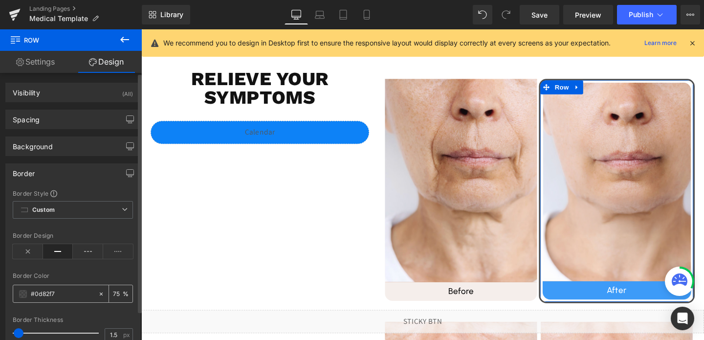
type input "100"
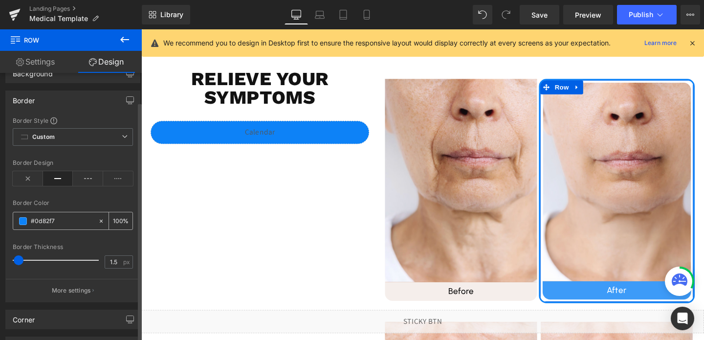
scroll to position [75, 0]
type input "#0d82f7"
click at [115, 217] on input "100" at bounding box center [118, 218] width 10 height 11
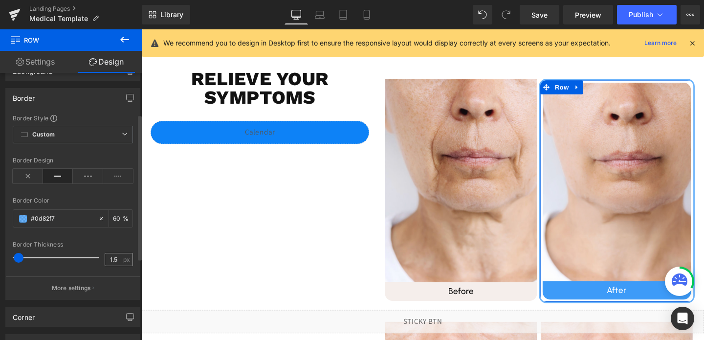
type input "60"
click at [110, 262] on input "1.5" at bounding box center [113, 259] width 17 height 12
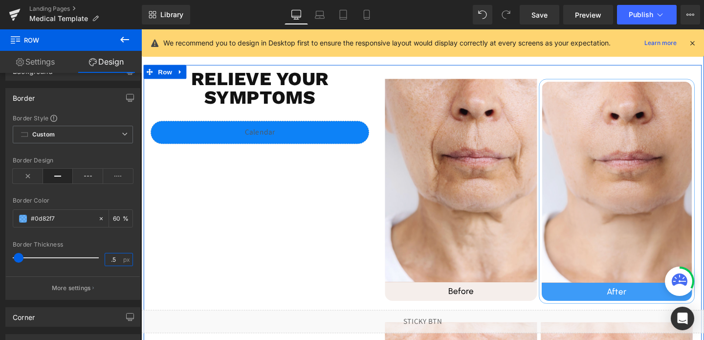
type input "0.5"
click at [269, 289] on div "Relieve your symptoms Heading Liquid Image Before Heading Row Image After Headi…" at bounding box center [437, 326] width 587 height 519
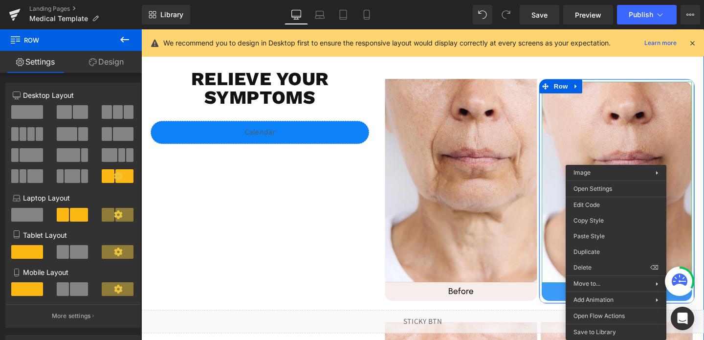
click at [638, 190] on span "Image" at bounding box center [642, 190] width 21 height 12
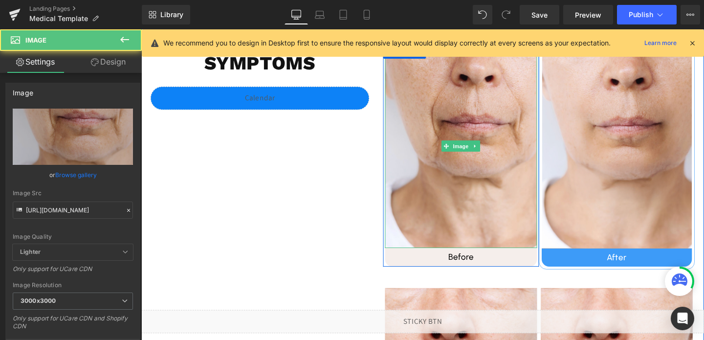
scroll to position [354, 0]
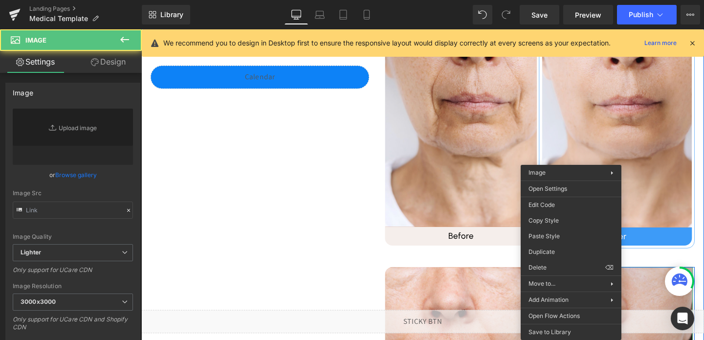
type input "[URL][DOMAIN_NAME]"
drag, startPoint x: 591, startPoint y: 297, endPoint x: 706, endPoint y: 314, distance: 116.6
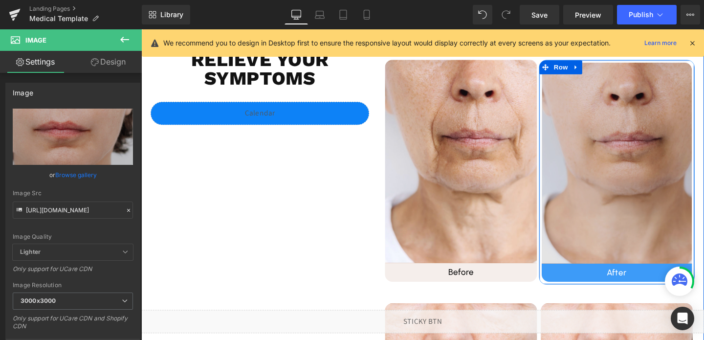
scroll to position [303, 0]
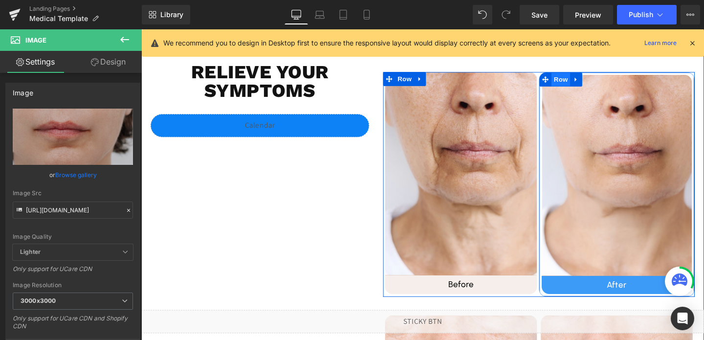
click at [581, 79] on span "Row" at bounding box center [583, 82] width 20 height 15
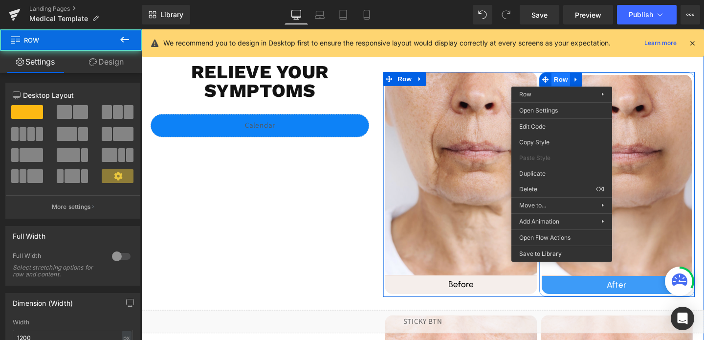
click at [581, 79] on span "Row" at bounding box center [583, 82] width 20 height 15
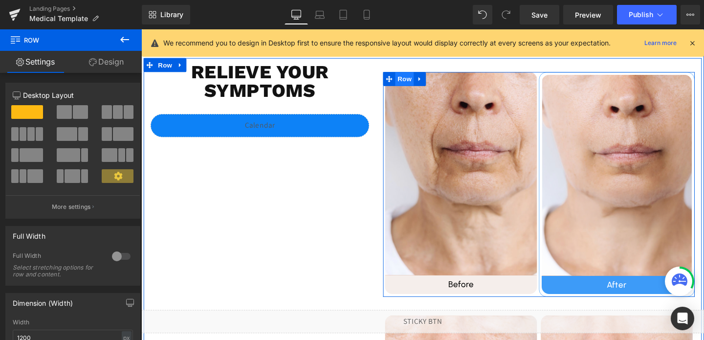
click at [415, 82] on span "Row" at bounding box center [418, 81] width 20 height 15
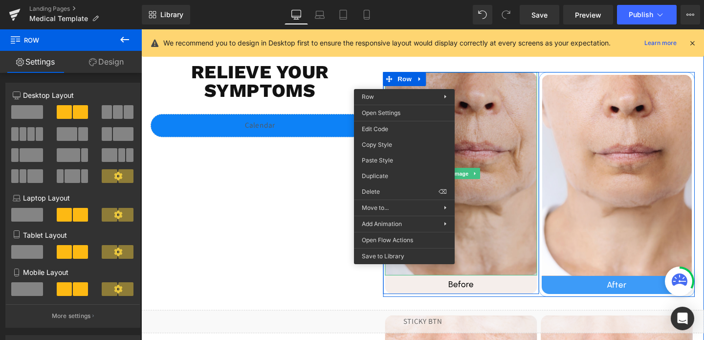
click at [539, 81] on img at bounding box center [478, 181] width 160 height 214
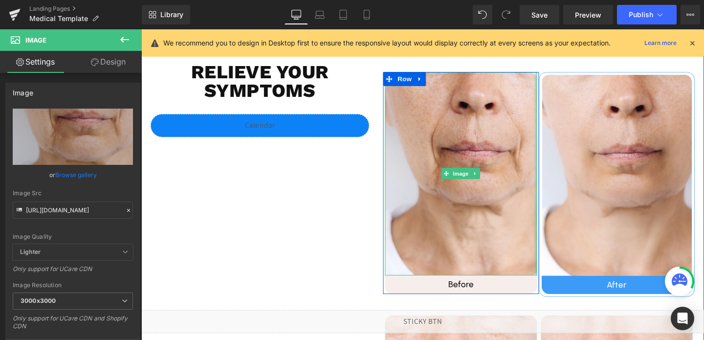
click at [556, 78] on div at bounding box center [556, 181] width 2 height 214
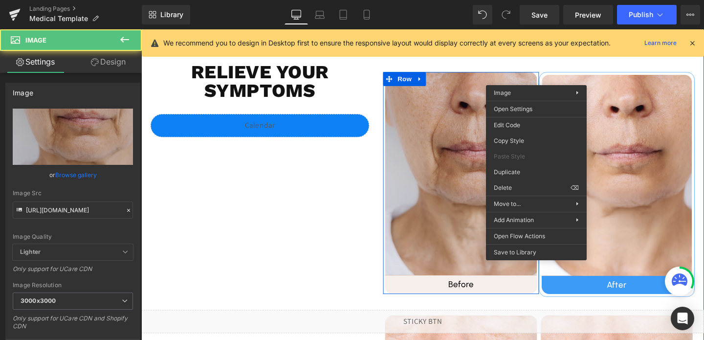
click at [554, 78] on img at bounding box center [478, 181] width 160 height 214
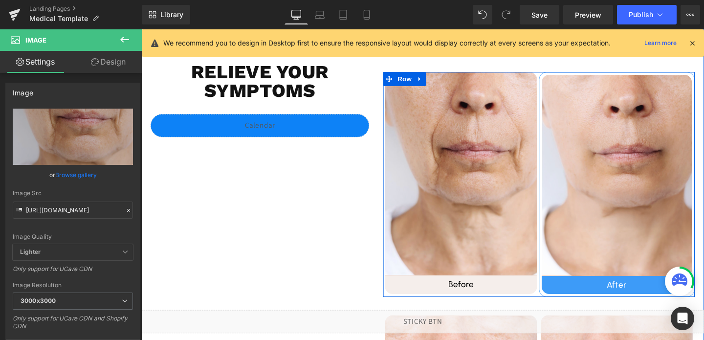
click at [422, 86] on span "Row" at bounding box center [418, 81] width 20 height 15
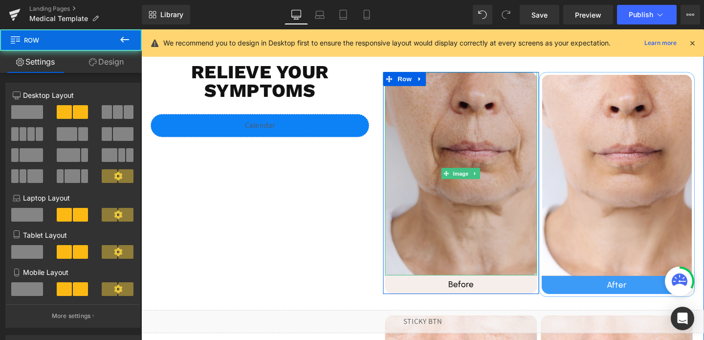
click at [451, 88] on img at bounding box center [478, 181] width 160 height 214
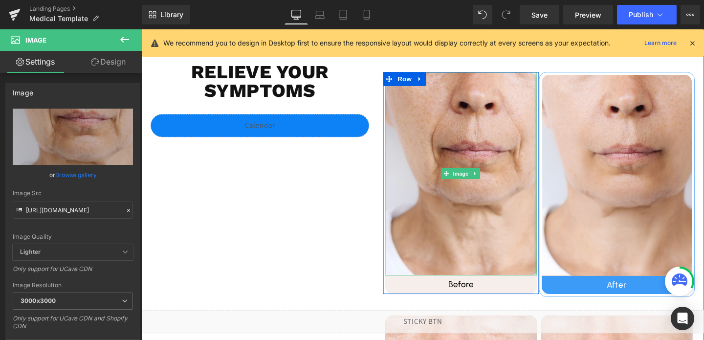
click at [556, 77] on div at bounding box center [556, 181] width 2 height 214
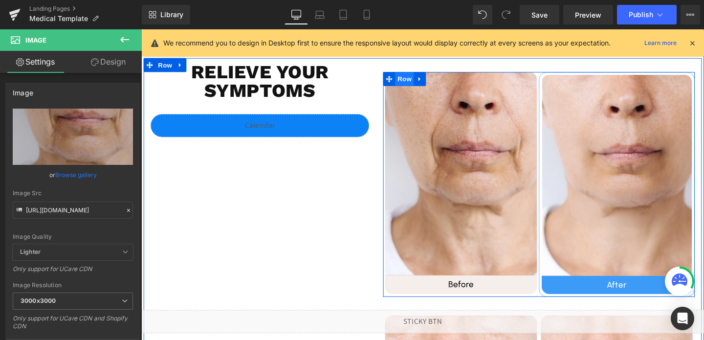
click at [418, 83] on span "Row" at bounding box center [418, 81] width 20 height 15
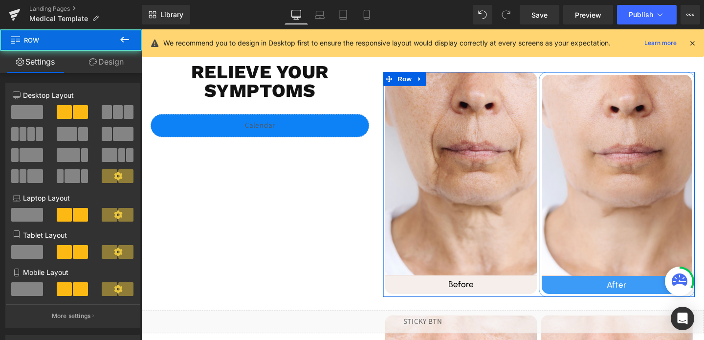
click at [105, 59] on link "Design" at bounding box center [106, 62] width 71 height 22
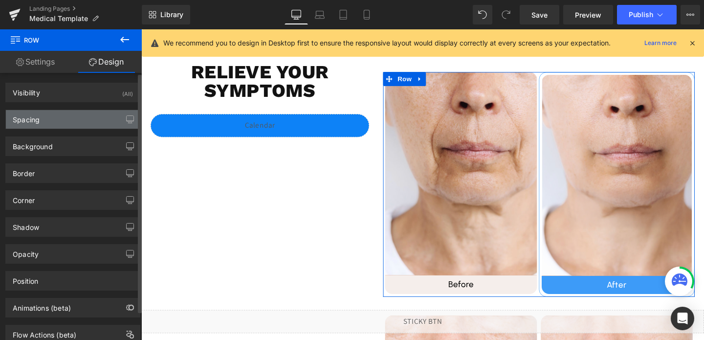
click at [41, 128] on div "Spacing" at bounding box center [73, 119] width 134 height 19
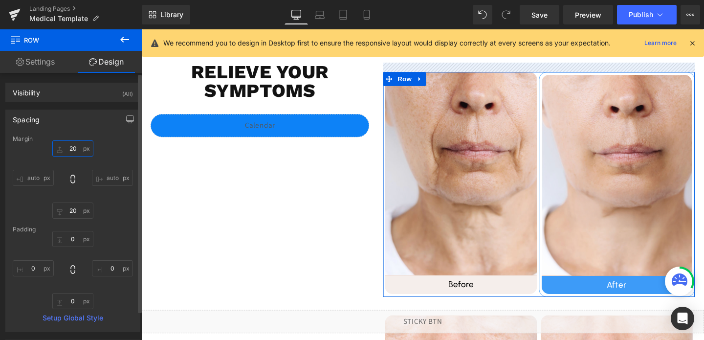
click at [67, 147] on input "20" at bounding box center [72, 148] width 41 height 16
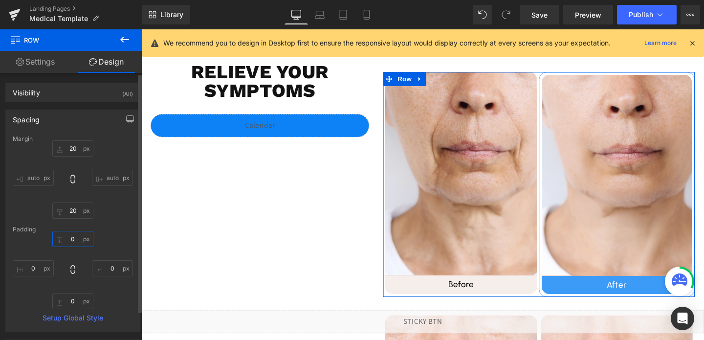
click at [73, 245] on input "0" at bounding box center [72, 239] width 41 height 16
type input "2'"
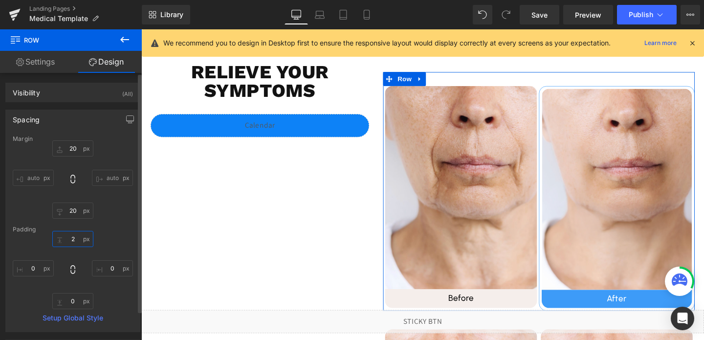
type input "20"
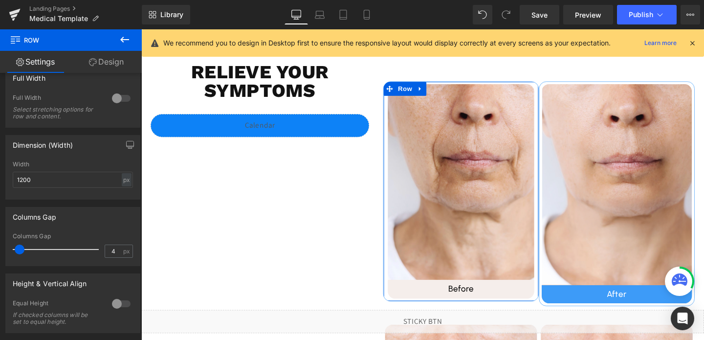
scroll to position [193, 0]
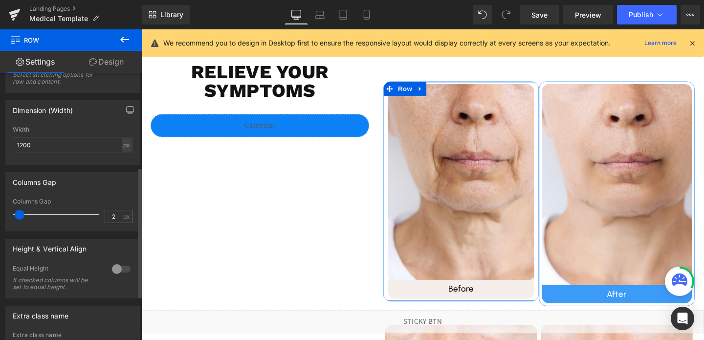
type input "0"
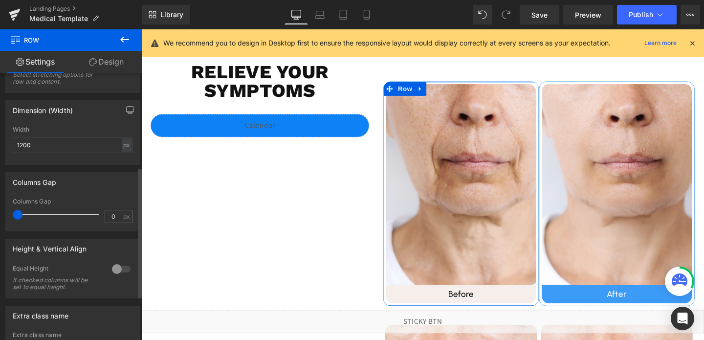
drag, startPoint x: 20, startPoint y: 218, endPoint x: 3, endPoint y: 220, distance: 16.7
click at [3, 220] on div "Columns Gap 0px Columns Gap 0 px" at bounding box center [73, 198] width 146 height 67
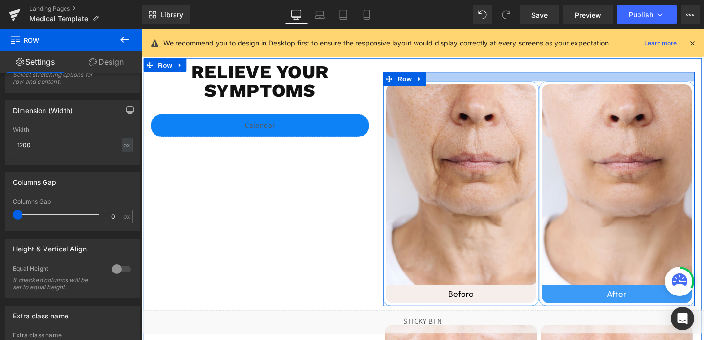
click at [539, 76] on div at bounding box center [560, 79] width 328 height 10
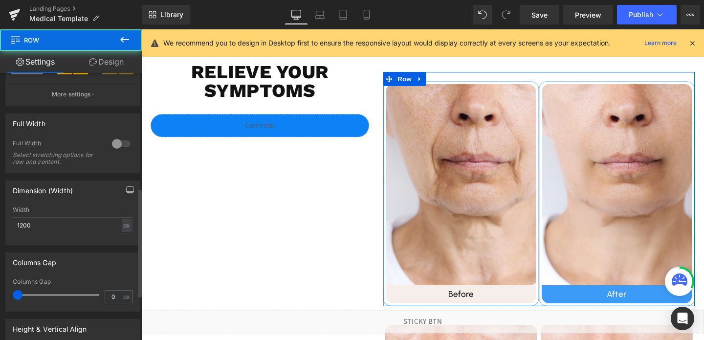
scroll to position [282, 0]
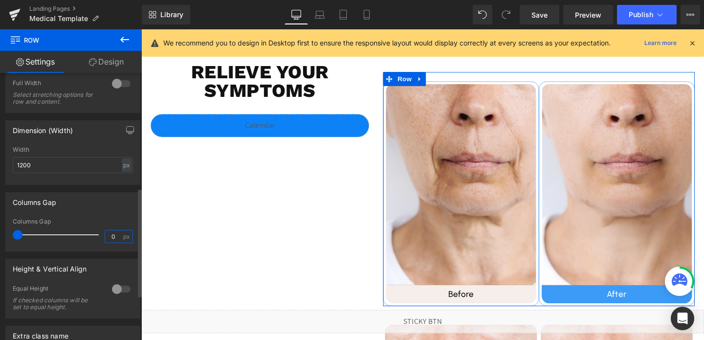
click at [112, 236] on input "0" at bounding box center [113, 236] width 17 height 12
type input "5"
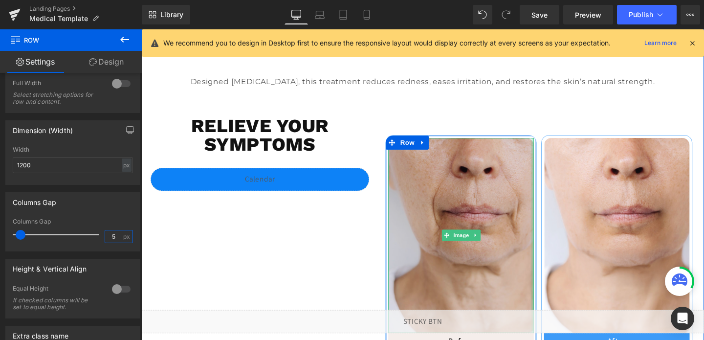
scroll to position [246, 0]
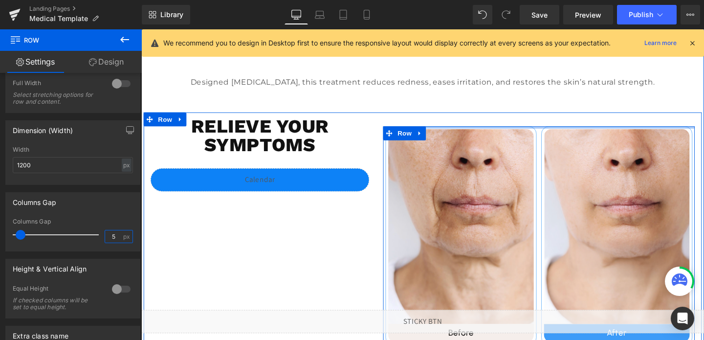
drag, startPoint x: 561, startPoint y: 138, endPoint x: 562, endPoint y: 123, distance: 15.2
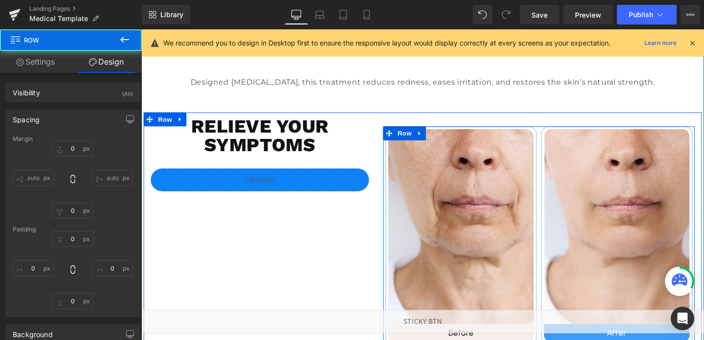
type input "20"
type input "0"
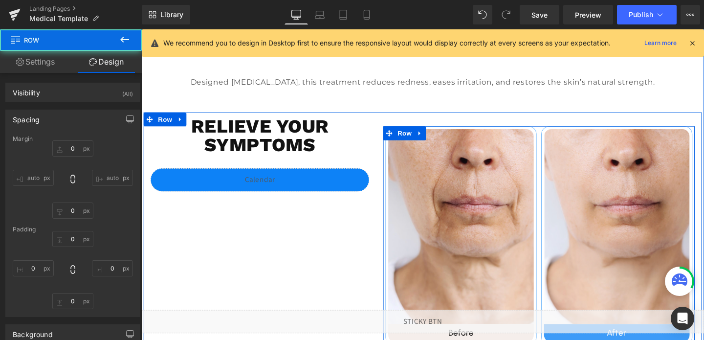
type input "0"
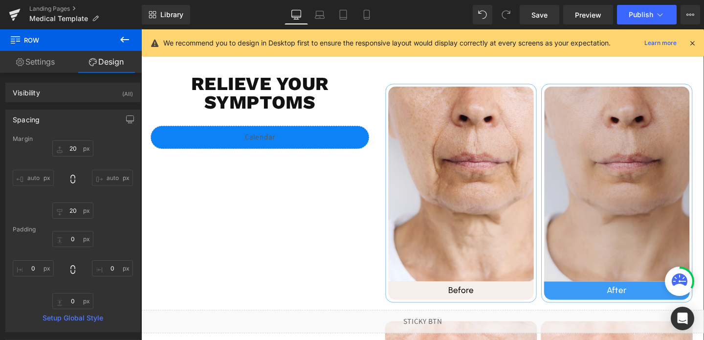
scroll to position [289, 0]
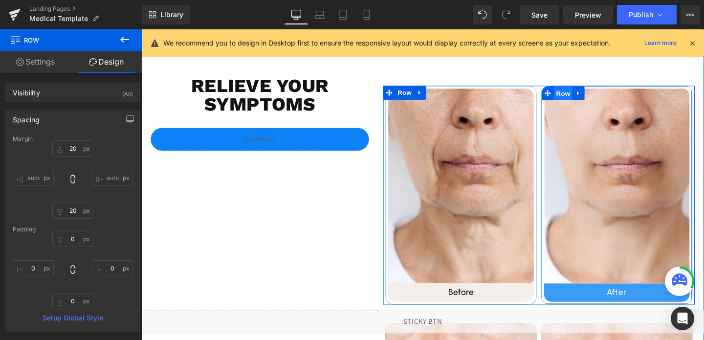
click at [589, 94] on span "Row" at bounding box center [585, 97] width 20 height 15
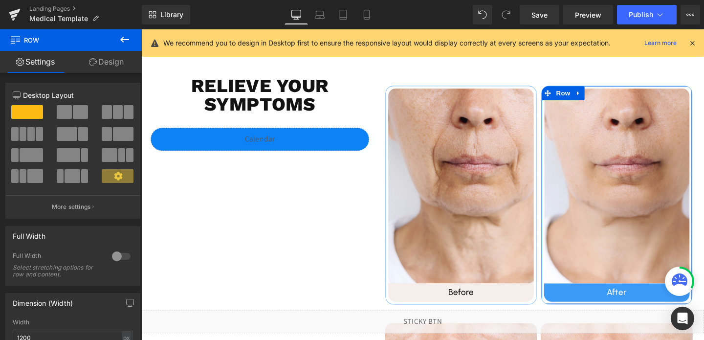
click at [141, 29] on div at bounding box center [141, 29] width 0 height 0
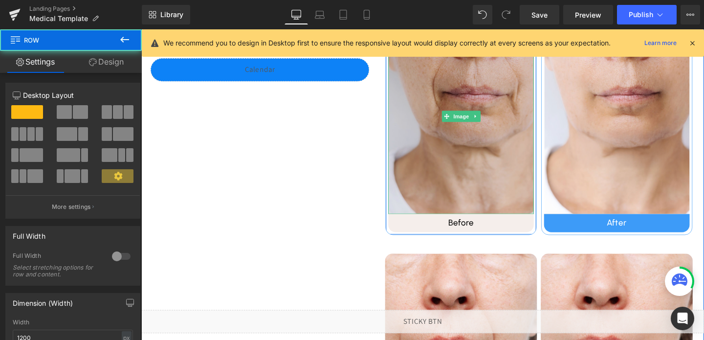
scroll to position [538, 0]
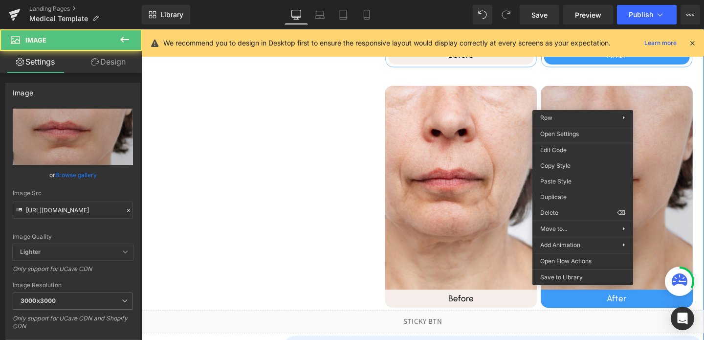
click at [603, 102] on div "Image After Heading Row" at bounding box center [642, 205] width 164 height 233
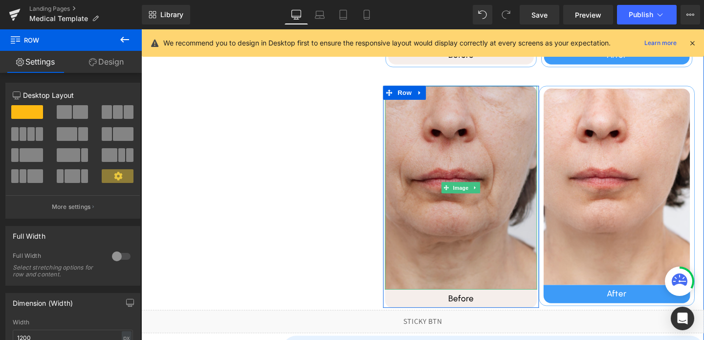
click at [501, 128] on img at bounding box center [478, 196] width 160 height 214
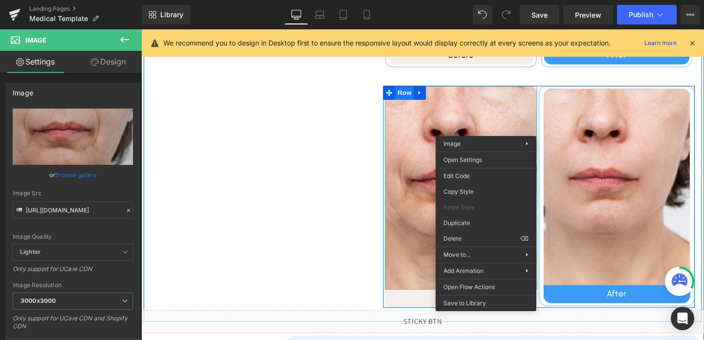
click at [417, 98] on span "Row" at bounding box center [418, 96] width 20 height 15
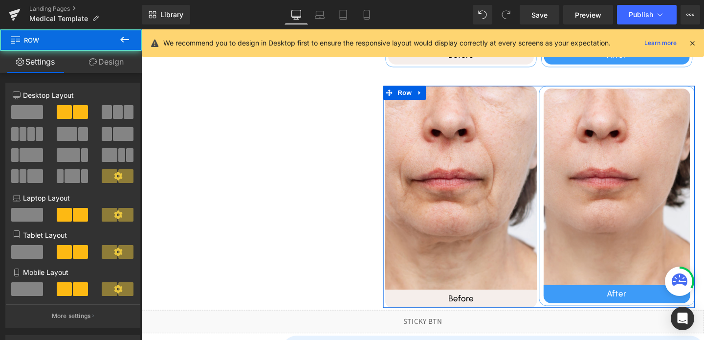
click at [113, 54] on link "Design" at bounding box center [106, 62] width 71 height 22
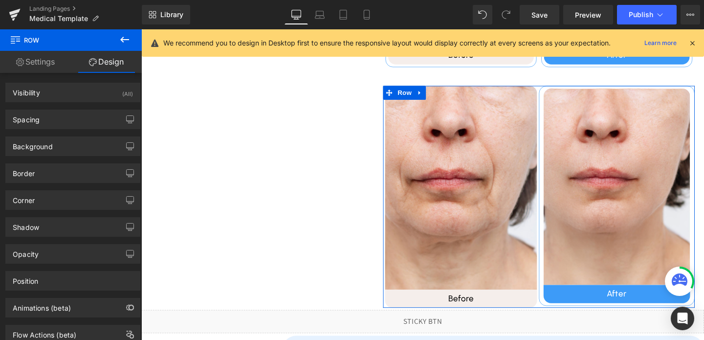
type input "20"
type input "0"
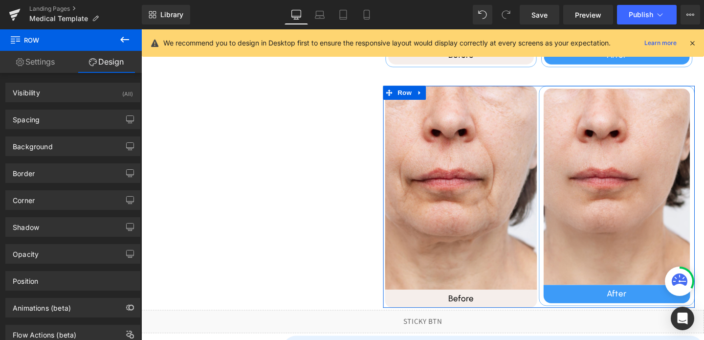
type input "0"
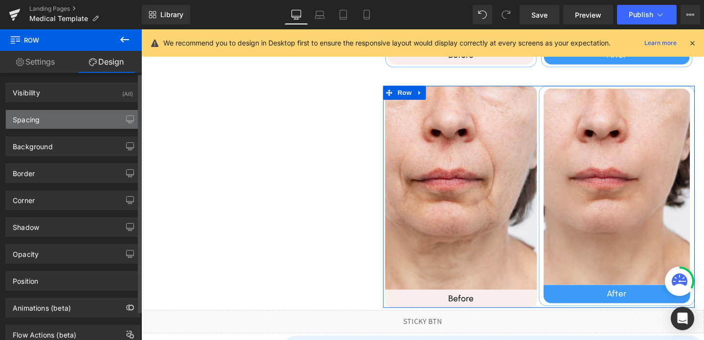
click at [56, 123] on div "Spacing" at bounding box center [73, 119] width 134 height 19
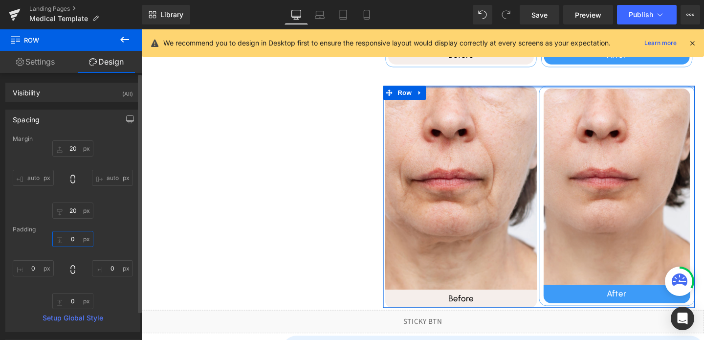
click at [74, 234] on input "0" at bounding box center [72, 239] width 41 height 16
type input "20"
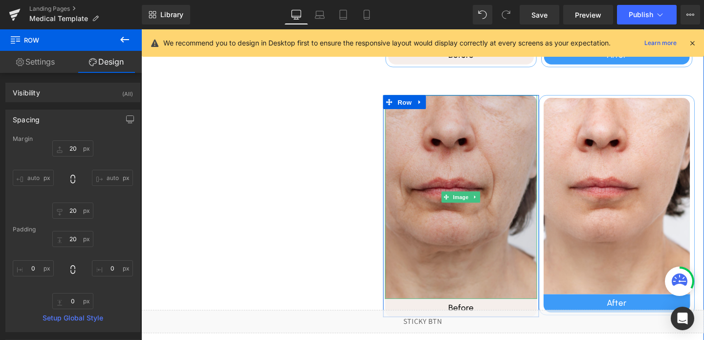
click at [440, 179] on img at bounding box center [478, 205] width 160 height 214
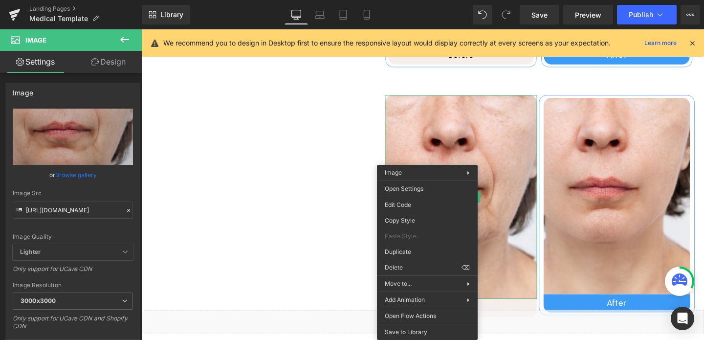
click at [338, 207] on div "Relieve your symptoms Heading Liquid Image Before Heading Row Image After Headi…" at bounding box center [437, 85] width 587 height 522
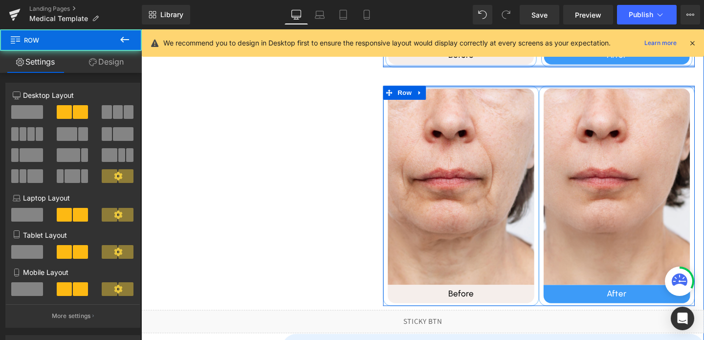
drag, startPoint x: 486, startPoint y: 94, endPoint x: 486, endPoint y: 68, distance: 25.9
click at [486, 68] on div "Image Before Heading Row Image After Heading Row Row Image Before Heading Row I…" at bounding box center [559, 79] width 342 height 501
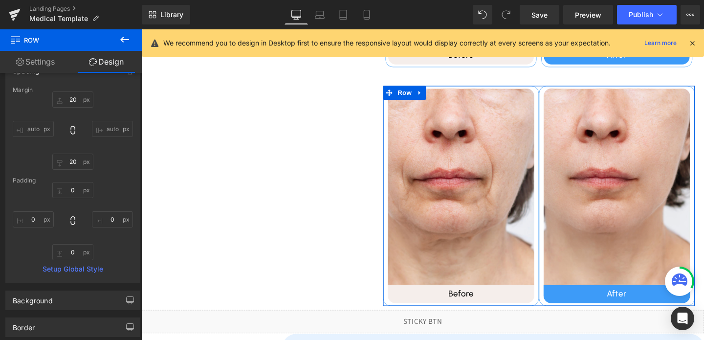
scroll to position [167, 0]
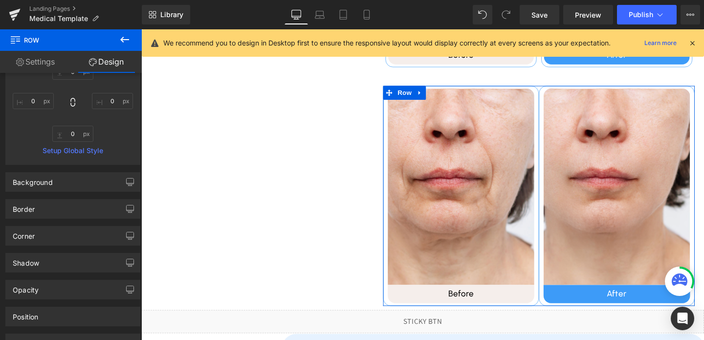
click at [33, 68] on link "Settings" at bounding box center [35, 62] width 71 height 22
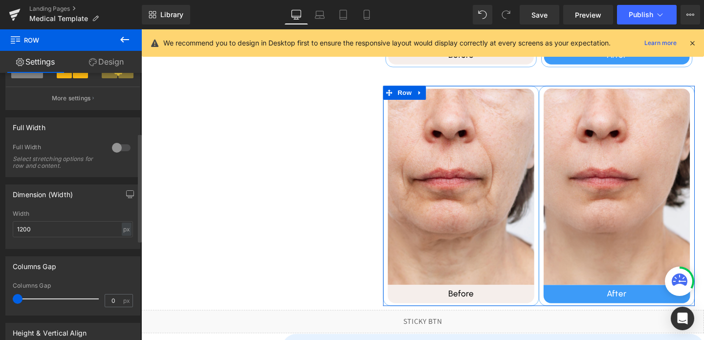
scroll to position [242, 0]
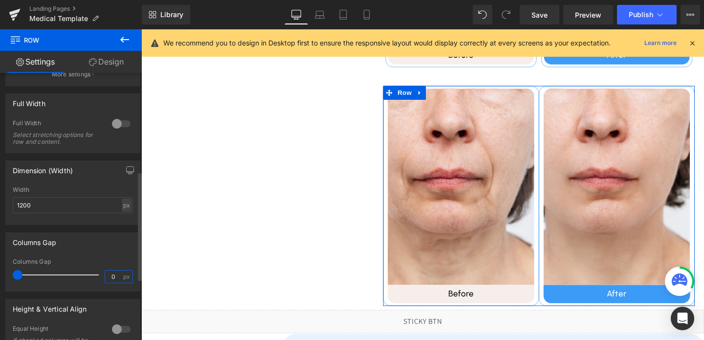
click at [112, 278] on input "0" at bounding box center [113, 277] width 17 height 12
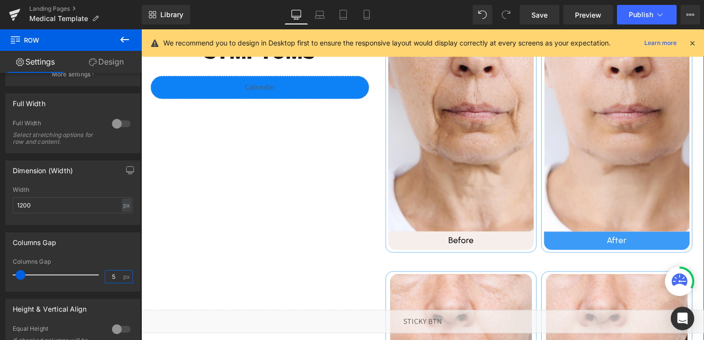
scroll to position [271, 0]
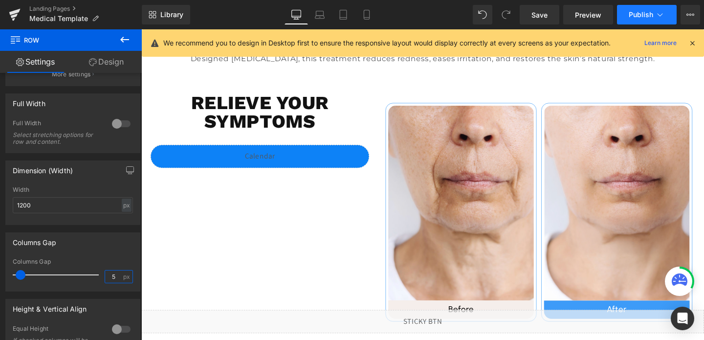
type input "5"
click at [641, 13] on span "Publish" at bounding box center [641, 15] width 24 height 8
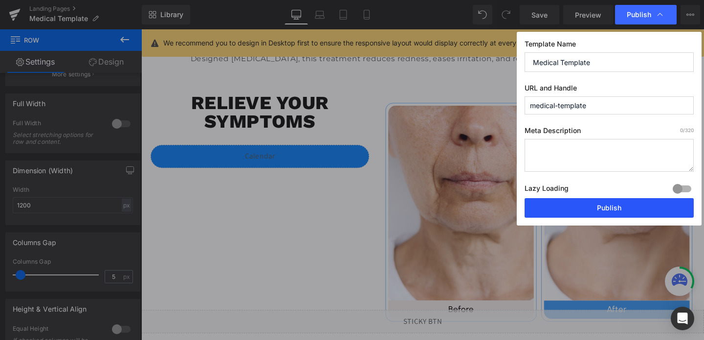
click at [583, 209] on button "Publish" at bounding box center [609, 208] width 169 height 20
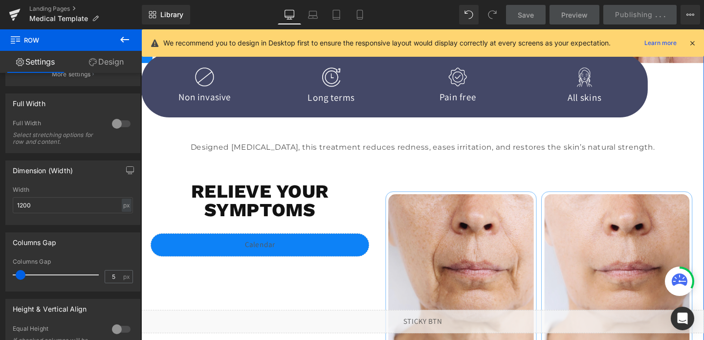
scroll to position [179, 0]
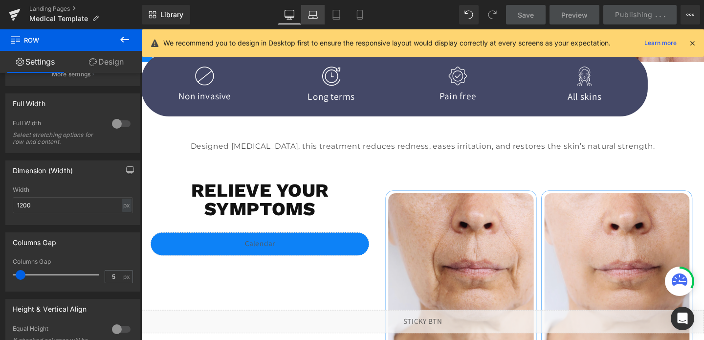
click at [312, 24] on link "Laptop" at bounding box center [312, 15] width 23 height 20
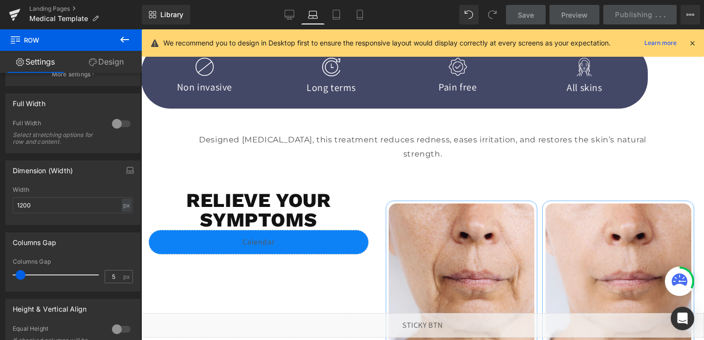
scroll to position [174, 0]
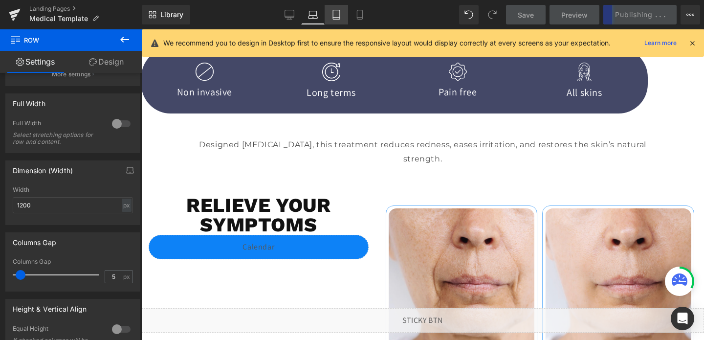
click at [337, 22] on link "Tablet" at bounding box center [336, 15] width 23 height 20
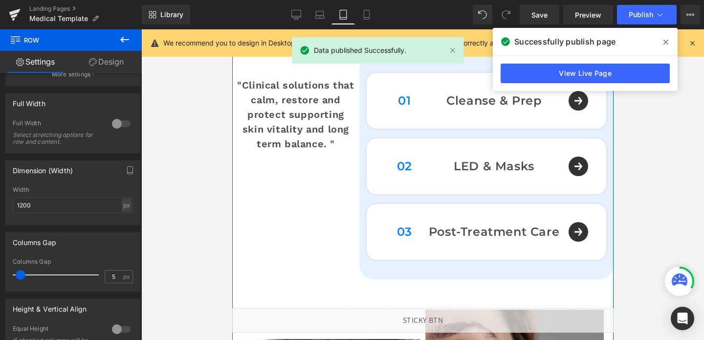
scroll to position [1128, 0]
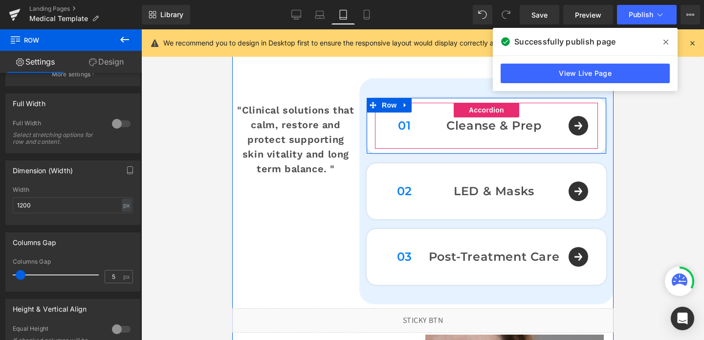
click at [571, 127] on div "01 Text Block Cleanse & Prep Text Block Row" at bounding box center [486, 126] width 223 height 46
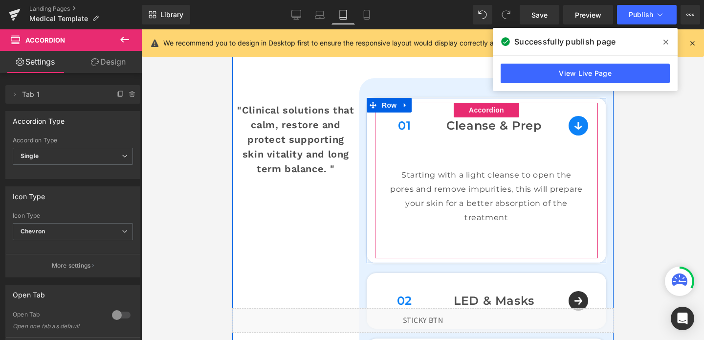
click at [574, 126] on div "01 Text Block Cleanse & Prep Text Block Row" at bounding box center [486, 126] width 223 height 46
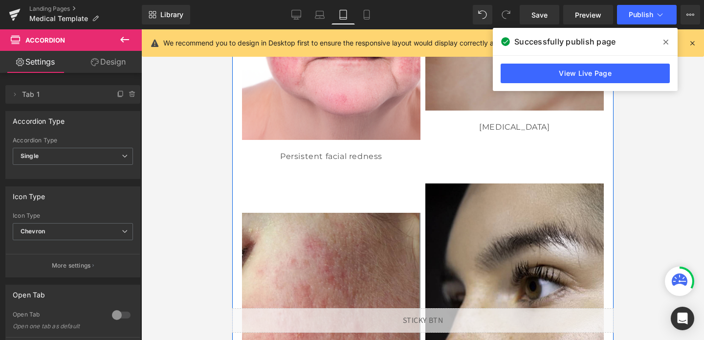
scroll to position [1597, 0]
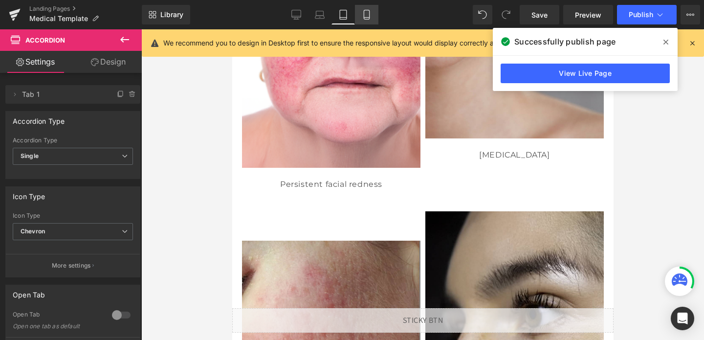
click at [367, 20] on link "Mobile" at bounding box center [366, 15] width 23 height 20
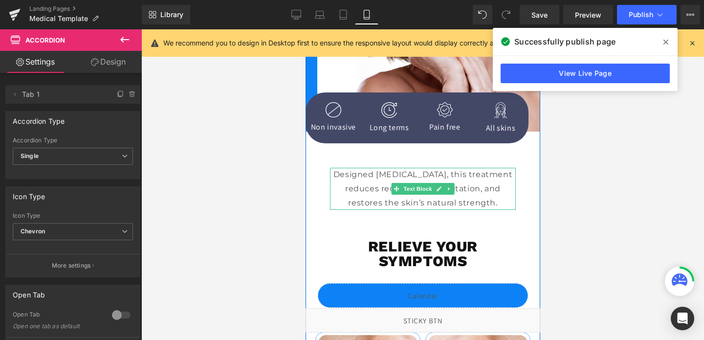
scroll to position [299, 0]
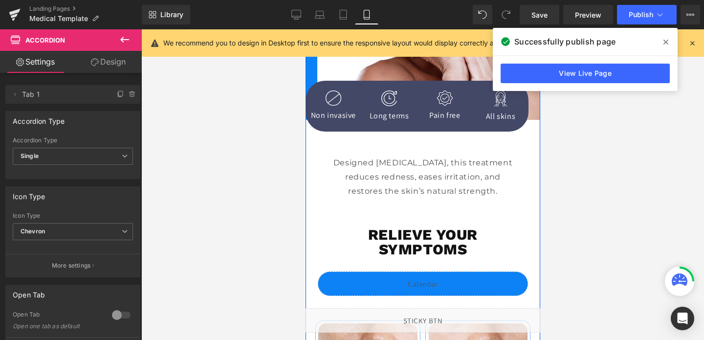
click at [363, 174] on p "Designed [MEDICAL_DATA], this treatment reduces redness, eases irritation, and …" at bounding box center [423, 177] width 186 height 42
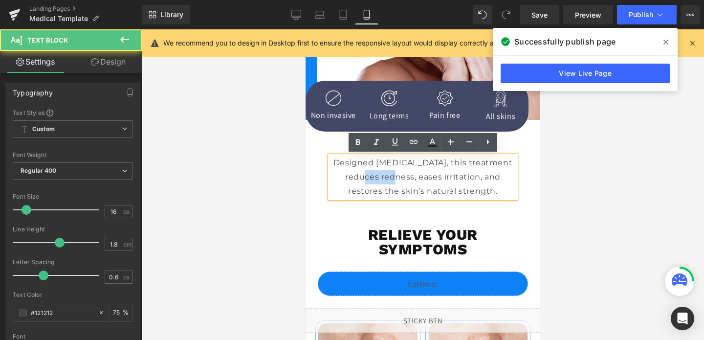
click at [363, 174] on p "Designed [MEDICAL_DATA], this treatment reduces redness, eases irritation, and …" at bounding box center [423, 177] width 186 height 42
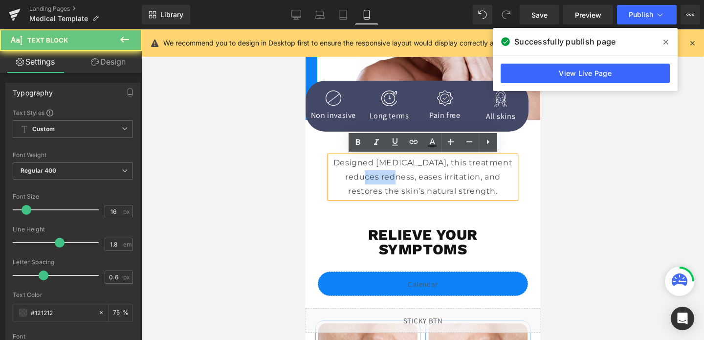
click at [363, 174] on p "Designed [MEDICAL_DATA], this treatment reduces redness, eases irritation, and …" at bounding box center [423, 177] width 186 height 42
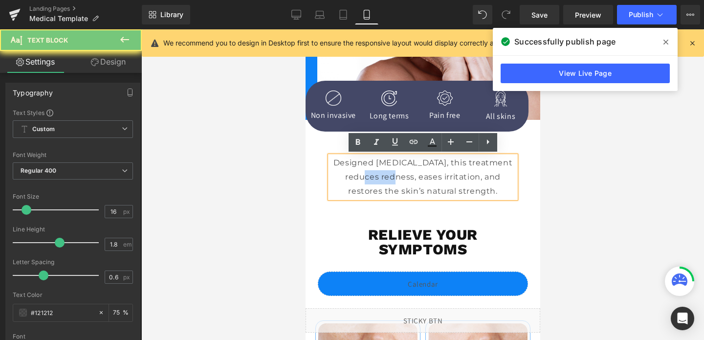
copy p "Designed [MEDICAL_DATA], this treatment reduces redness, eases irritation, and …"
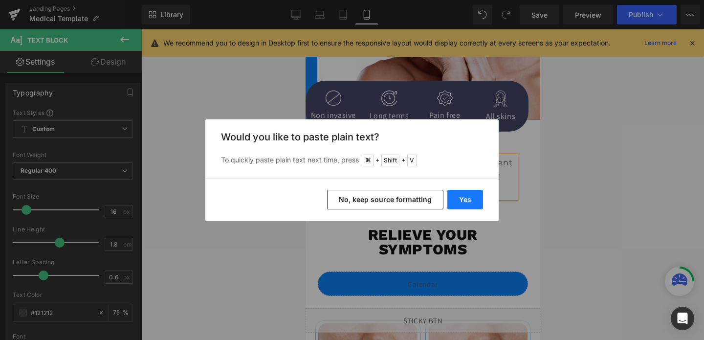
click at [472, 196] on button "Yes" at bounding box center [466, 200] width 36 height 20
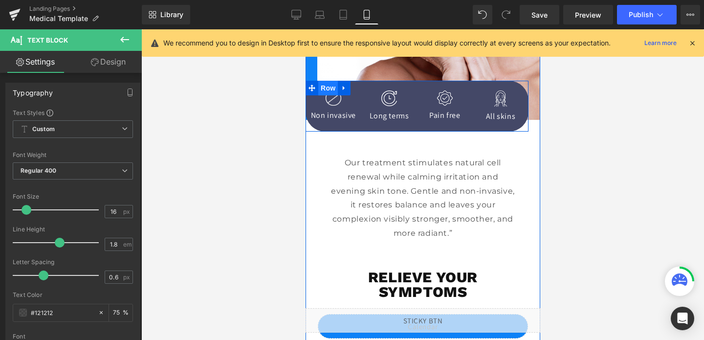
click at [322, 94] on span "Row" at bounding box center [328, 88] width 20 height 15
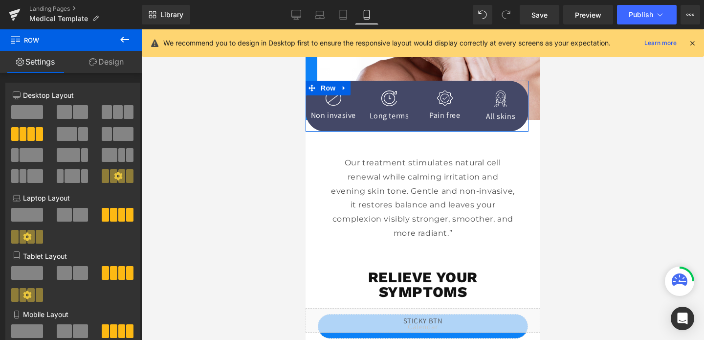
click at [107, 67] on link "Design" at bounding box center [106, 62] width 71 height 22
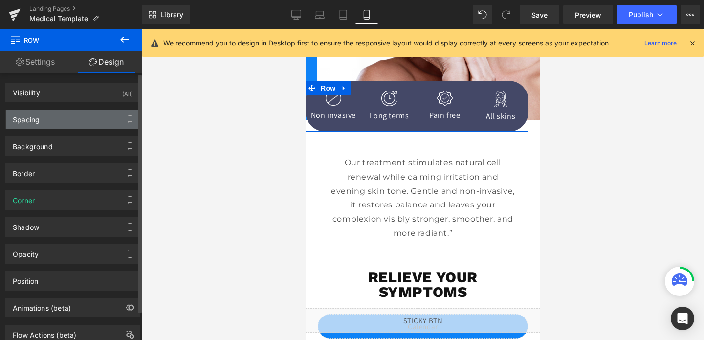
click at [42, 126] on div "Spacing" at bounding box center [73, 119] width 134 height 19
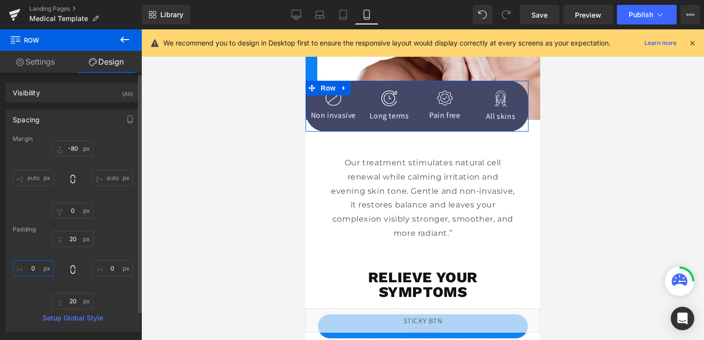
click at [27, 265] on input "0" at bounding box center [33, 268] width 41 height 16
type input "10"
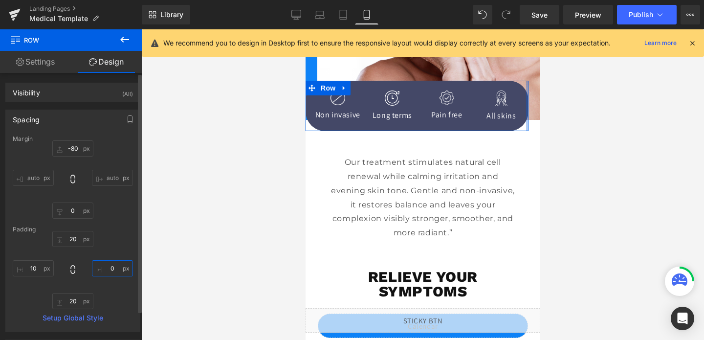
click at [104, 269] on input "0" at bounding box center [112, 268] width 41 height 16
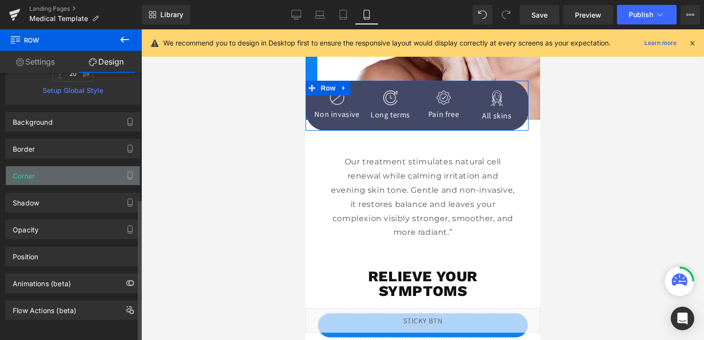
type input "10"
click at [44, 171] on div "Corner" at bounding box center [73, 175] width 134 height 19
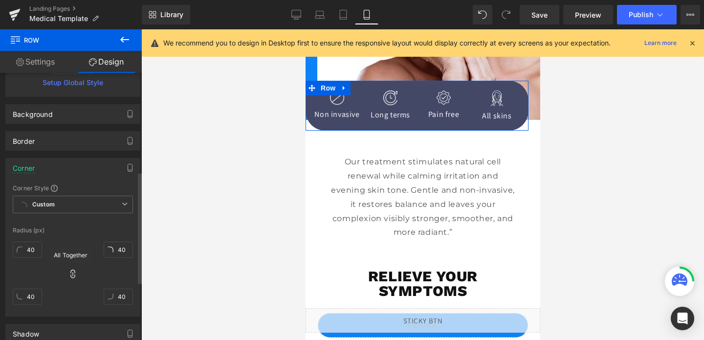
click at [68, 274] on icon at bounding box center [73, 274] width 10 height 10
click at [26, 248] on input "40" at bounding box center [27, 250] width 29 height 16
type input "0"
click at [30, 297] on input "40" at bounding box center [27, 297] width 29 height 16
type input "0"
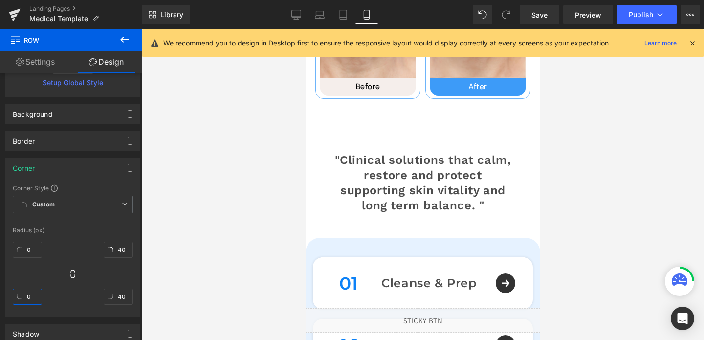
scroll to position [886, 0]
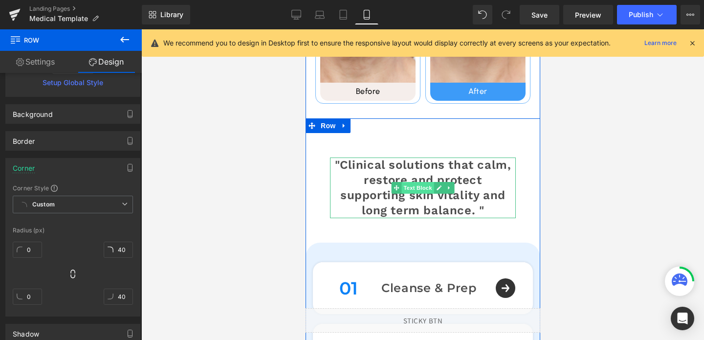
click at [415, 192] on span "Text Block" at bounding box center [417, 188] width 32 height 12
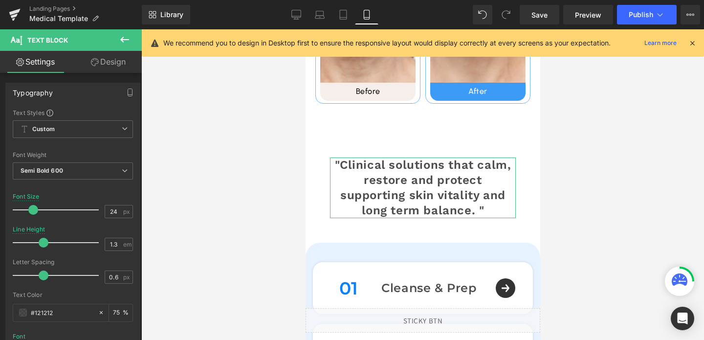
click at [108, 63] on link "Design" at bounding box center [108, 62] width 71 height 22
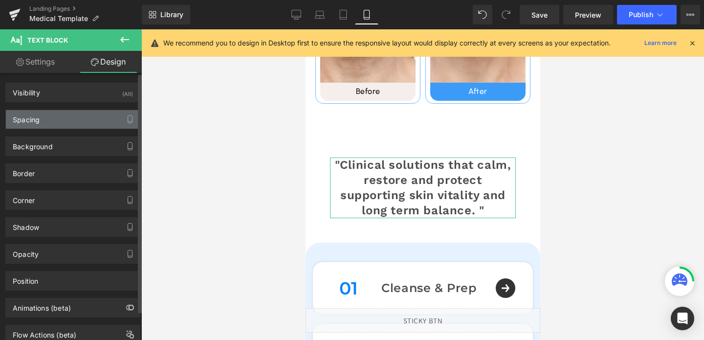
click at [64, 125] on div "Spacing" at bounding box center [73, 119] width 134 height 19
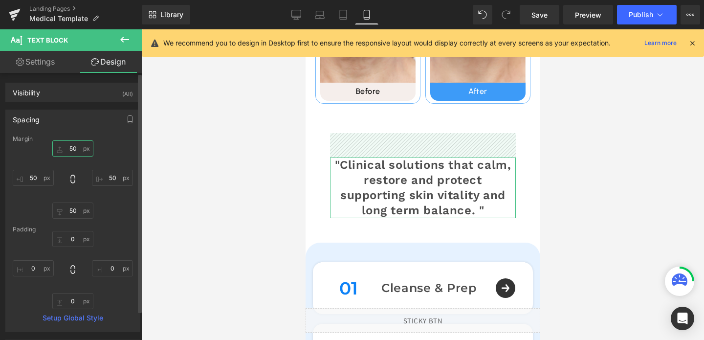
click at [66, 152] on input "50" at bounding box center [72, 148] width 41 height 16
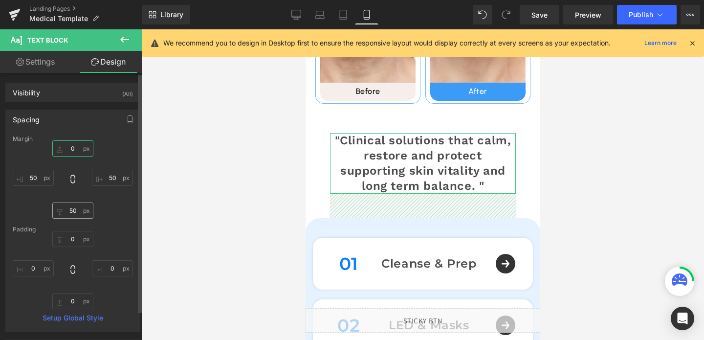
type input "0"
click at [71, 208] on input "50" at bounding box center [72, 211] width 41 height 16
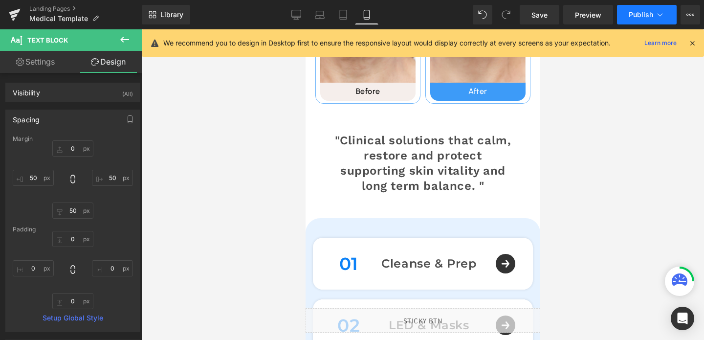
click at [635, 22] on button "Publish" at bounding box center [647, 15] width 60 height 20
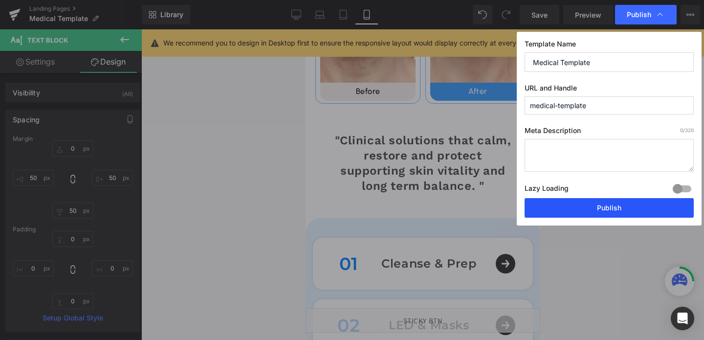
click at [599, 207] on button "Publish" at bounding box center [609, 208] width 169 height 20
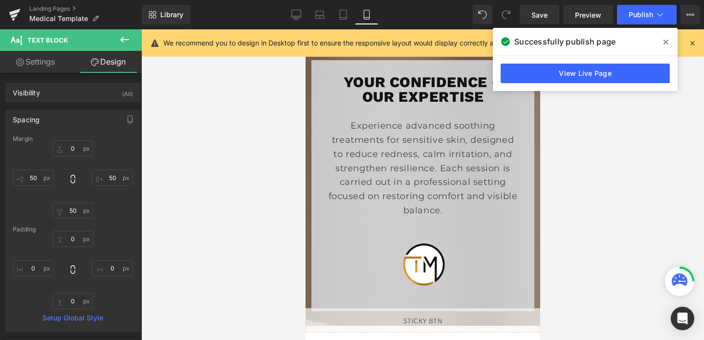
scroll to position [1964, 0]
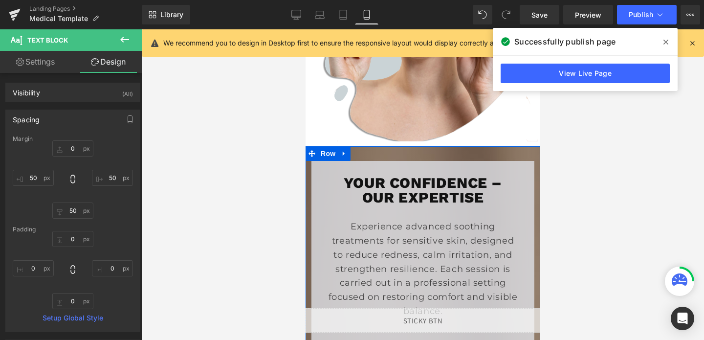
click at [409, 154] on div "Your Confidence – Our Expertise Heading Experience advanced soothing treatments…" at bounding box center [422, 286] width 235 height 280
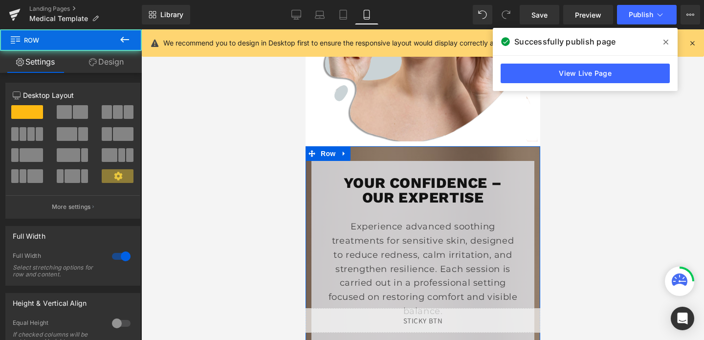
click at [115, 62] on link "Design" at bounding box center [106, 62] width 71 height 22
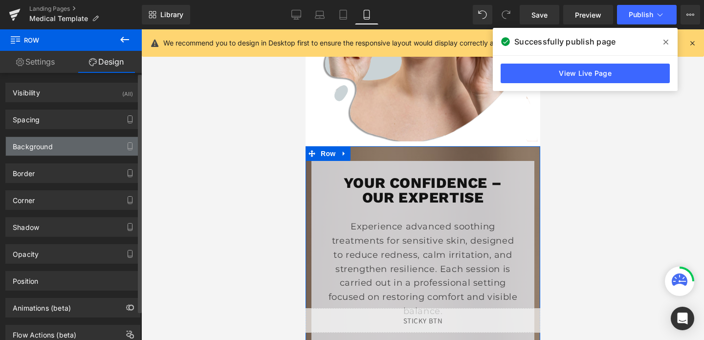
click at [77, 145] on div "Background" at bounding box center [73, 146] width 134 height 19
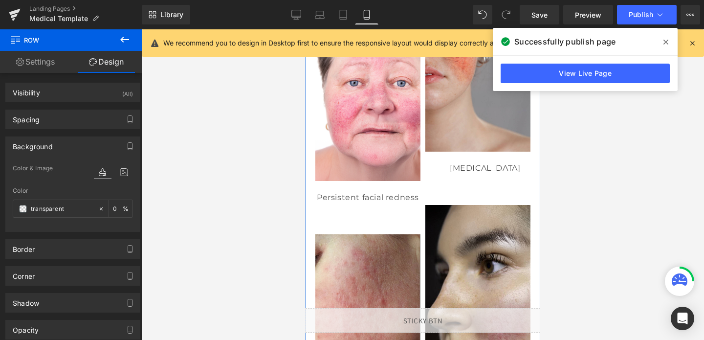
scroll to position [1477, 0]
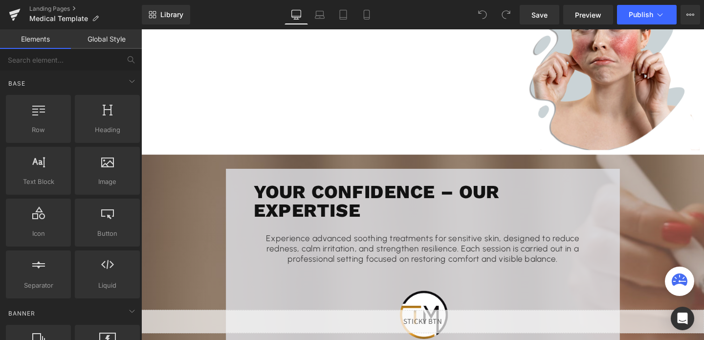
scroll to position [1036, 0]
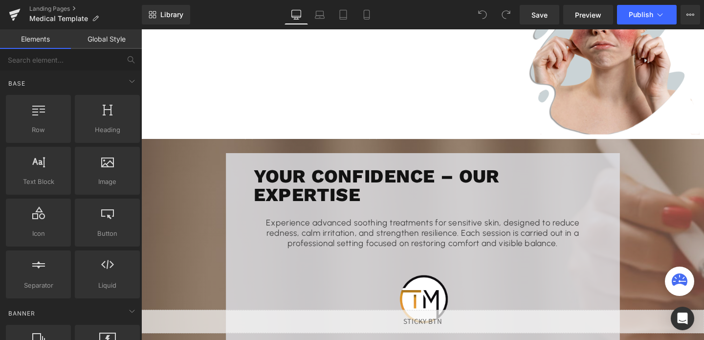
click at [178, 159] on div "Your Confidence – Our Expertise Heading Experience advanced soothing treatments…" at bounding box center [437, 262] width 592 height 206
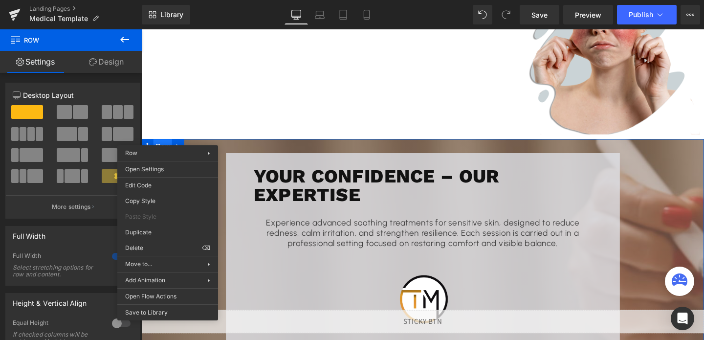
click at [167, 145] on span "Row" at bounding box center [164, 152] width 20 height 15
click at [146, 0] on div "Row You are previewing how the will restyle your page. You can not edit Element…" at bounding box center [352, 0] width 704 height 0
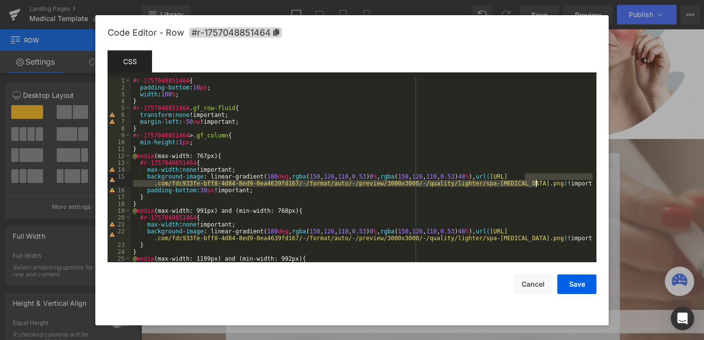
drag, startPoint x: 525, startPoint y: 176, endPoint x: 538, endPoint y: 184, distance: 14.8
click at [538, 184] on div "#r-1757048851464 { padding-bottom : 10 px ; width : 100 % ; } #r-1757048851464 …" at bounding box center [362, 176] width 462 height 199
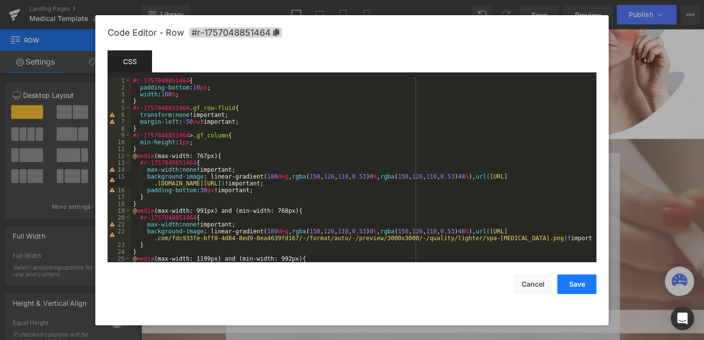
click at [566, 289] on button "Save" at bounding box center [577, 284] width 39 height 20
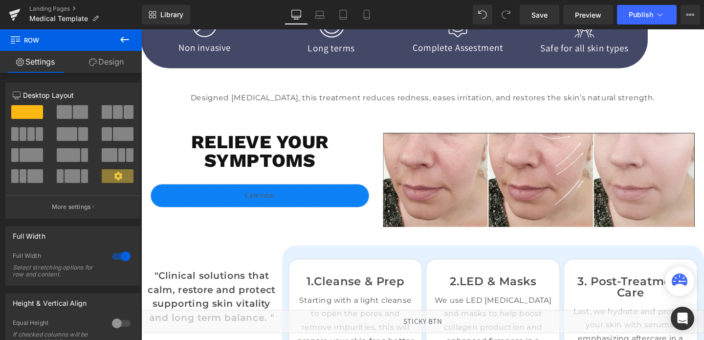
scroll to position [231, 0]
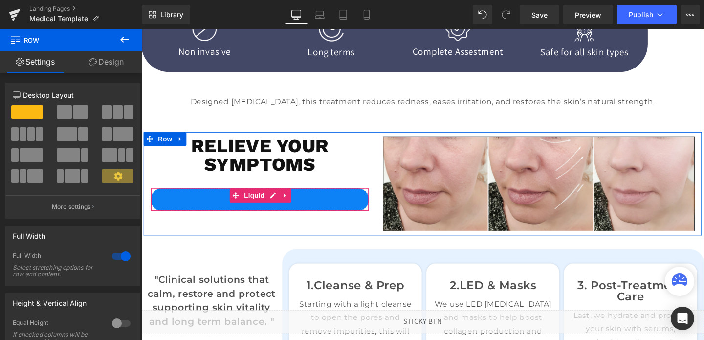
click at [364, 201] on div "Liquid" at bounding box center [266, 208] width 230 height 24
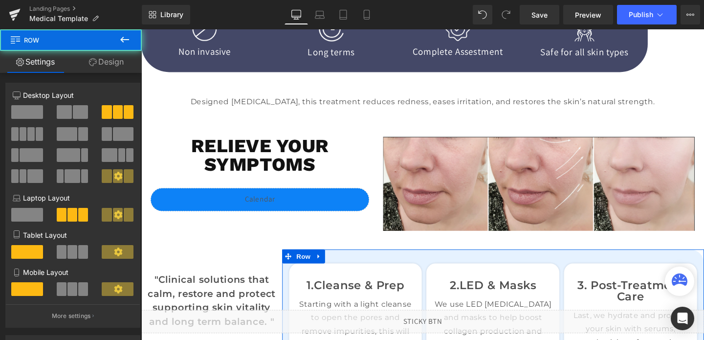
click at [96, 61] on link "Design" at bounding box center [106, 62] width 71 height 22
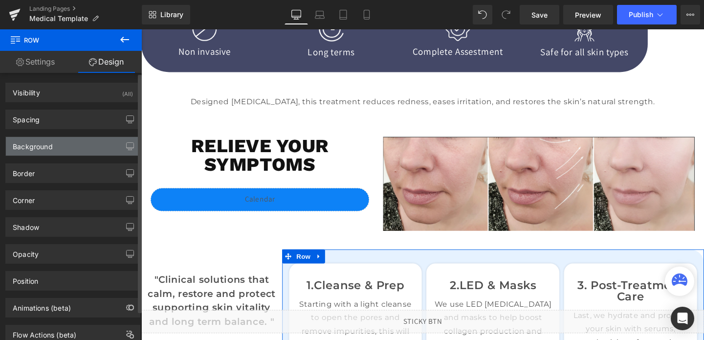
click at [61, 152] on div "Background" at bounding box center [73, 146] width 134 height 19
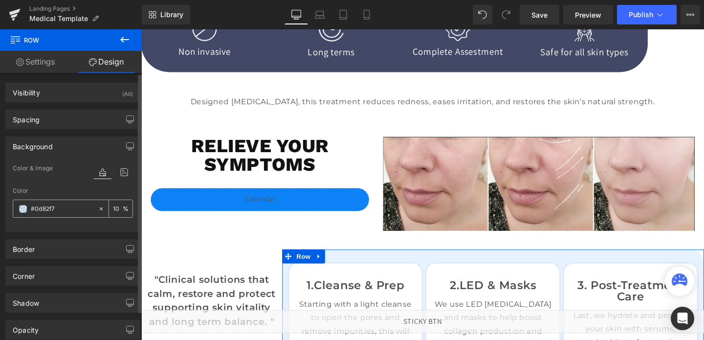
click at [45, 213] on input "#0d82f7" at bounding box center [62, 208] width 63 height 11
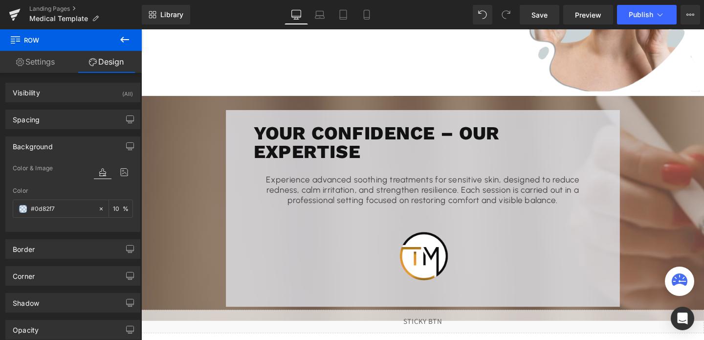
scroll to position [1054, 0]
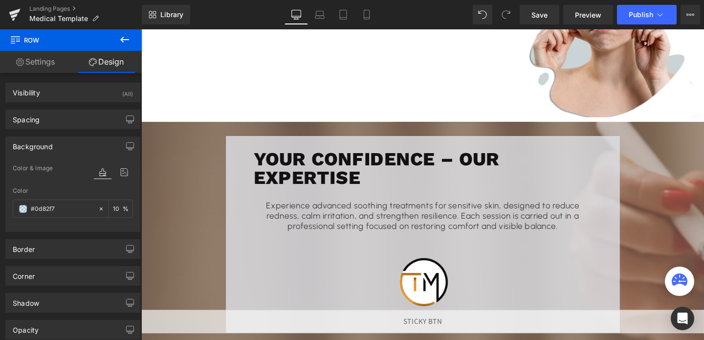
click at [177, 141] on div "Your Confidence – Our Expertise Heading Experience advanced soothing treatments…" at bounding box center [437, 244] width 592 height 206
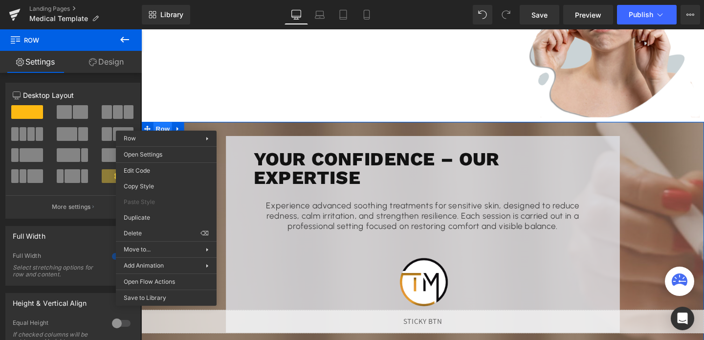
click at [165, 127] on span "Row" at bounding box center [164, 134] width 20 height 15
click at [150, 0] on div "Row You are previewing how the will restyle your page. You can not edit Element…" at bounding box center [352, 0] width 704 height 0
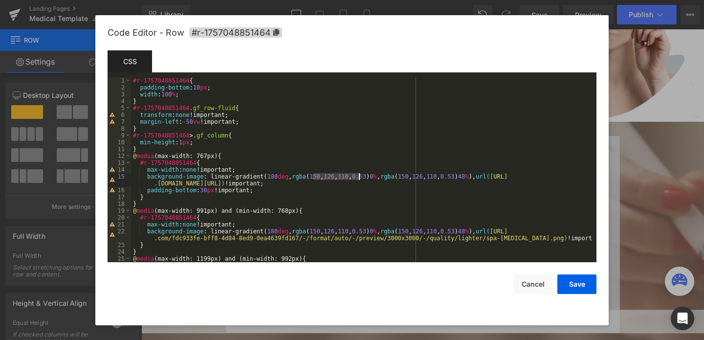
drag, startPoint x: 315, startPoint y: 175, endPoint x: 358, endPoint y: 174, distance: 43.1
click at [358, 174] on div "#r-1757048851464 { padding-bottom : 10 px ; width : 100 % ; } #r-1757048851464 …" at bounding box center [362, 176] width 462 height 199
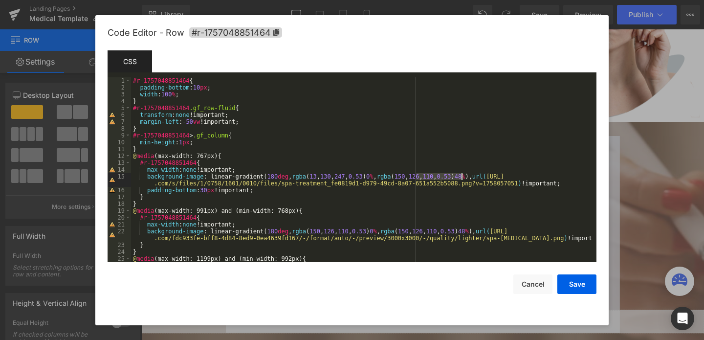
drag, startPoint x: 415, startPoint y: 174, endPoint x: 461, endPoint y: 175, distance: 46.0
click at [461, 175] on div "#r-1757048851464 { padding-bottom : 10 px ; width : 100 % ; } #r-1757048851464 …" at bounding box center [362, 176] width 462 height 199
click at [475, 174] on div "#r-1757048851464 { padding-bottom : 10 px ; width : 100 % ; } #r-1757048851464 …" at bounding box center [362, 176] width 462 height 199
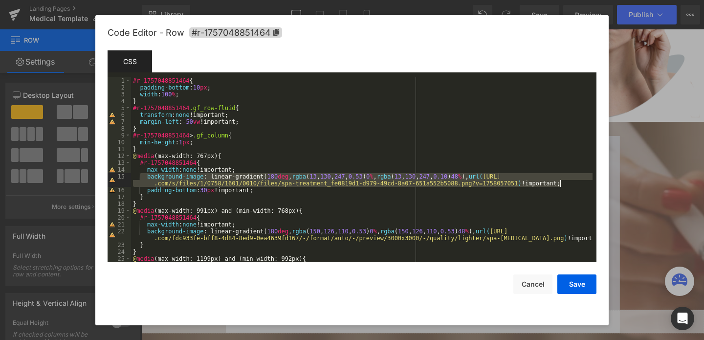
drag, startPoint x: 145, startPoint y: 177, endPoint x: 571, endPoint y: 183, distance: 426.1
click at [571, 183] on div "#r-1757048851464 { padding-bottom : 10 px ; width : 100 % ; } #r-1757048851464 …" at bounding box center [362, 176] width 462 height 199
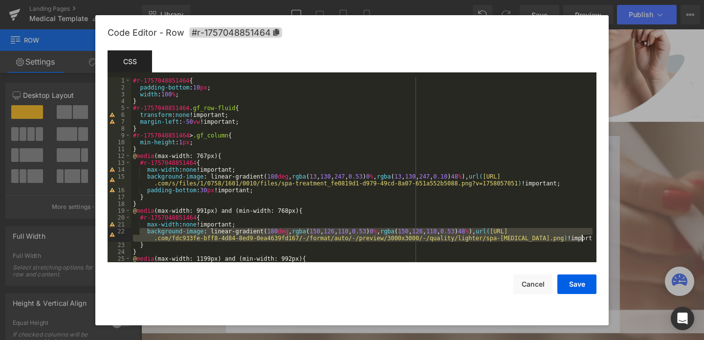
drag, startPoint x: 143, startPoint y: 232, endPoint x: 586, endPoint y: 237, distance: 443.2
click at [586, 237] on div "#r-1757048851464 { padding-bottom : 10 px ; width : 100 % ; } #r-1757048851464 …" at bounding box center [362, 176] width 462 height 199
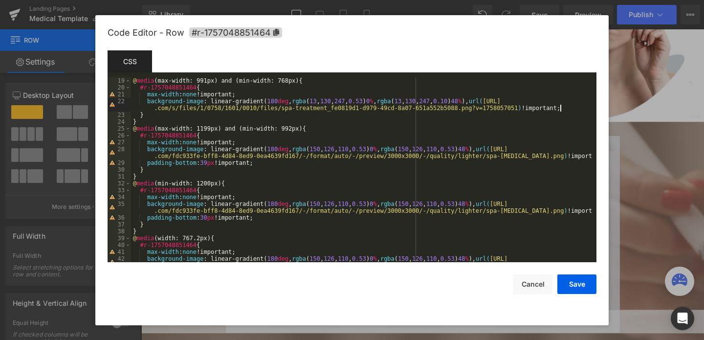
scroll to position [130, 0]
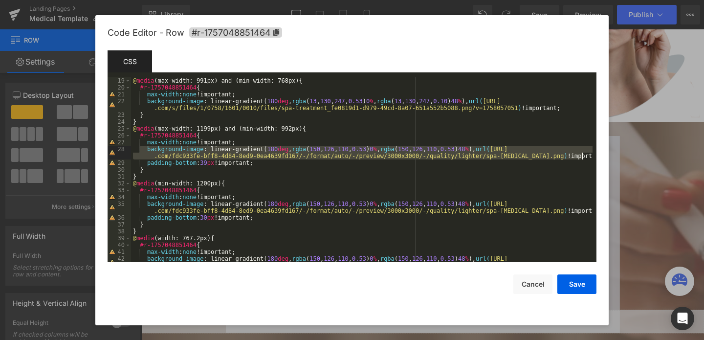
drag, startPoint x: 145, startPoint y: 147, endPoint x: 581, endPoint y: 156, distance: 435.9
click at [581, 156] on div "} @ media (max-width: 991px) and (min-width: 768px) { #r-1757048851464 { max-wi…" at bounding box center [362, 172] width 462 height 205
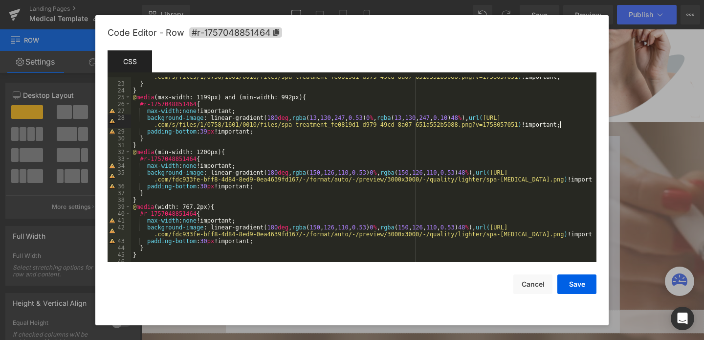
scroll to position [164, 0]
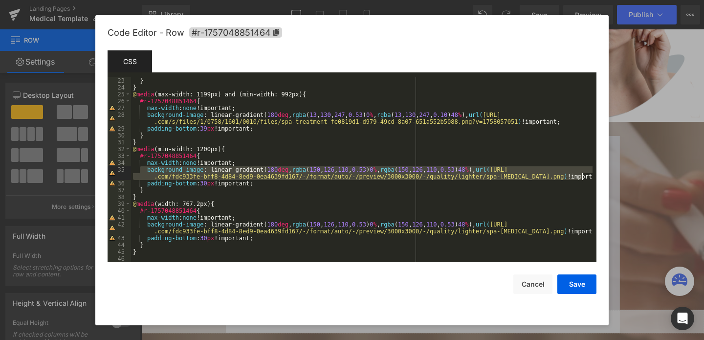
drag, startPoint x: 145, startPoint y: 168, endPoint x: 590, endPoint y: 178, distance: 444.8
click at [590, 178] on pre "23 24 25 26 27 28 29 30 31 32 33 34 35 36 37 38 39 40 41 42 43 44 45 46 } } @ m…" at bounding box center [352, 169] width 489 height 185
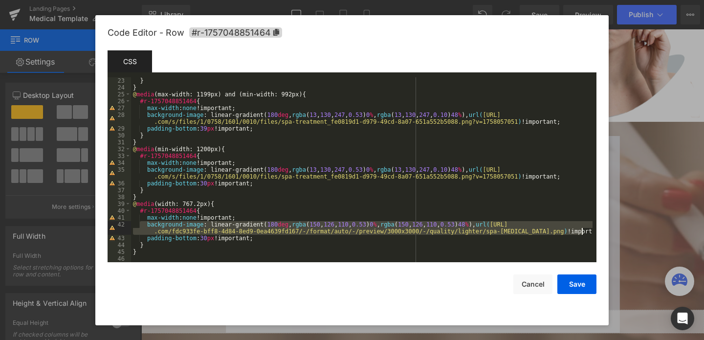
drag, startPoint x: 144, startPoint y: 225, endPoint x: 588, endPoint y: 230, distance: 443.7
click at [588, 230] on div "} } @ media (max-width: 1199px) and (min-width: 992px) { #r-1757048851464 { max…" at bounding box center [362, 176] width 462 height 199
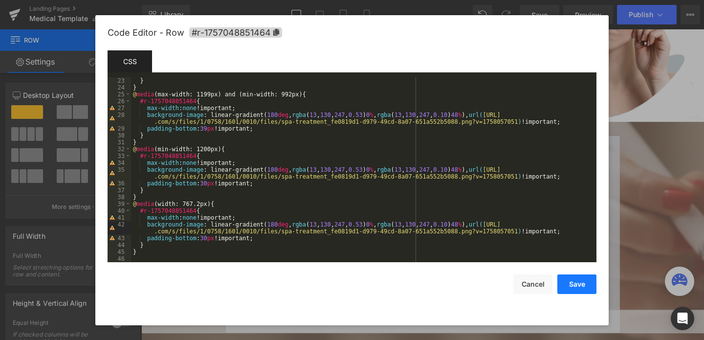
click at [576, 284] on button "Save" at bounding box center [577, 284] width 39 height 20
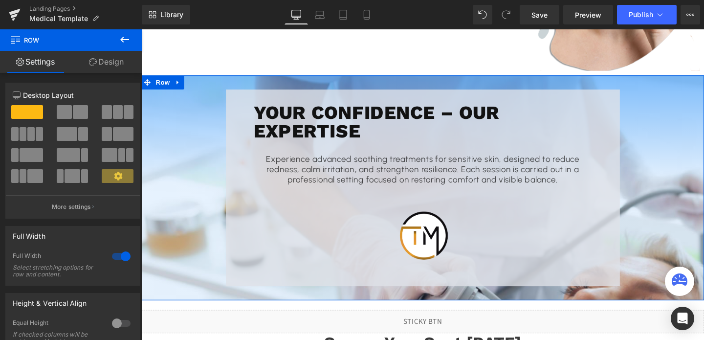
scroll to position [1104, 0]
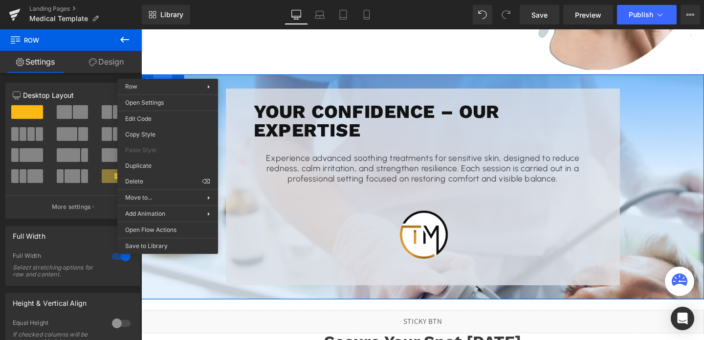
click at [167, 77] on span "Row" at bounding box center [164, 84] width 20 height 15
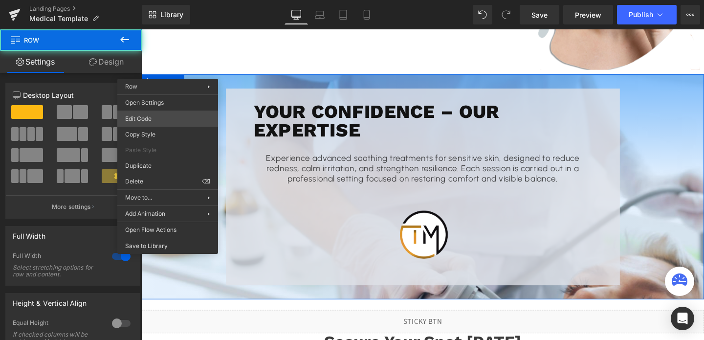
click at [148, 0] on div "Row You are previewing how the will restyle your page. You can not edit Element…" at bounding box center [352, 0] width 704 height 0
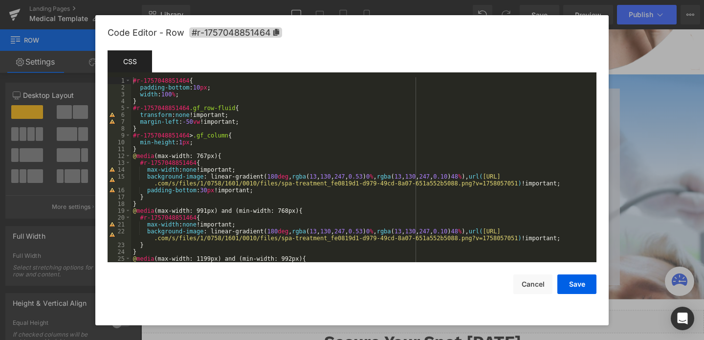
click at [477, 174] on div "#r-1757048851464 { padding-bottom : 10 px ; width : 100 % ; } #r-1757048851464 …" at bounding box center [362, 176] width 462 height 199
click at [475, 231] on div "#r-1757048851464 { padding-bottom : 10 px ; width : 100 % ; } #r-1757048851464 …" at bounding box center [362, 176] width 462 height 199
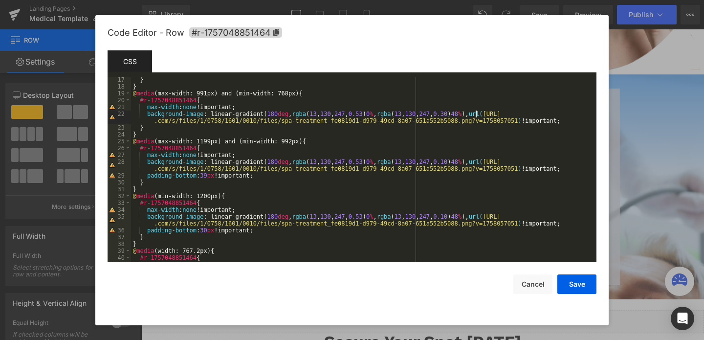
scroll to position [117, 0]
click at [473, 160] on div "} } @ media (max-width: 991px) and (min-width: 768px) { #r-1757048851464 { max-…" at bounding box center [362, 175] width 462 height 199
click at [473, 217] on div "} } @ media (max-width: 991px) and (min-width: 768px) { #r-1757048851464 { max-…" at bounding box center [362, 175] width 462 height 199
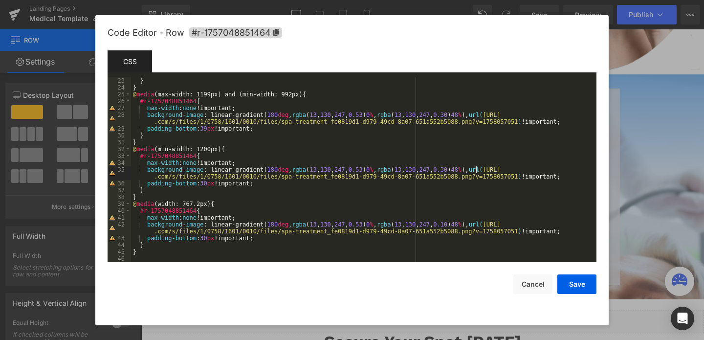
click at [476, 223] on div "} } @ media (max-width: 1199px) and (min-width: 992px) { #r-1757048851464 { max…" at bounding box center [362, 176] width 462 height 199
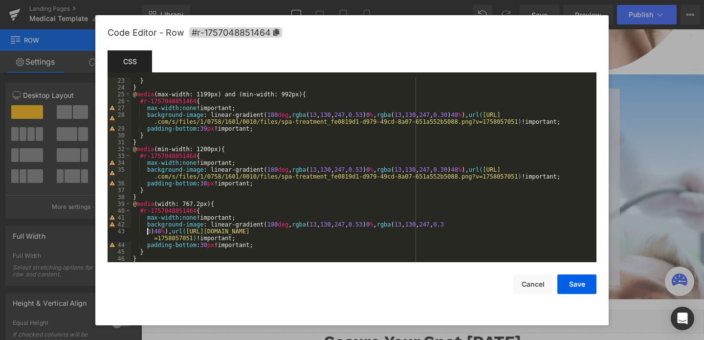
click at [476, 223] on div "} } @ media (max-width: 1199px) and (min-width: 992px) { #r-1757048851464 { max…" at bounding box center [362, 176] width 462 height 199
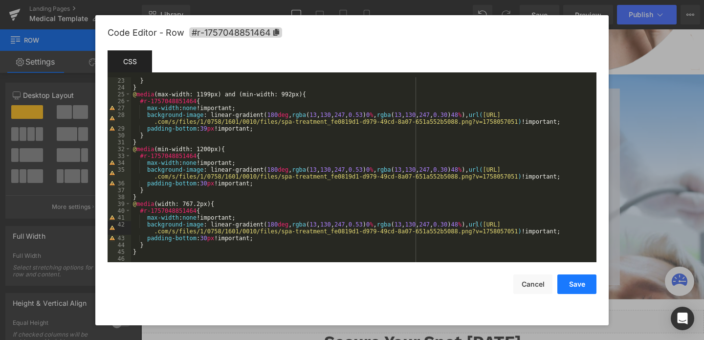
click at [573, 282] on button "Save" at bounding box center [577, 284] width 39 height 20
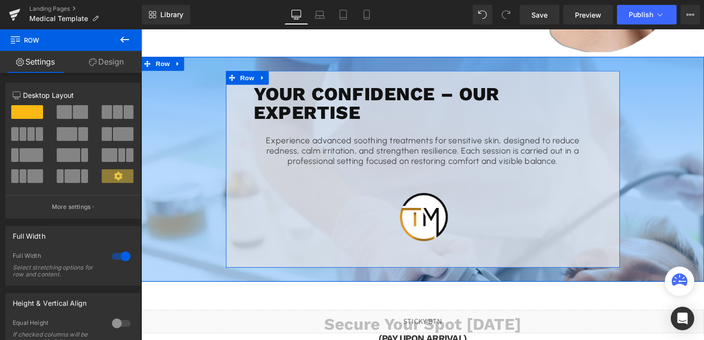
scroll to position [1123, 0]
click at [254, 72] on span "Row" at bounding box center [253, 79] width 20 height 15
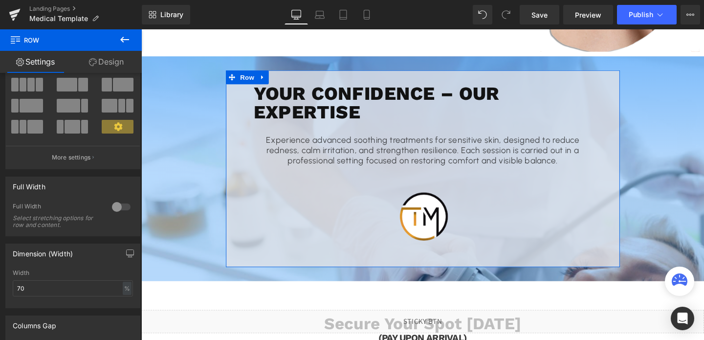
scroll to position [58, 0]
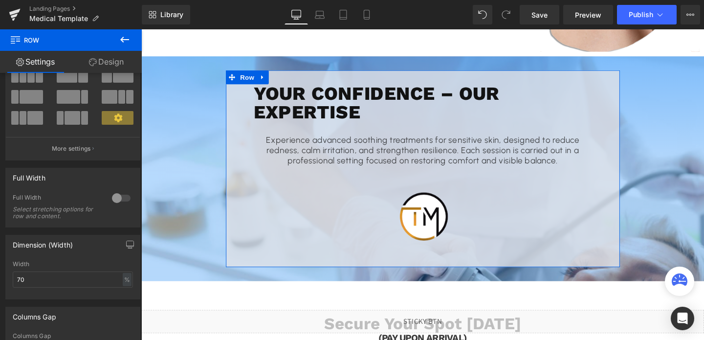
click at [113, 58] on link "Design" at bounding box center [106, 62] width 71 height 22
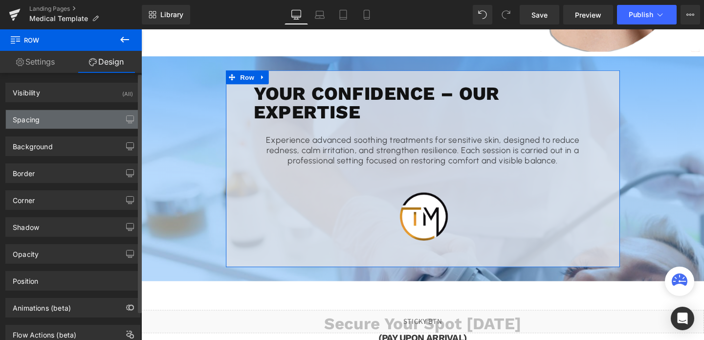
type input "0"
type input "30"
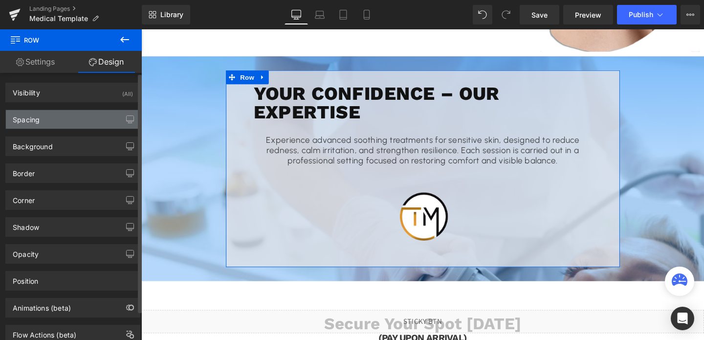
type input "30"
click at [80, 120] on div "Spacing" at bounding box center [73, 119] width 134 height 19
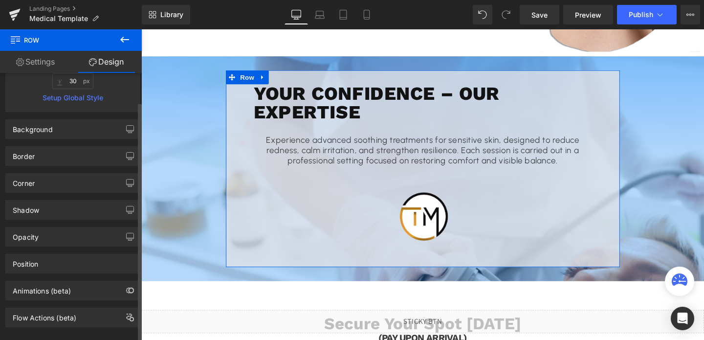
scroll to position [235, 0]
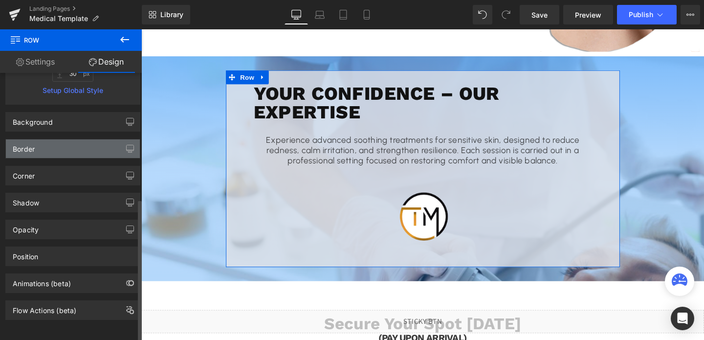
click at [57, 141] on div "Border" at bounding box center [73, 148] width 134 height 19
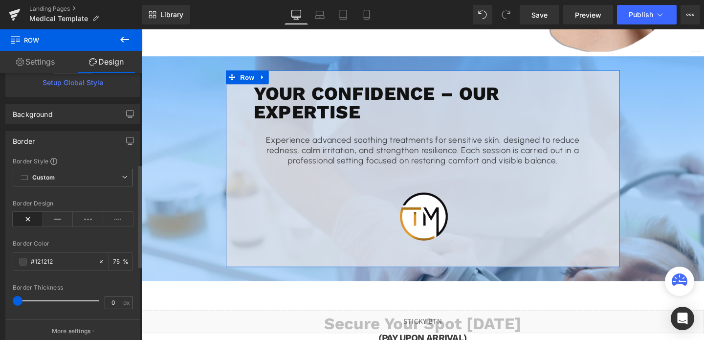
click at [55, 146] on div "Border" at bounding box center [73, 141] width 134 height 19
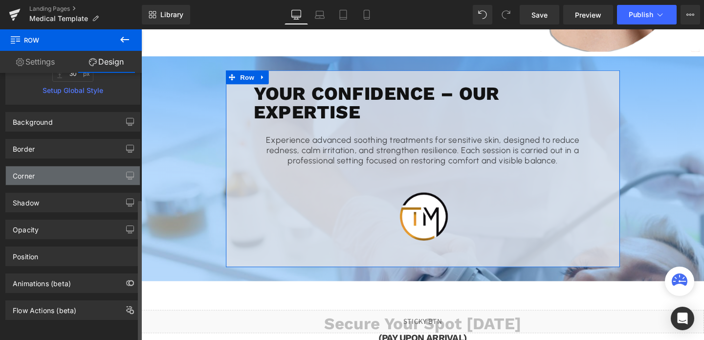
click at [48, 166] on div "Corner" at bounding box center [73, 175] width 134 height 19
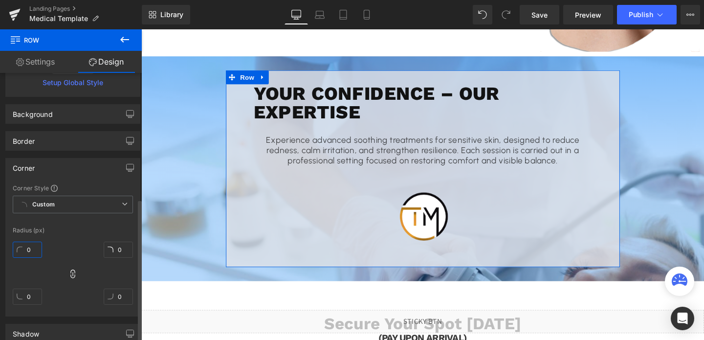
click at [27, 250] on input "0" at bounding box center [27, 250] width 29 height 16
type input "60"
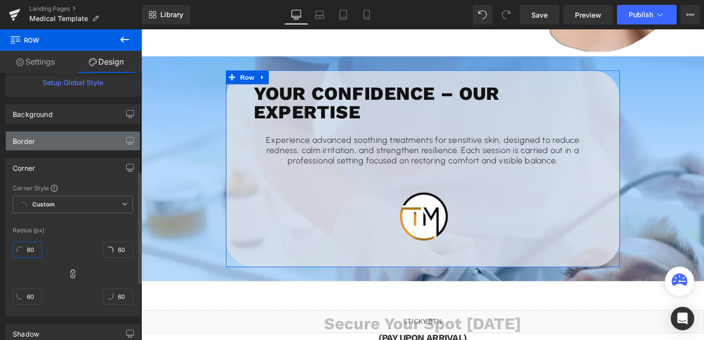
scroll to position [156, 0]
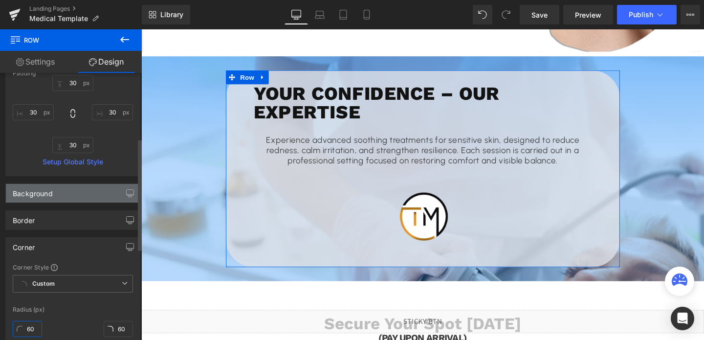
type input "60"
click at [47, 199] on div "Background" at bounding box center [73, 193] width 134 height 19
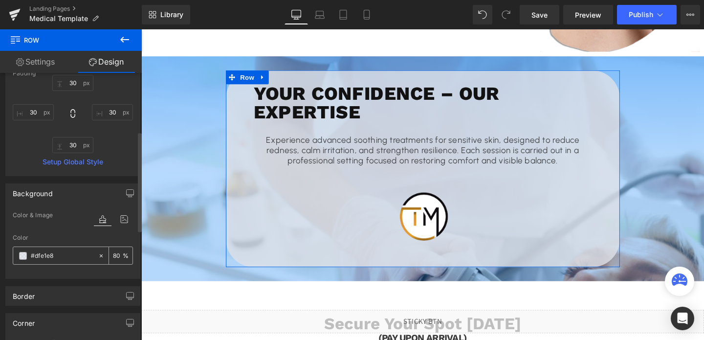
click at [113, 257] on input "80" at bounding box center [118, 255] width 10 height 11
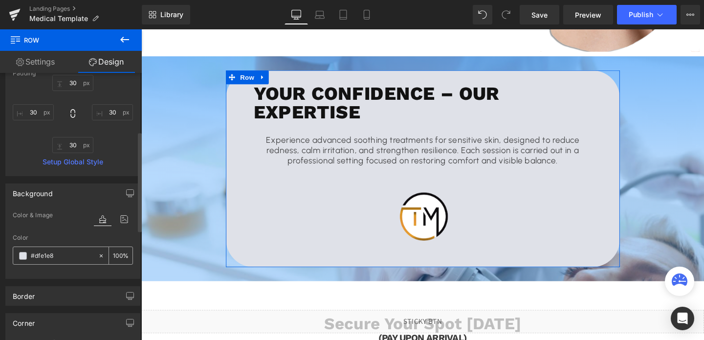
type input "100"
click at [20, 254] on span at bounding box center [23, 256] width 8 height 8
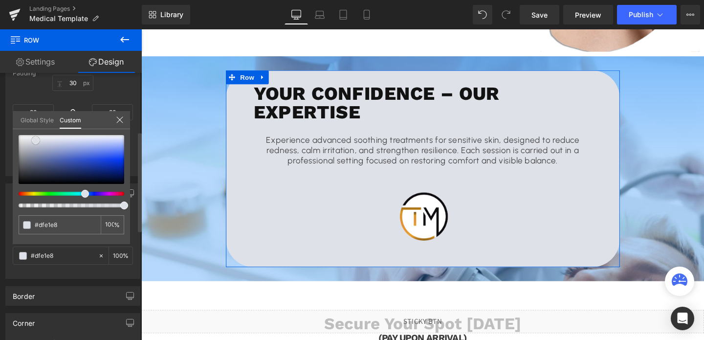
type input "#a8abb7"
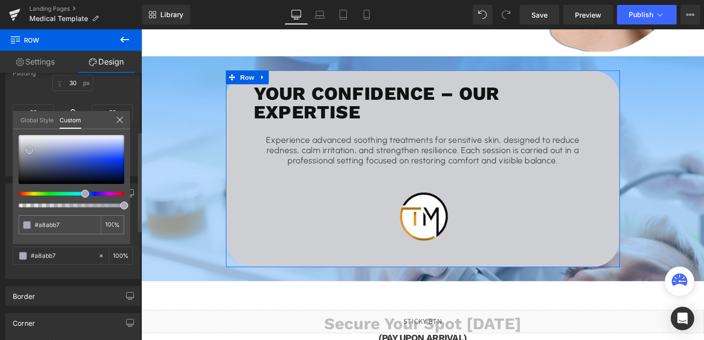
type input "#cecfd3"
type input "#fcfcfc"
type input "#ffffff"
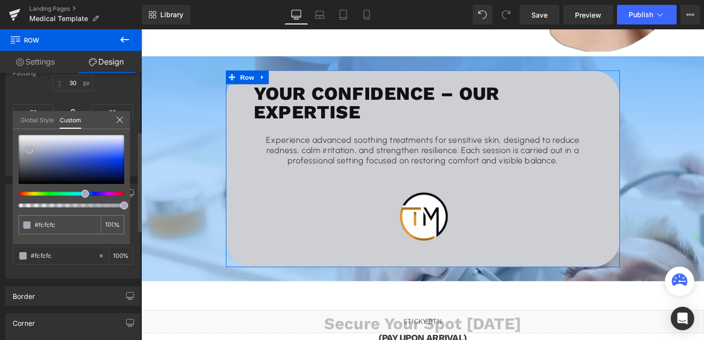
type input "#ffffff"
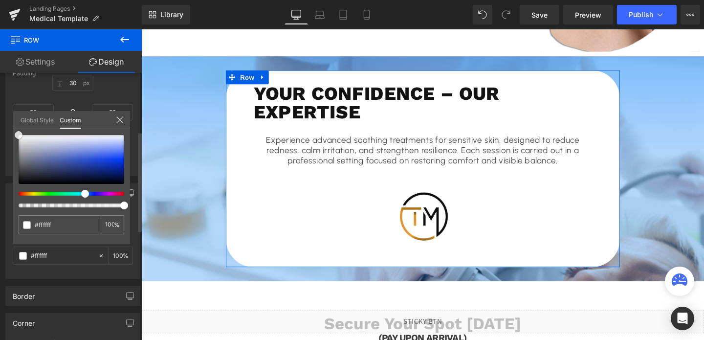
drag, startPoint x: 29, startPoint y: 150, endPoint x: 16, endPoint y: 130, distance: 24.3
click at [16, 130] on div "#ffffff 100 %" at bounding box center [71, 135] width 117 height 12
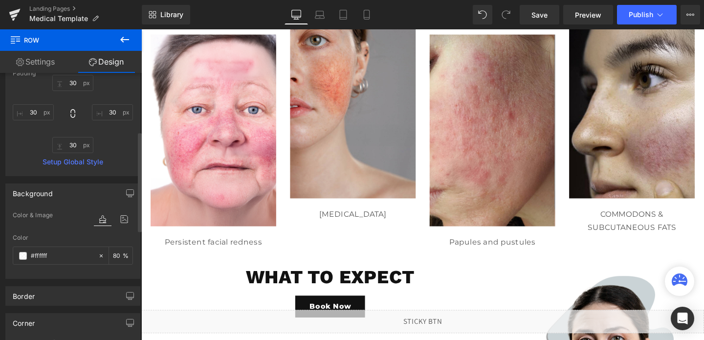
scroll to position [693, 0]
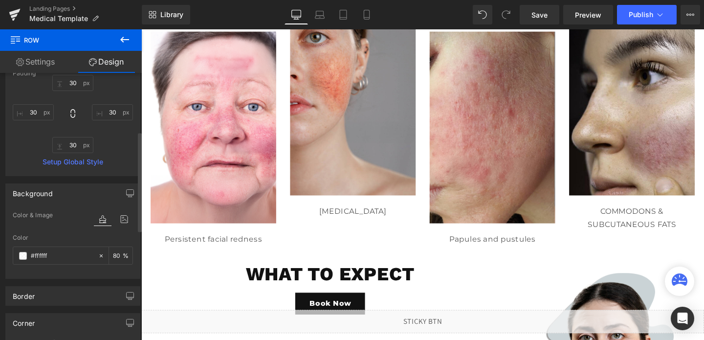
type input "80"
click at [352, 265] on div at bounding box center [437, 192] width 592 height 327
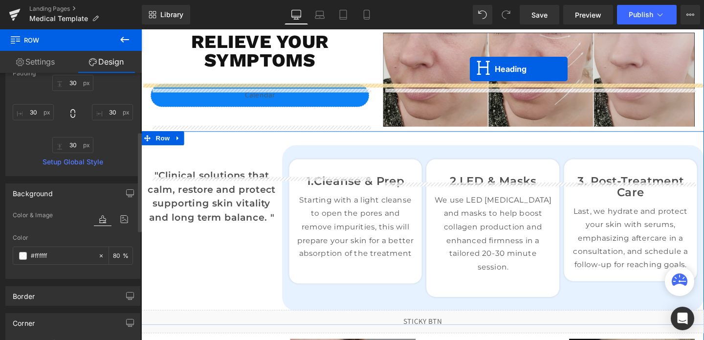
scroll to position [272, 0]
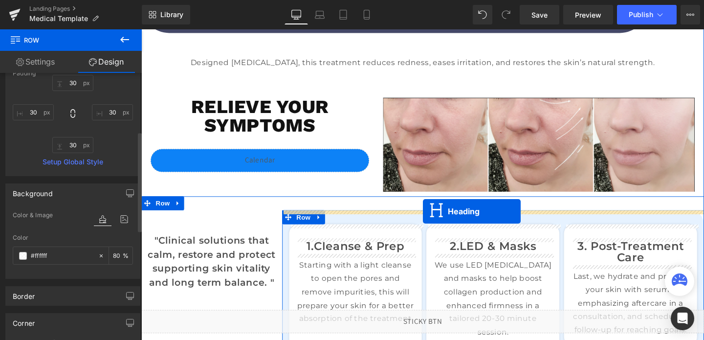
drag, startPoint x: 315, startPoint y: 273, endPoint x: 437, endPoint y: 221, distance: 133.7
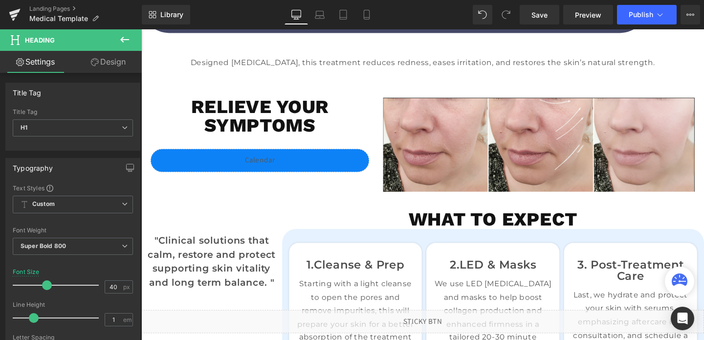
click at [127, 40] on icon at bounding box center [124, 40] width 9 height 6
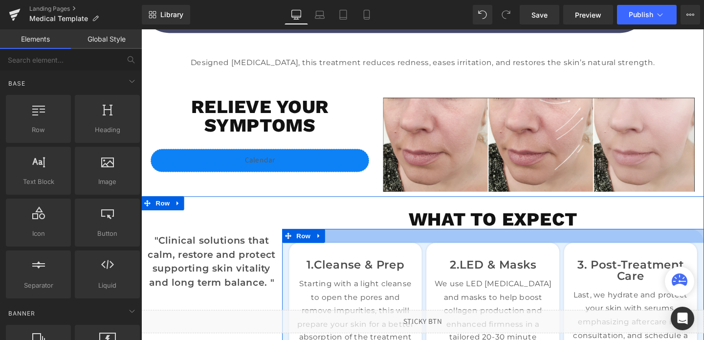
click at [413, 246] on div at bounding box center [512, 246] width 444 height 15
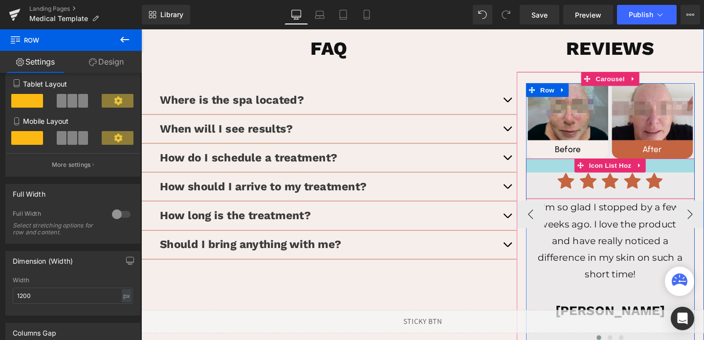
scroll to position [1553, 0]
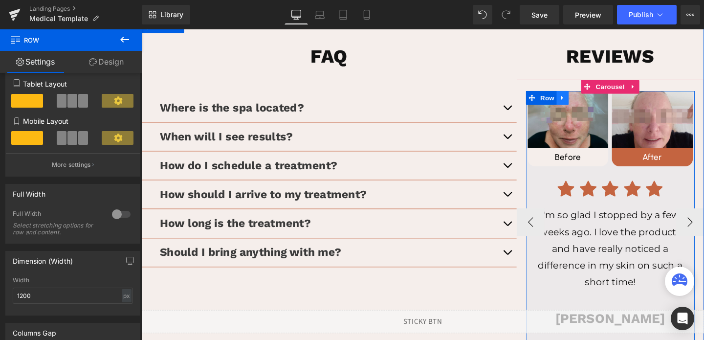
click at [582, 97] on icon at bounding box center [584, 100] width 7 height 7
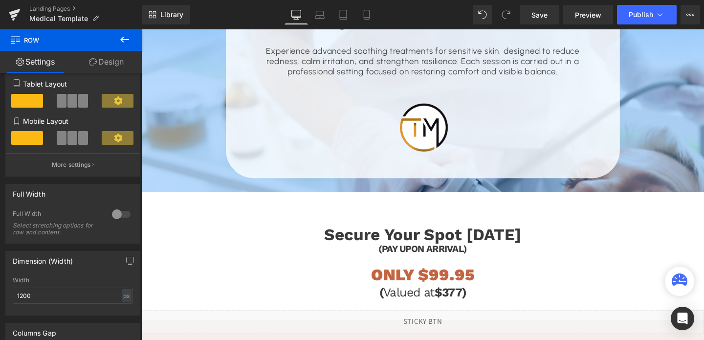
scroll to position [1581, 0]
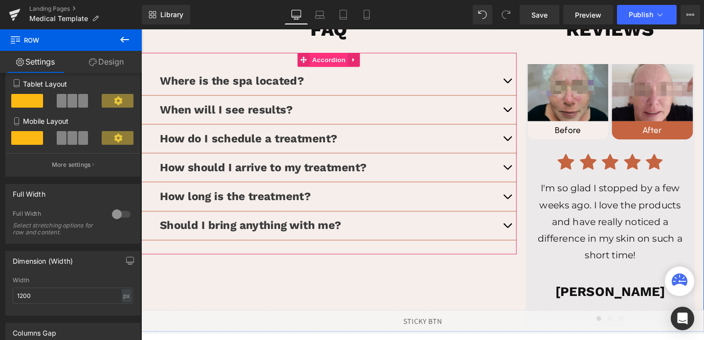
click at [327, 54] on span "Accordion" at bounding box center [338, 61] width 40 height 15
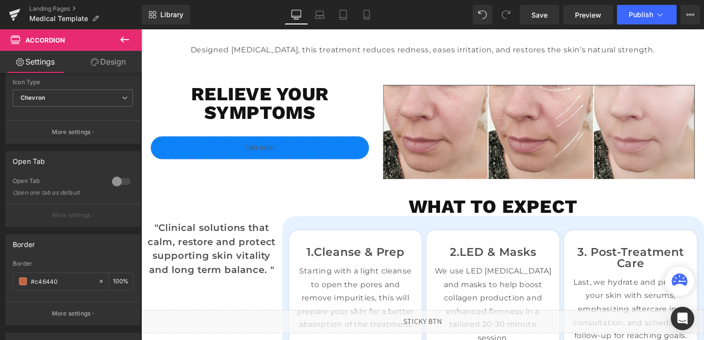
scroll to position [275, 0]
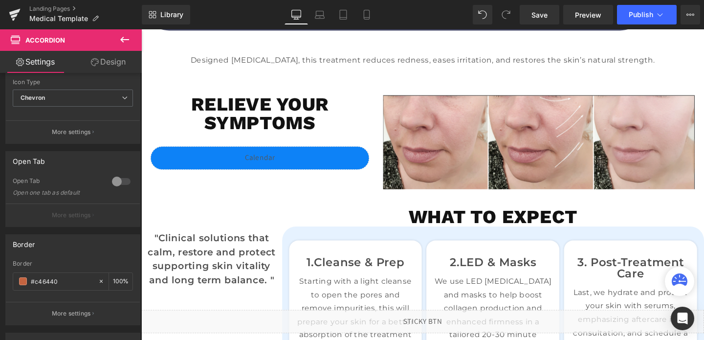
click at [306, 153] on div "Liquid" at bounding box center [266, 165] width 230 height 24
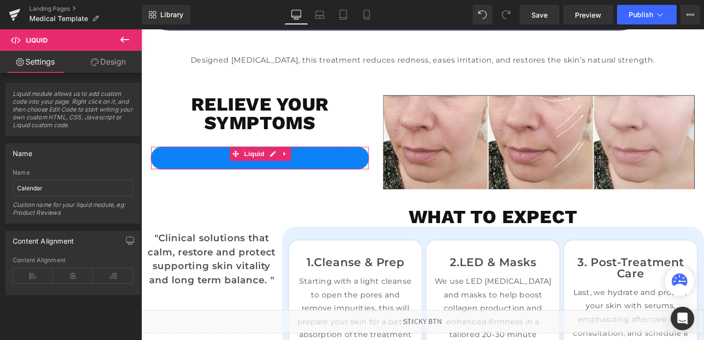
click at [116, 65] on link "Design" at bounding box center [108, 62] width 71 height 22
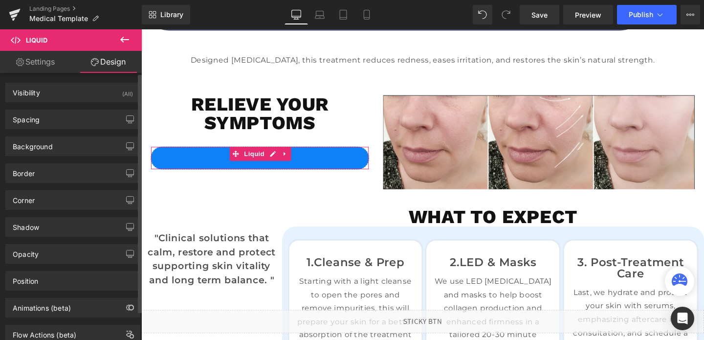
click at [56, 156] on div "Border Border Style Custom Custom Setup Global Style Custom Setup Global Style …" at bounding box center [73, 169] width 146 height 27
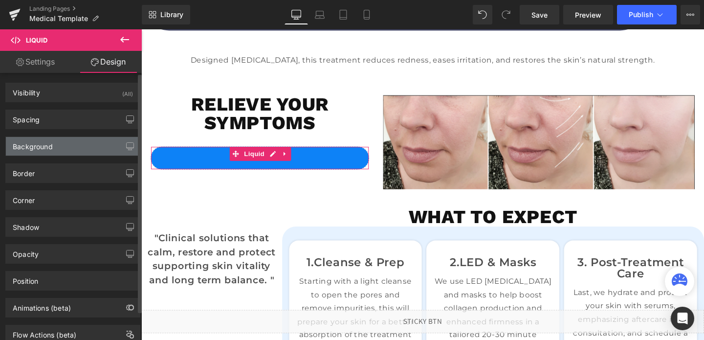
click at [58, 147] on div "Background" at bounding box center [73, 146] width 134 height 19
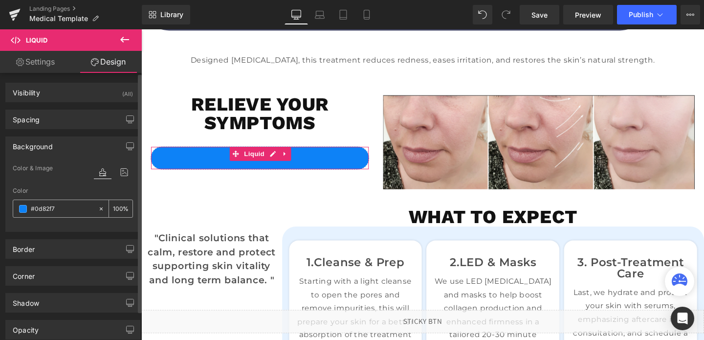
click at [48, 204] on input "#0d82f7" at bounding box center [62, 208] width 63 height 11
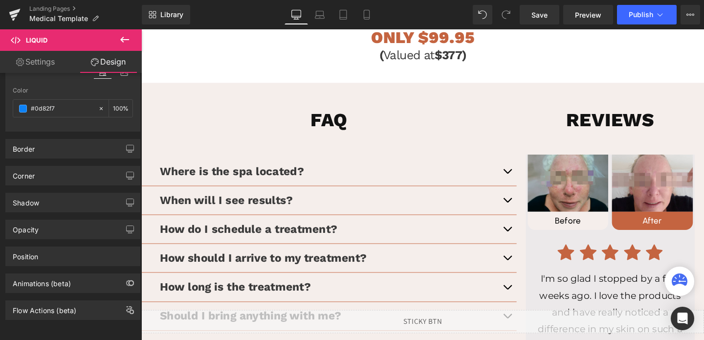
scroll to position [1486, 0]
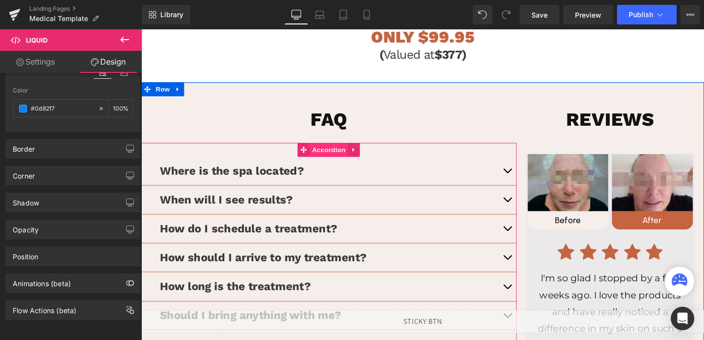
click at [335, 149] on span "Accordion" at bounding box center [338, 156] width 40 height 15
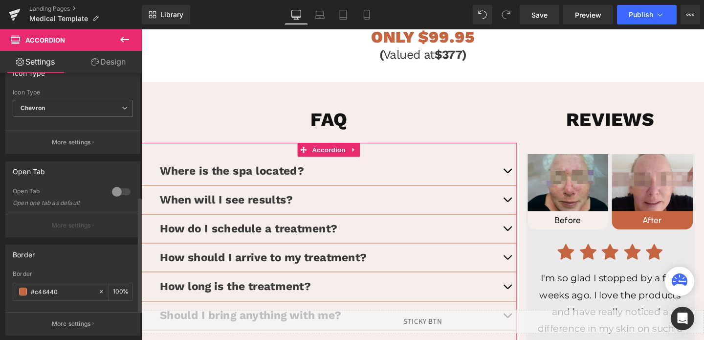
scroll to position [285, 0]
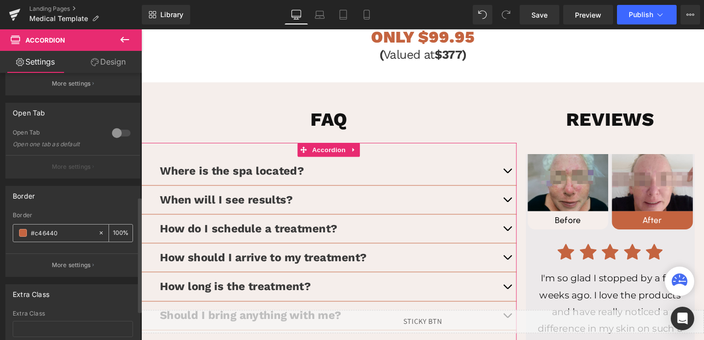
click at [59, 235] on input "#c46440" at bounding box center [62, 232] width 63 height 11
paste input "#0d82f7"
type input "##0d82f7"
type input "0"
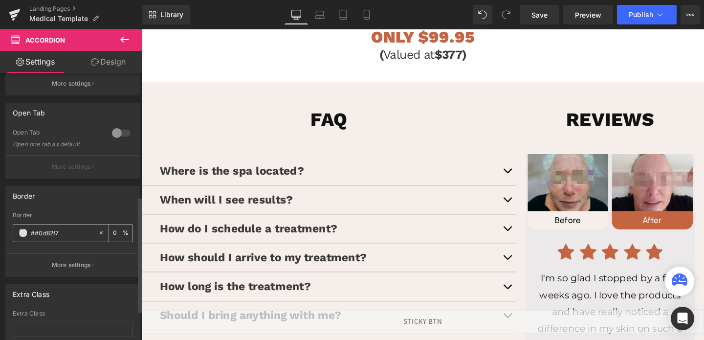
click at [38, 232] on input "##0d82f7" at bounding box center [62, 232] width 63 height 11
type input "#0d82f7"
type input "100"
type input "#0d82f7"
click at [121, 232] on div "100 %" at bounding box center [120, 233] width 23 height 17
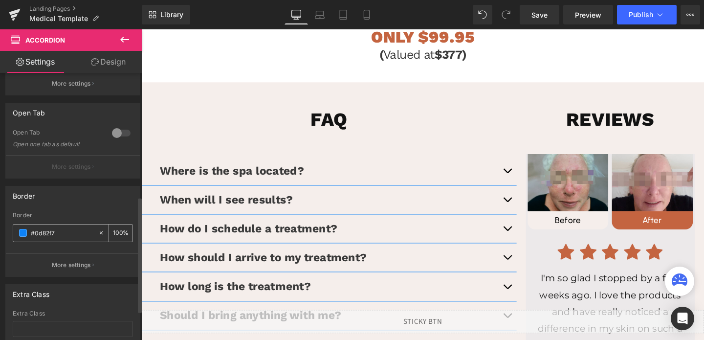
click at [116, 232] on input "100" at bounding box center [118, 232] width 10 height 11
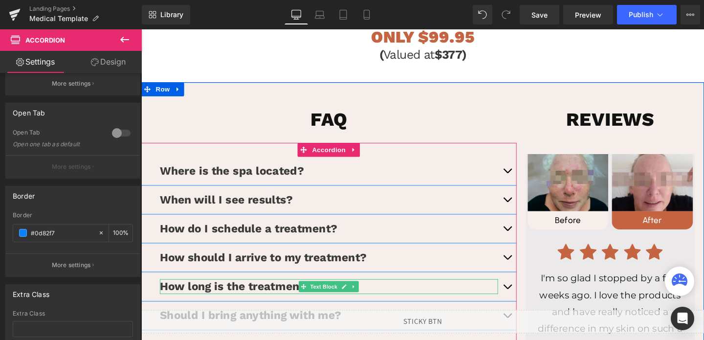
type input "10"
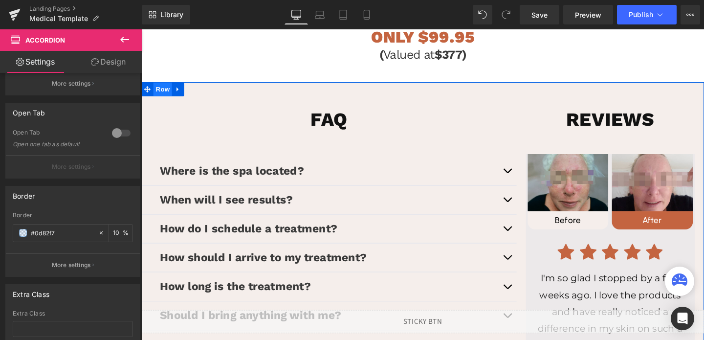
click at [164, 85] on span "Row" at bounding box center [164, 92] width 20 height 15
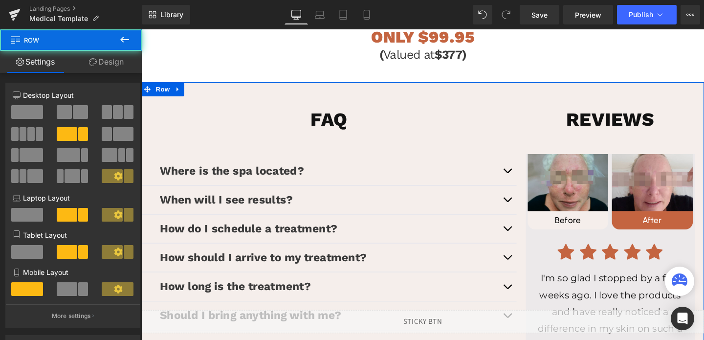
click at [117, 54] on link "Design" at bounding box center [106, 62] width 71 height 22
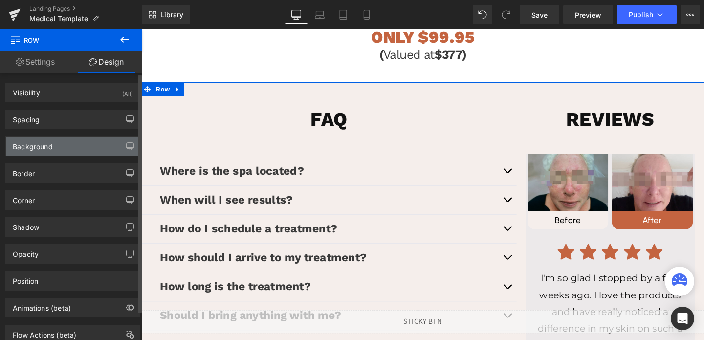
click at [55, 154] on div "Background" at bounding box center [73, 146] width 134 height 19
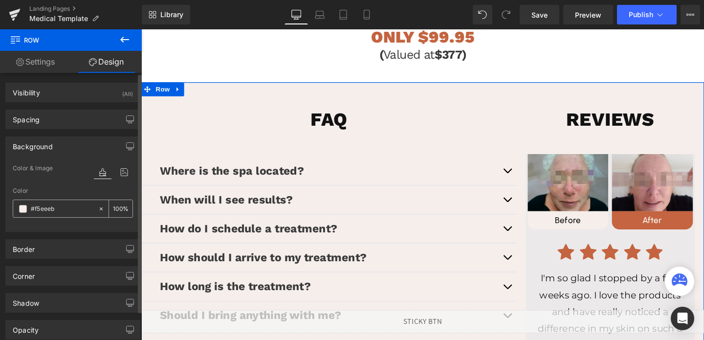
click at [99, 209] on icon at bounding box center [101, 208] width 7 height 7
type input "none"
type input "0"
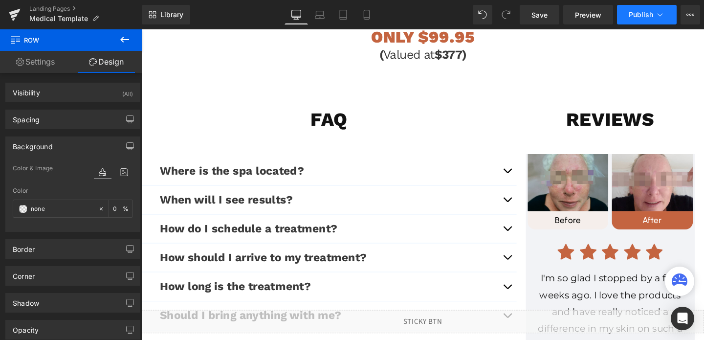
click at [634, 14] on span "Publish" at bounding box center [641, 15] width 24 height 8
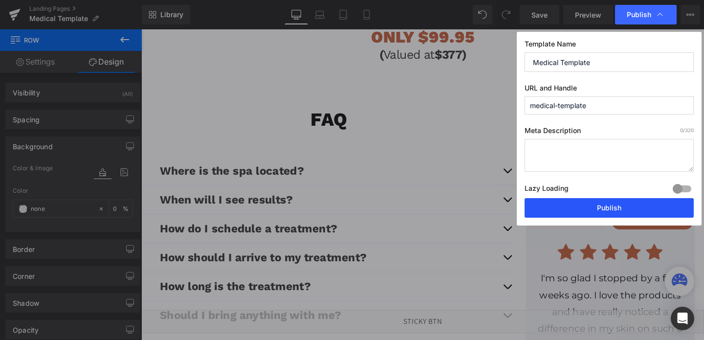
click at [581, 213] on button "Publish" at bounding box center [609, 208] width 169 height 20
